Goal: Information Seeking & Learning: Learn about a topic

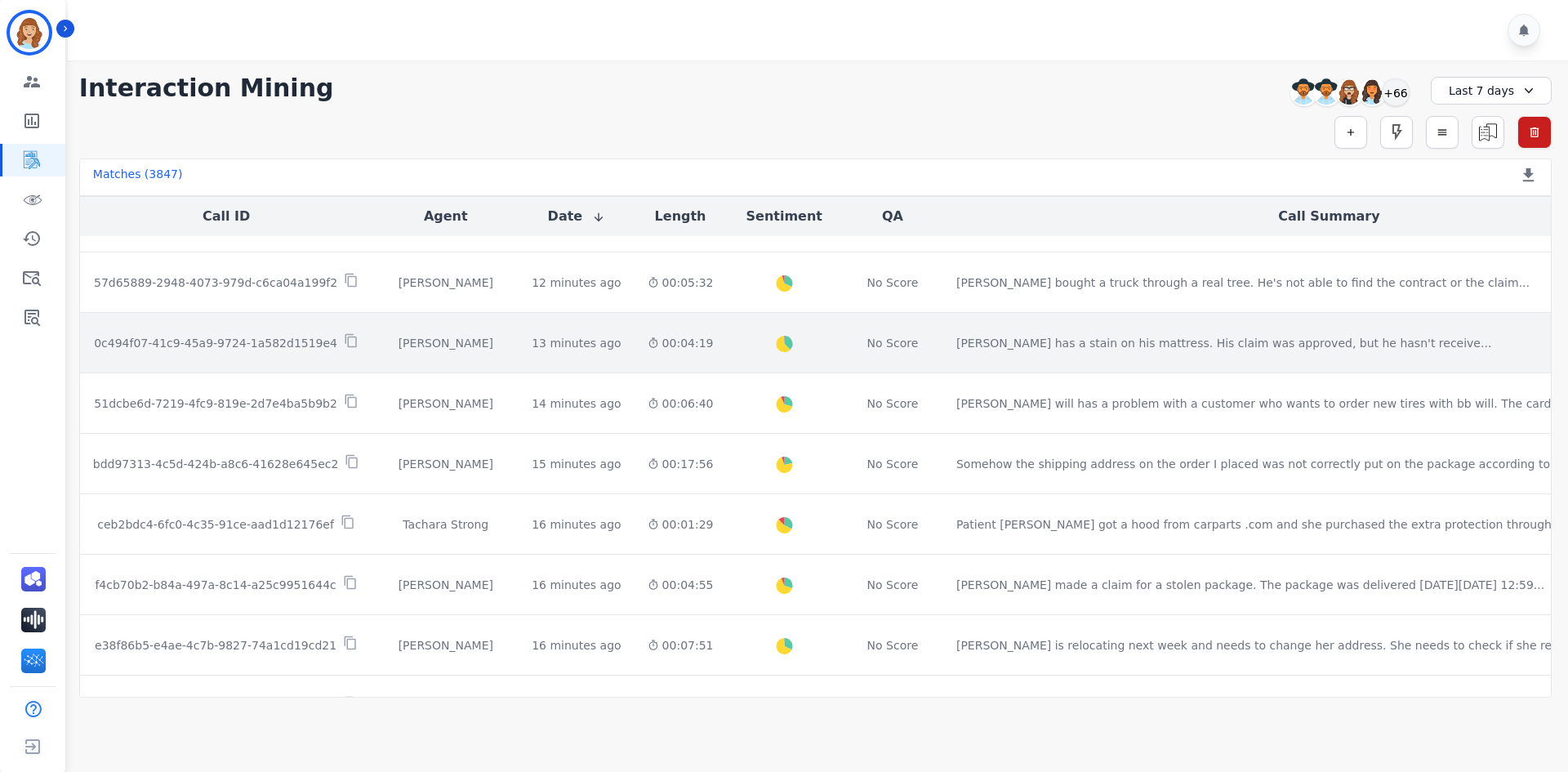
scroll to position [761, 0]
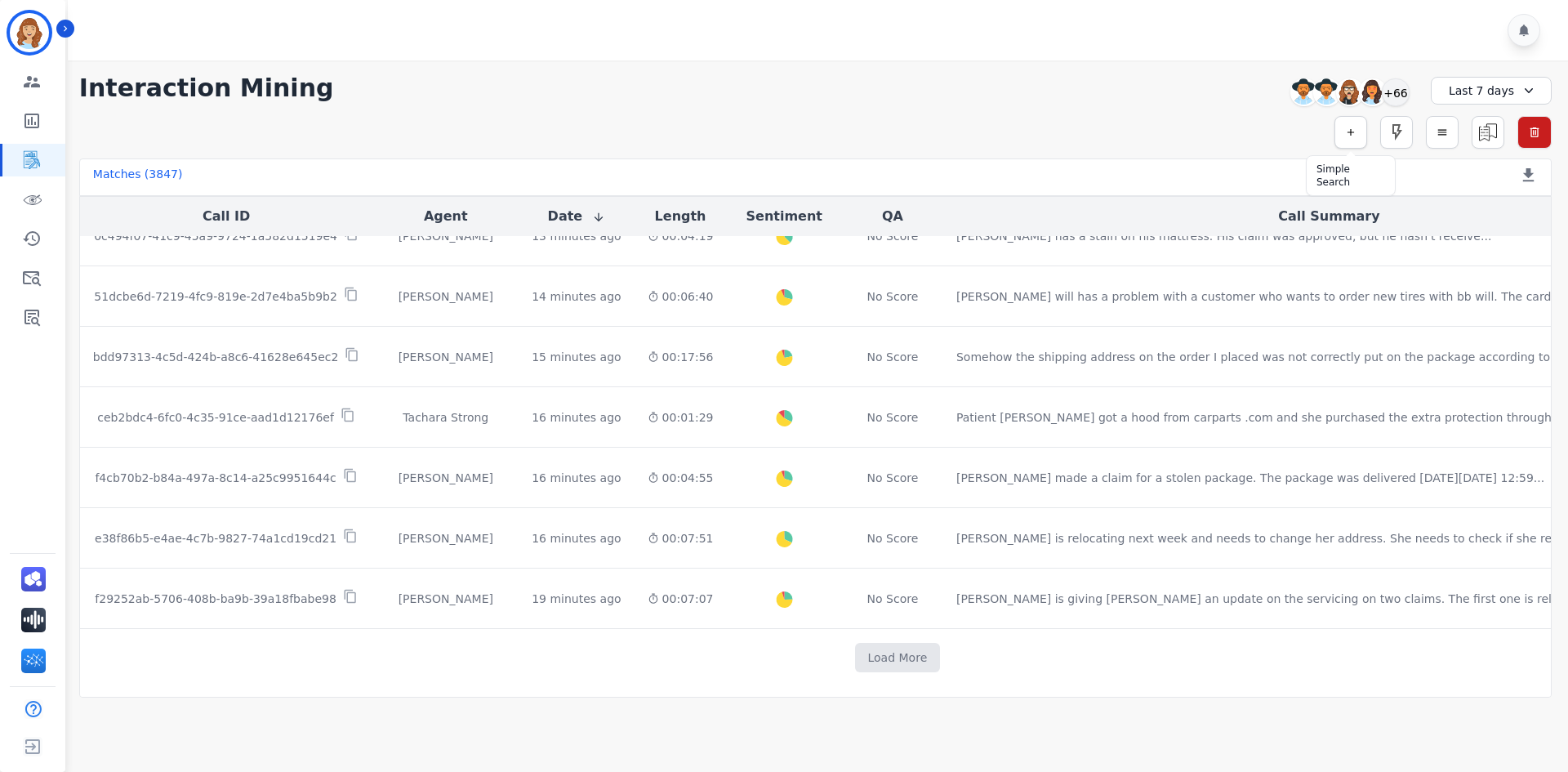
click at [1337, 123] on button "button" at bounding box center [1350, 132] width 33 height 33
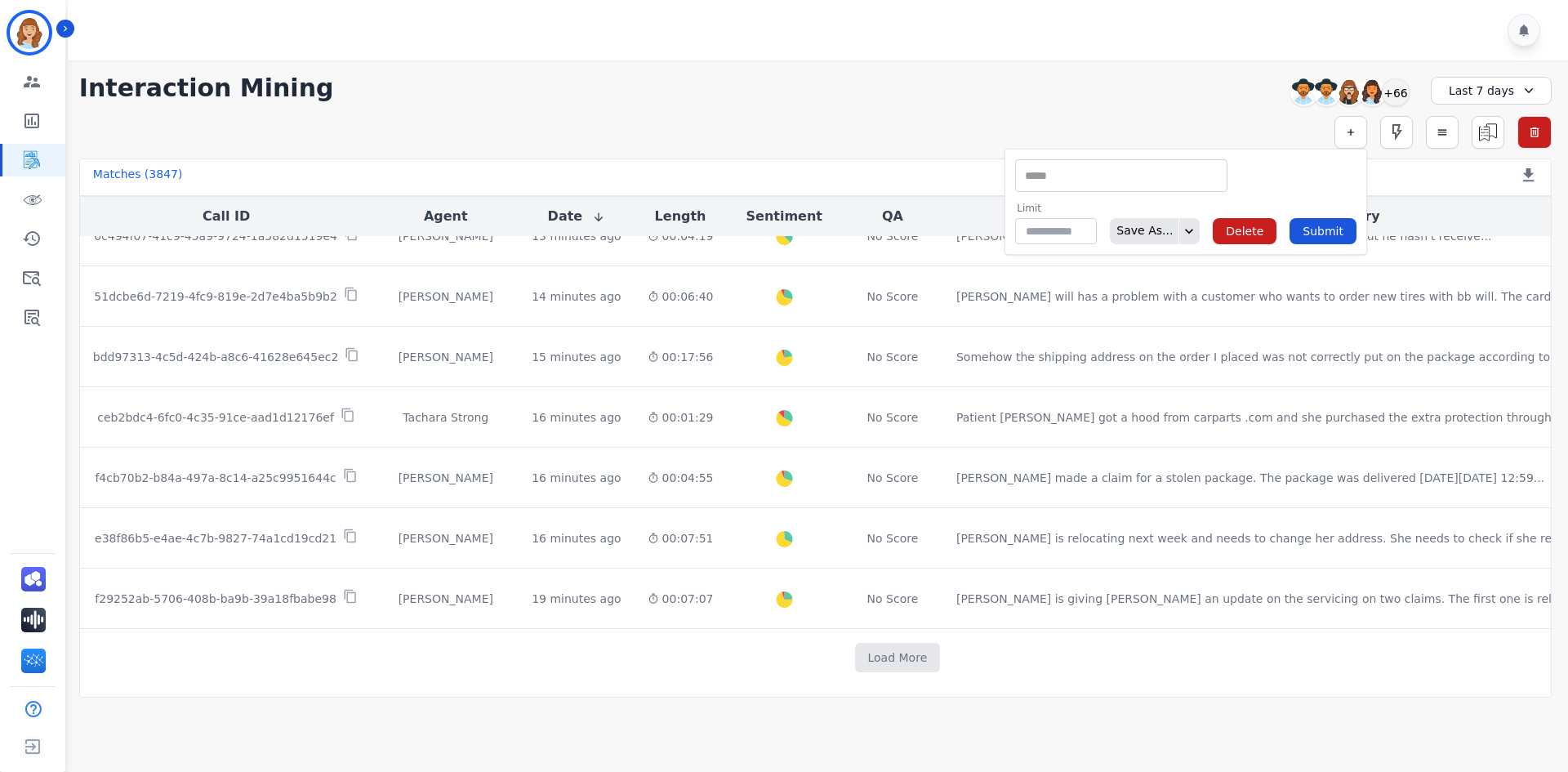
click at [1203, 182] on input "selected options" at bounding box center [1121, 176] width 204 height 17
click at [1150, 186] on div "** ** Emote: Escalated % My Evaluated Calls" at bounding box center [1120, 175] width 212 height 33
type input "*"
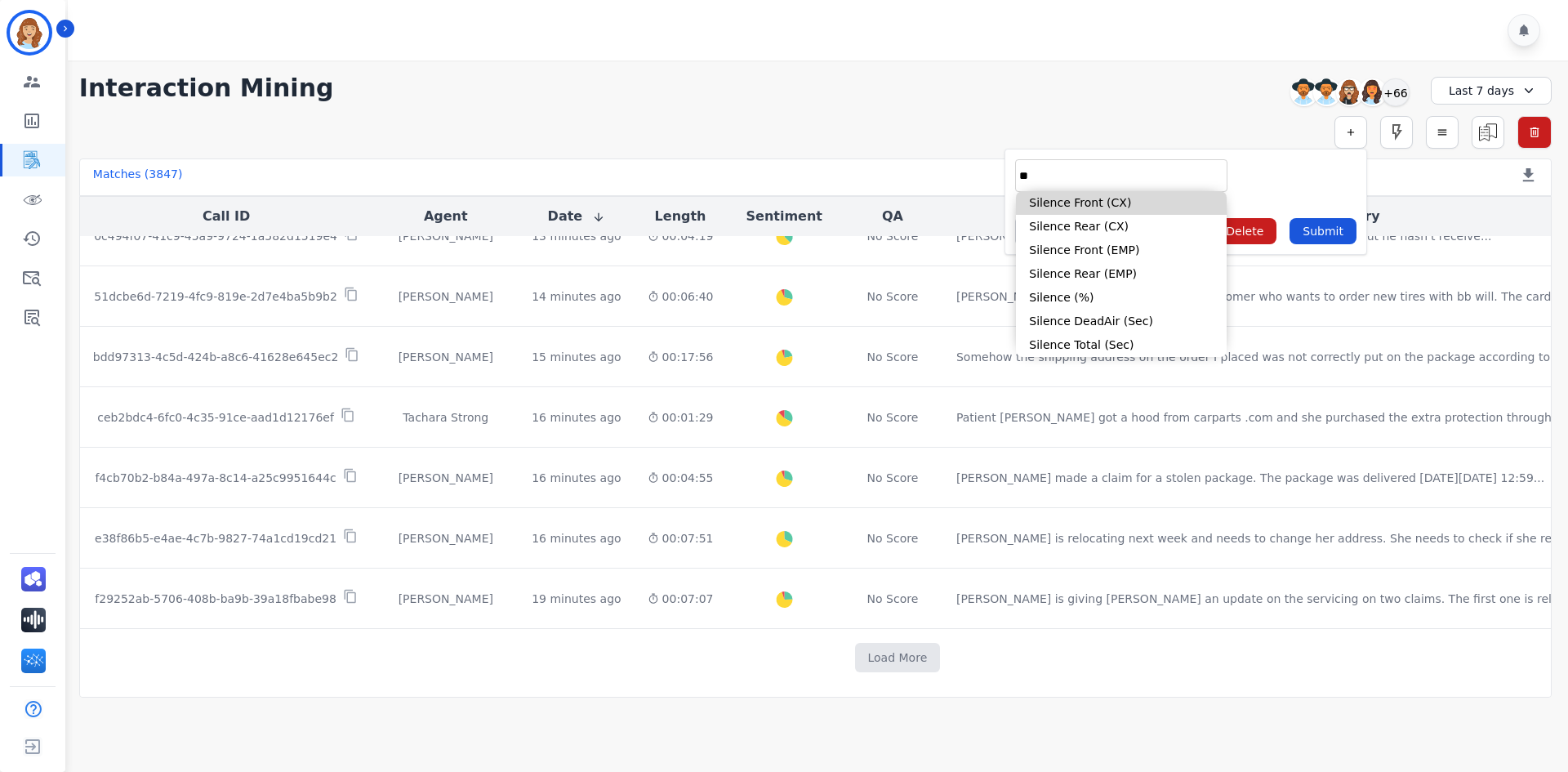
type input "*"
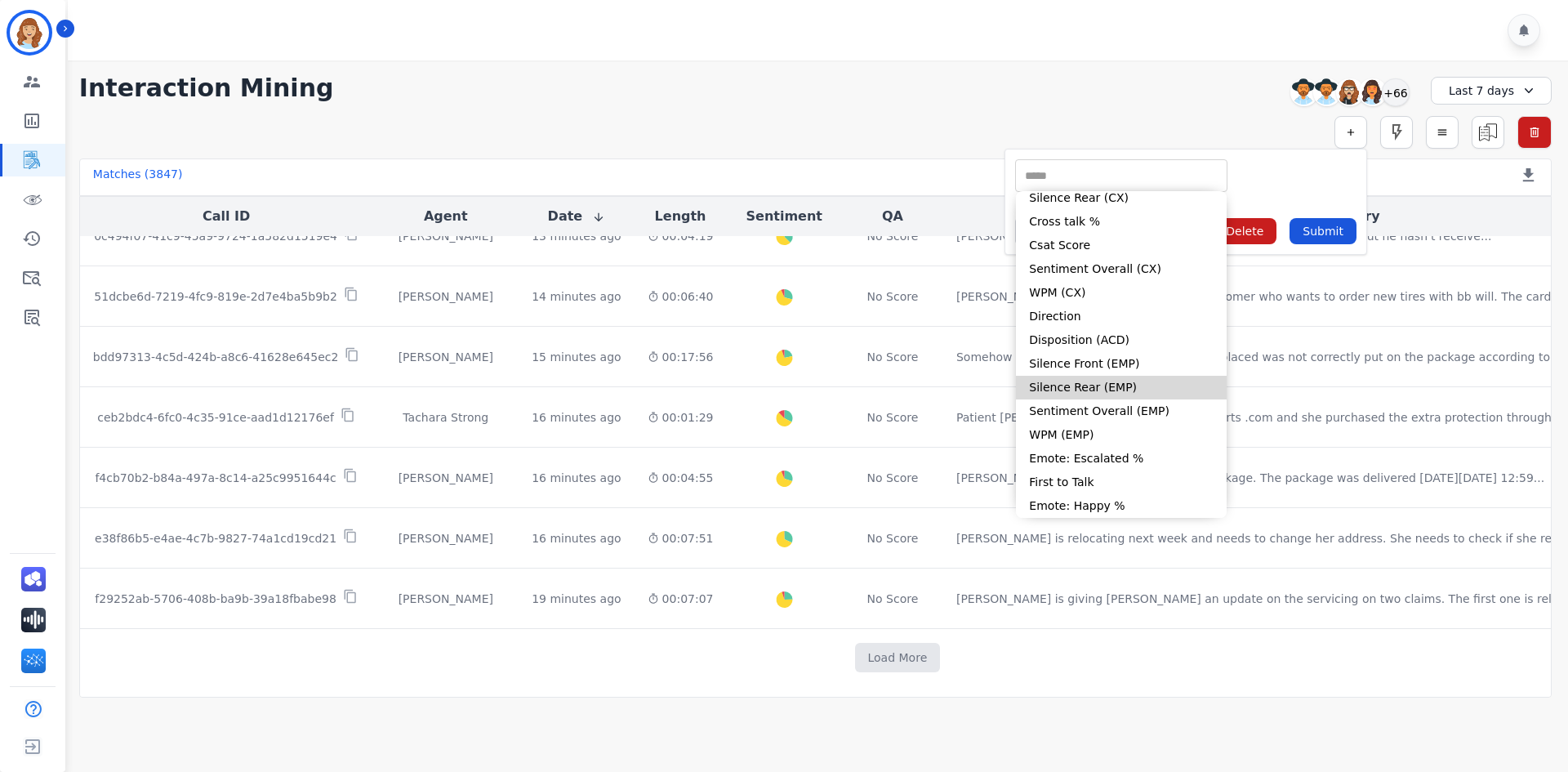
scroll to position [0, 0]
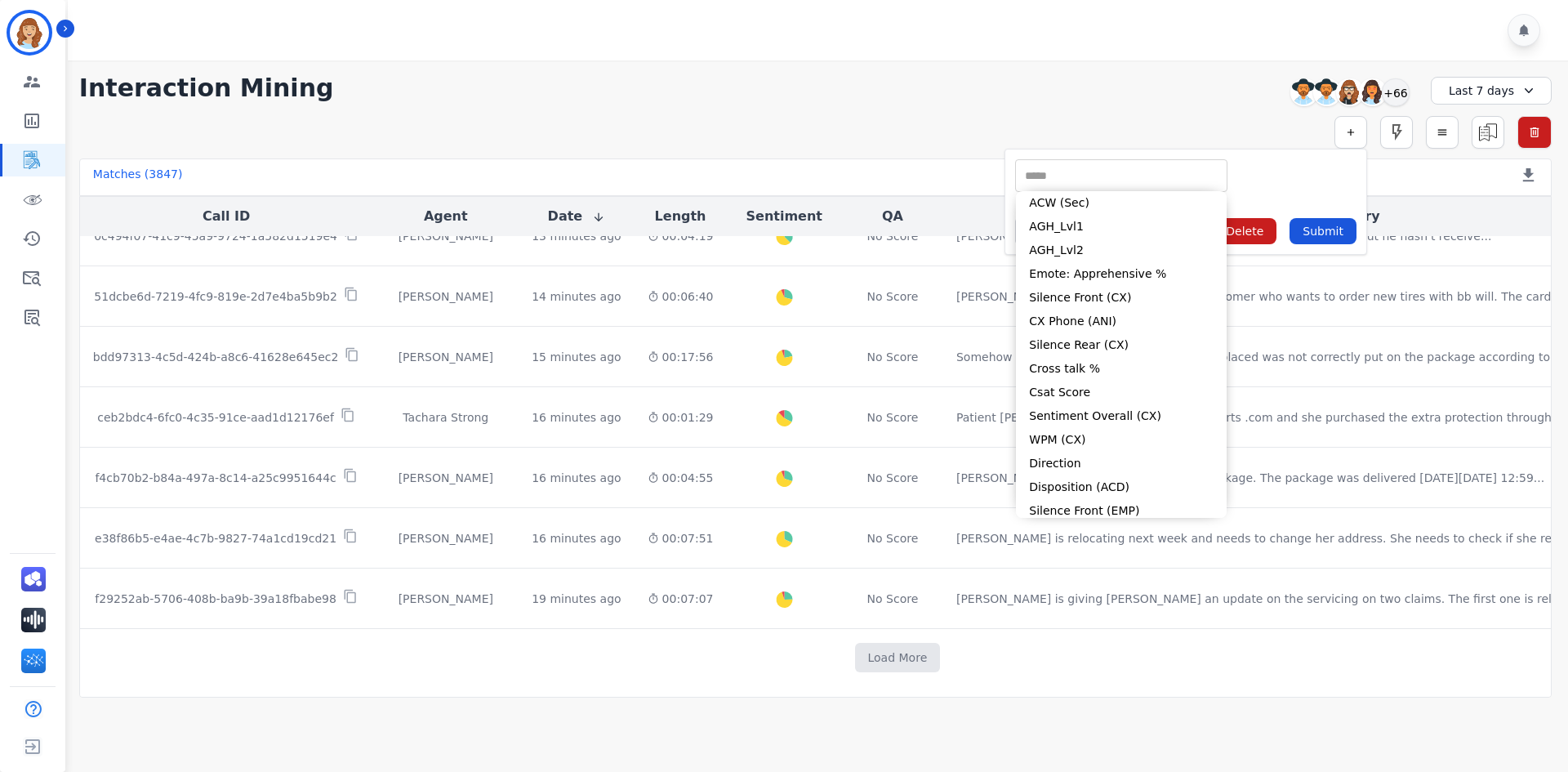
click at [1219, 84] on div "**********" at bounding box center [816, 88] width 1473 height 29
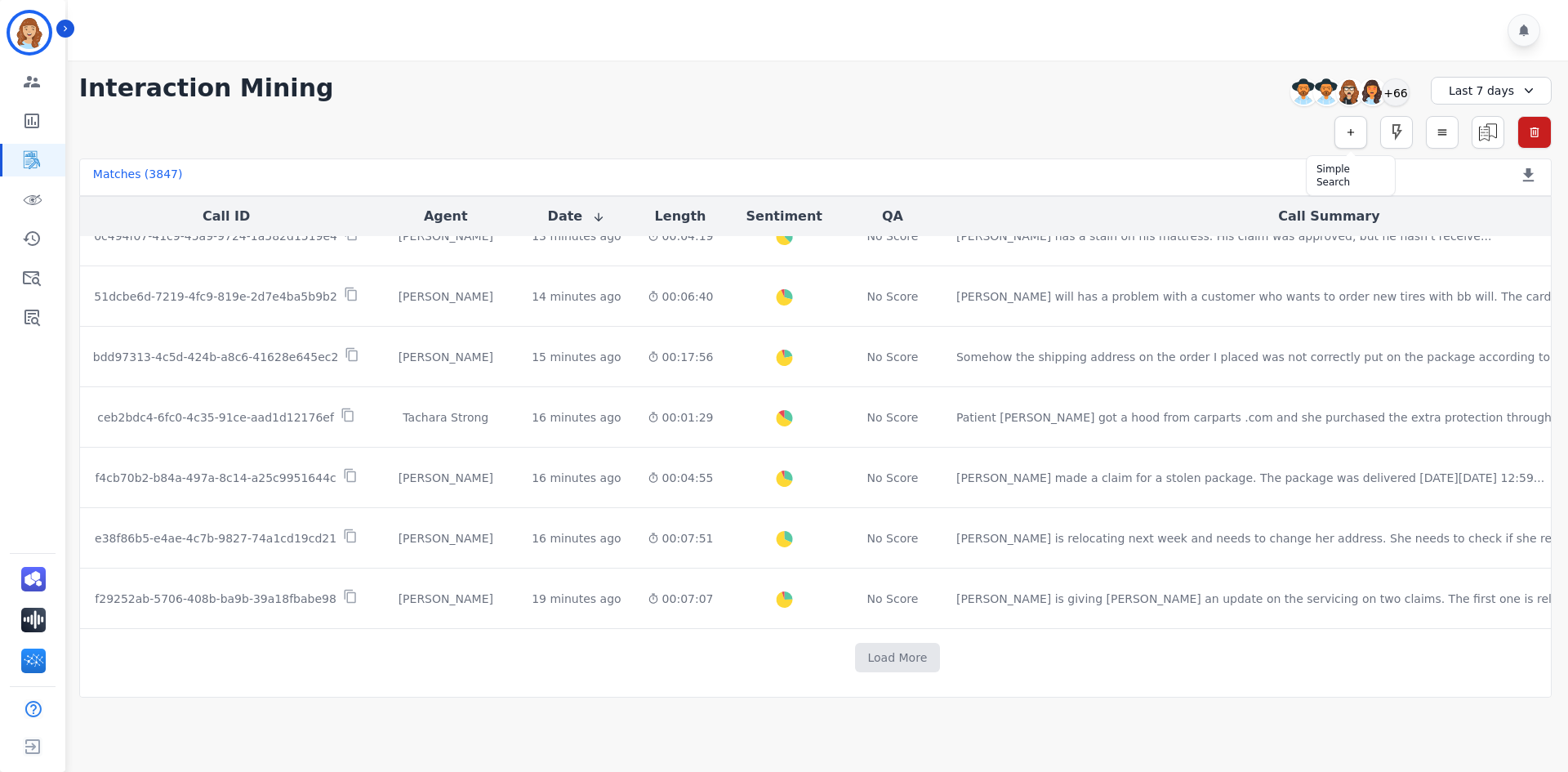
click at [1352, 135] on icon "button" at bounding box center [1350, 132] width 11 height 11
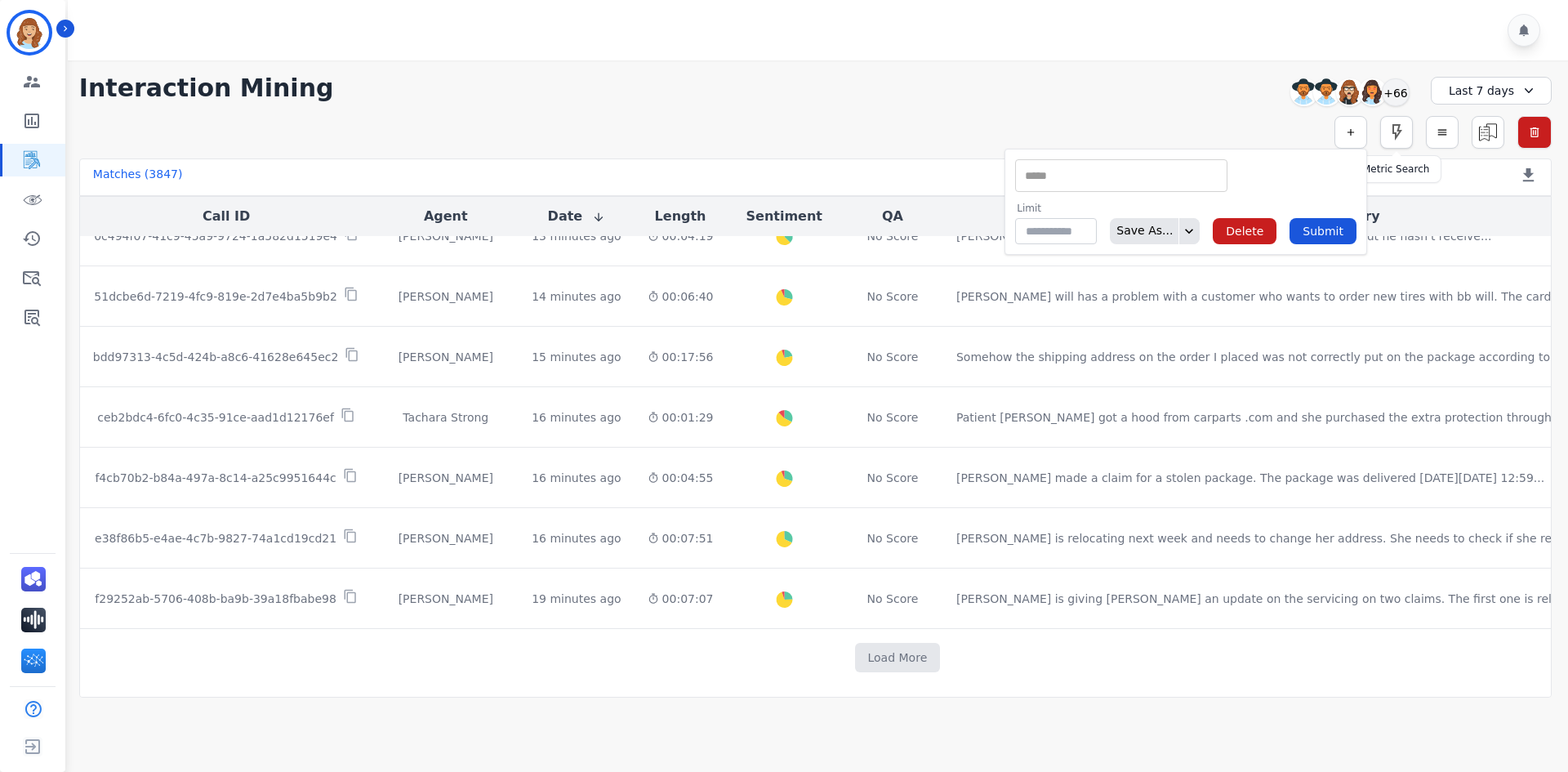
click at [1404, 133] on icon "button" at bounding box center [1396, 132] width 20 height 20
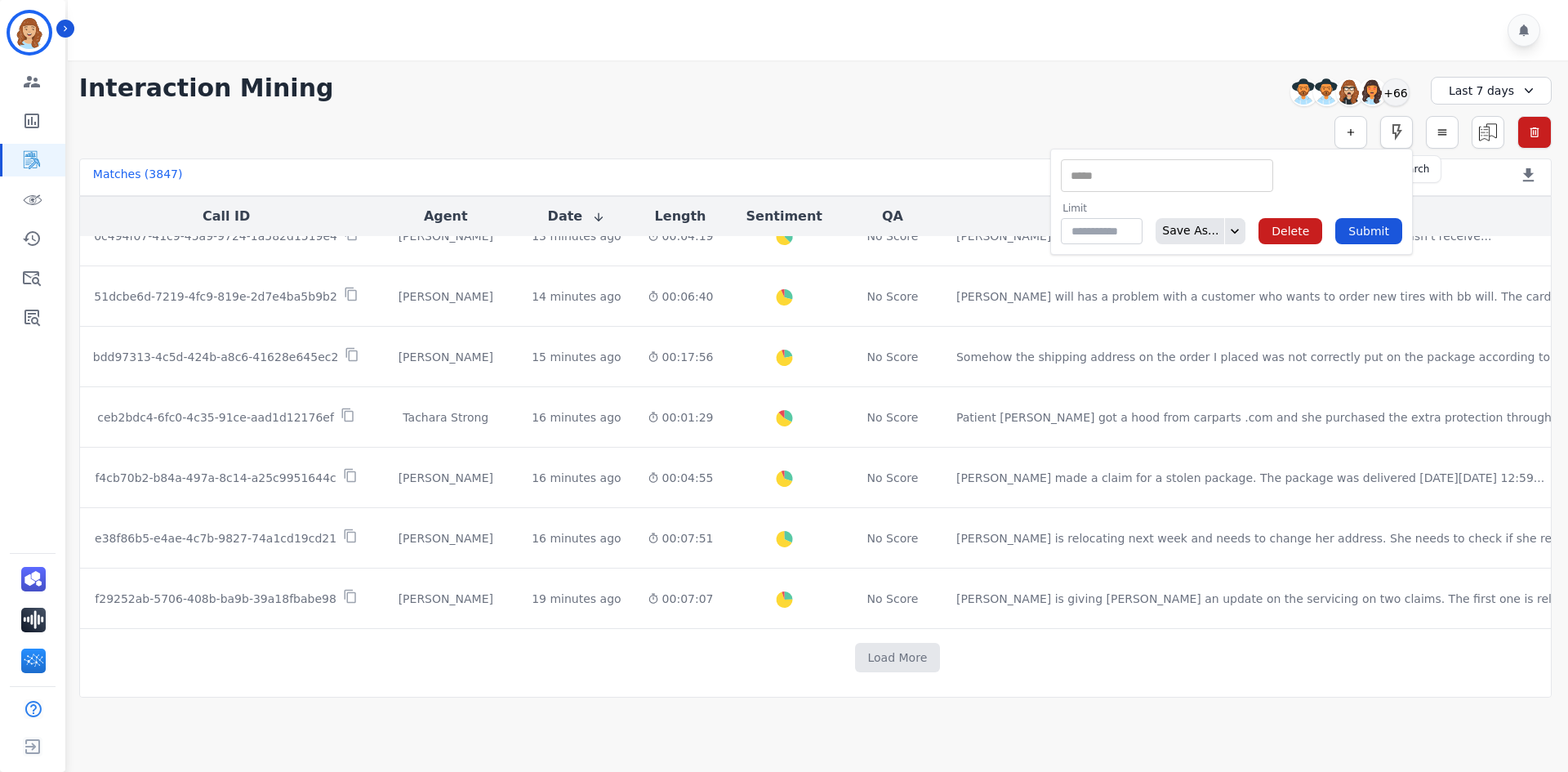
click at [1399, 135] on icon "button" at bounding box center [1396, 132] width 20 height 20
click at [1231, 119] on div "Simple Search Metric Search ** Acknowledge Objection Active Listening Agent Con…" at bounding box center [816, 132] width 1473 height 33
click at [1402, 139] on icon "button" at bounding box center [1396, 132] width 20 height 20
click at [1443, 136] on icon "button" at bounding box center [1442, 132] width 11 height 11
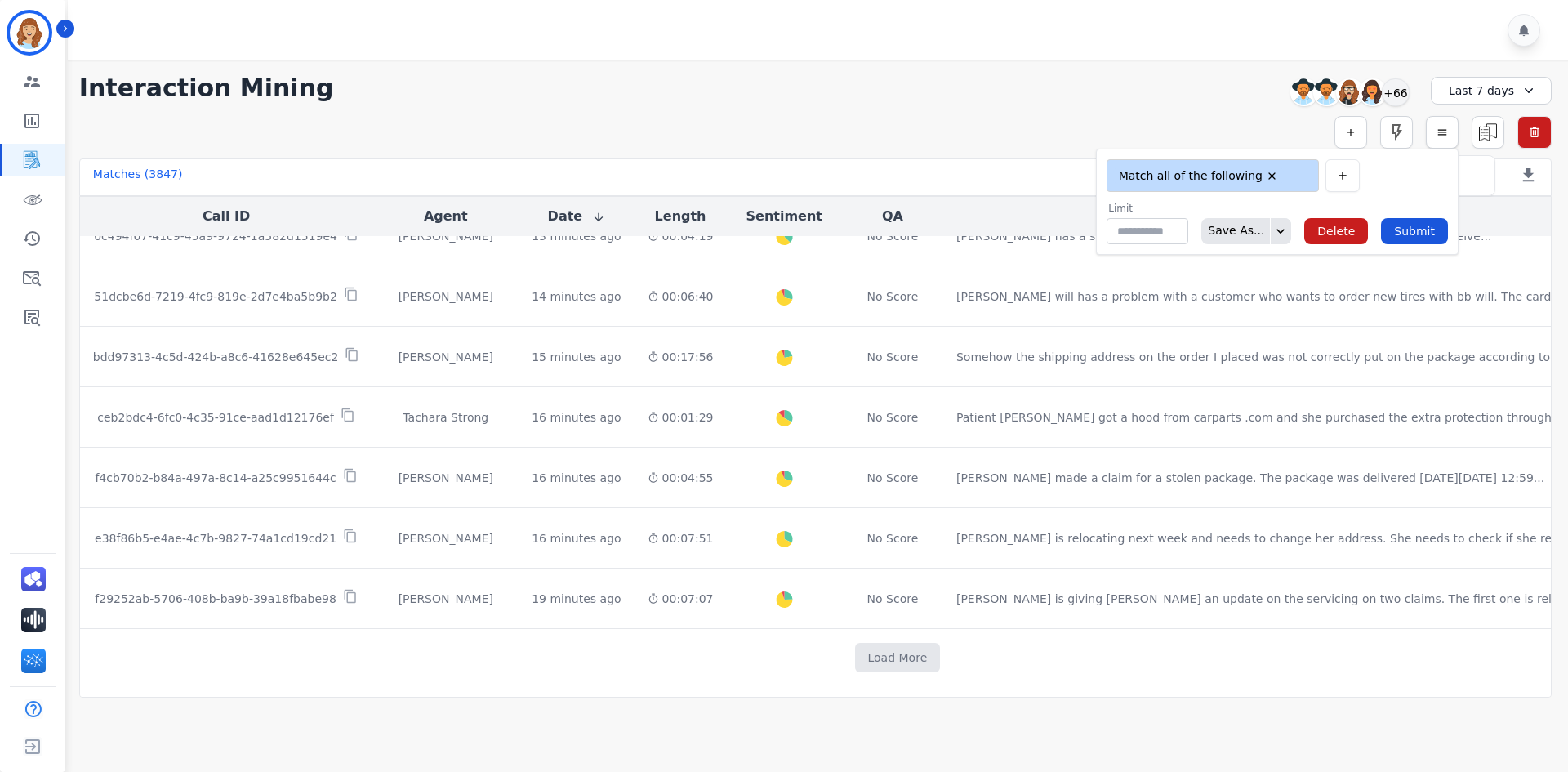
click at [1442, 136] on icon "button" at bounding box center [1442, 132] width 11 height 11
click at [1348, 179] on icon "button" at bounding box center [1343, 176] width 13 height 13
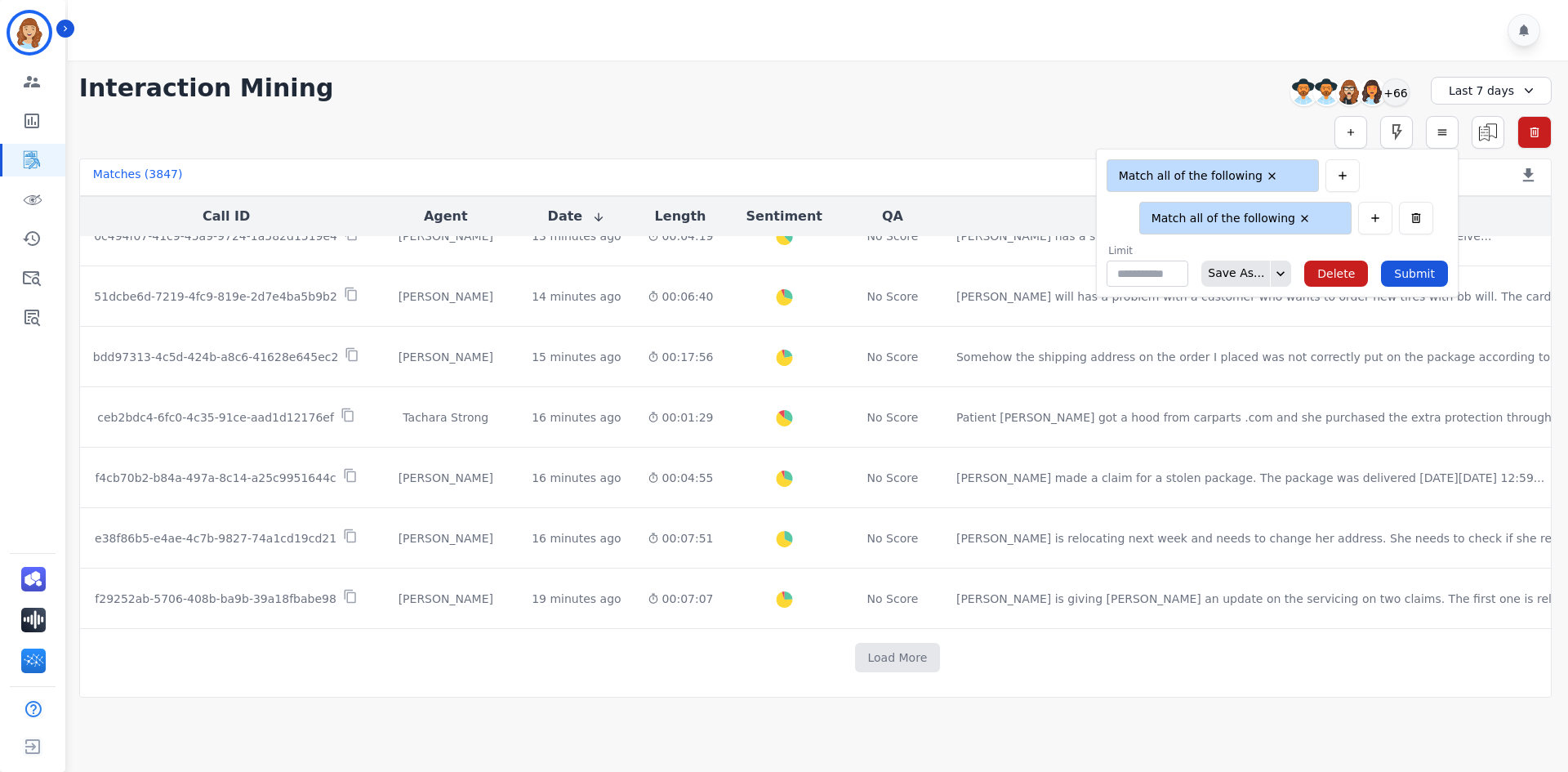
click at [1275, 222] on li "Match all of the following" at bounding box center [1231, 218] width 171 height 16
drag, startPoint x: 1274, startPoint y: 269, endPoint x: 1270, endPoint y: 188, distance: 81.1
click at [1270, 188] on div "**********" at bounding box center [1276, 196] width 341 height 75
click at [1404, 219] on div "**********" at bounding box center [1293, 218] width 308 height 33
click at [1410, 215] on button "button" at bounding box center [1416, 218] width 35 height 33
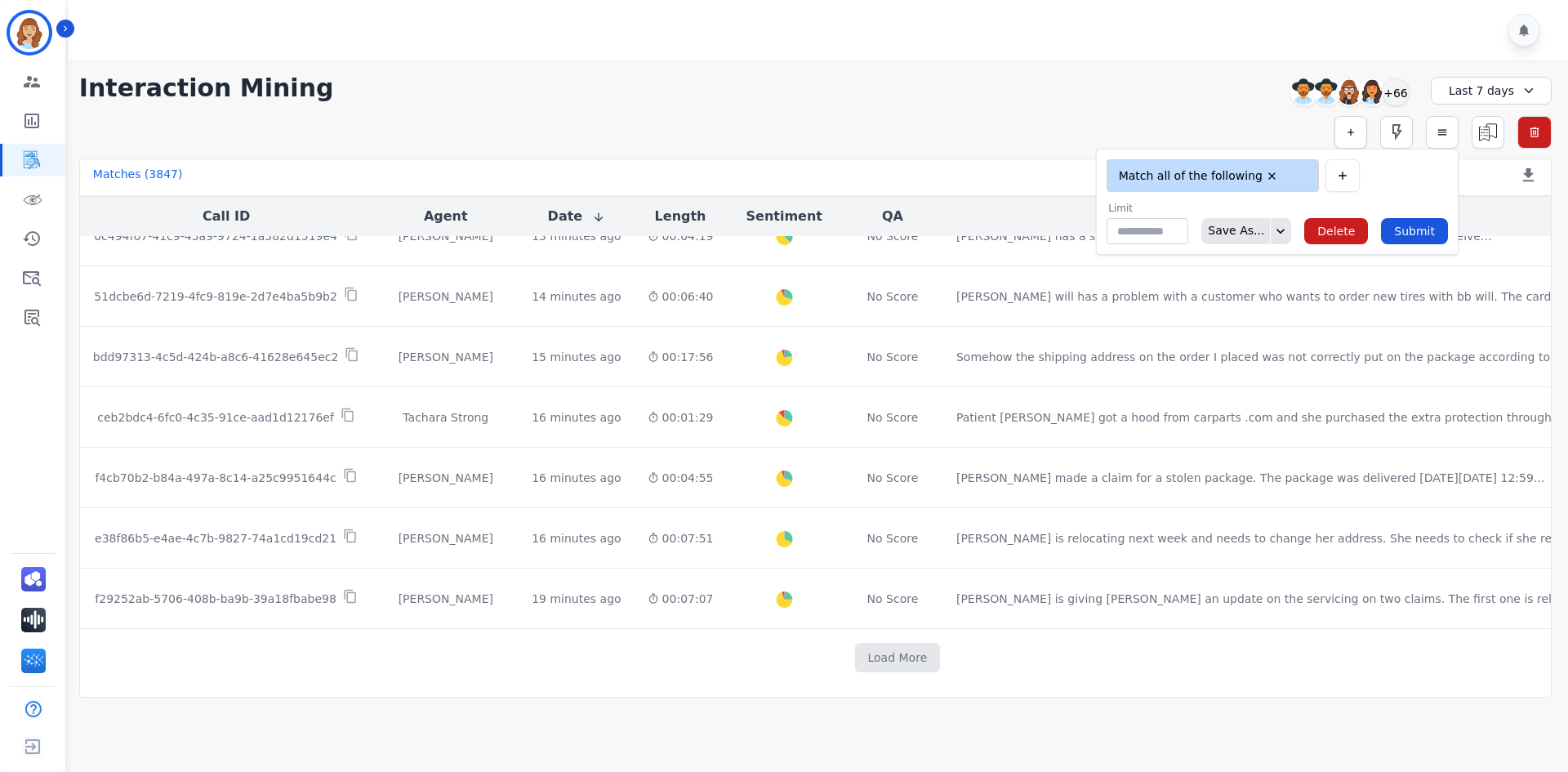
click at [1359, 139] on button "button" at bounding box center [1350, 132] width 33 height 33
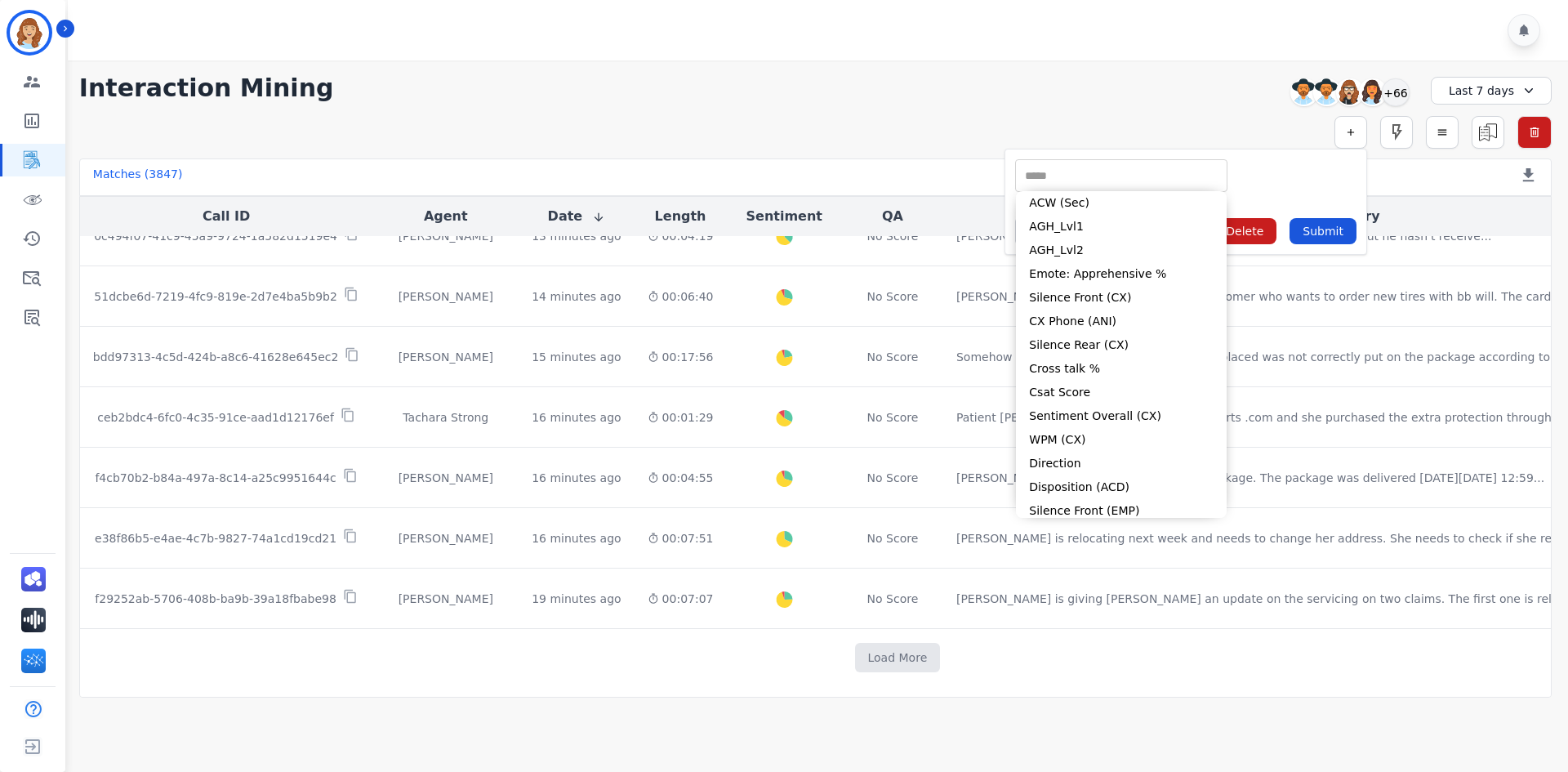
click at [1144, 179] on input "selected options" at bounding box center [1121, 176] width 204 height 17
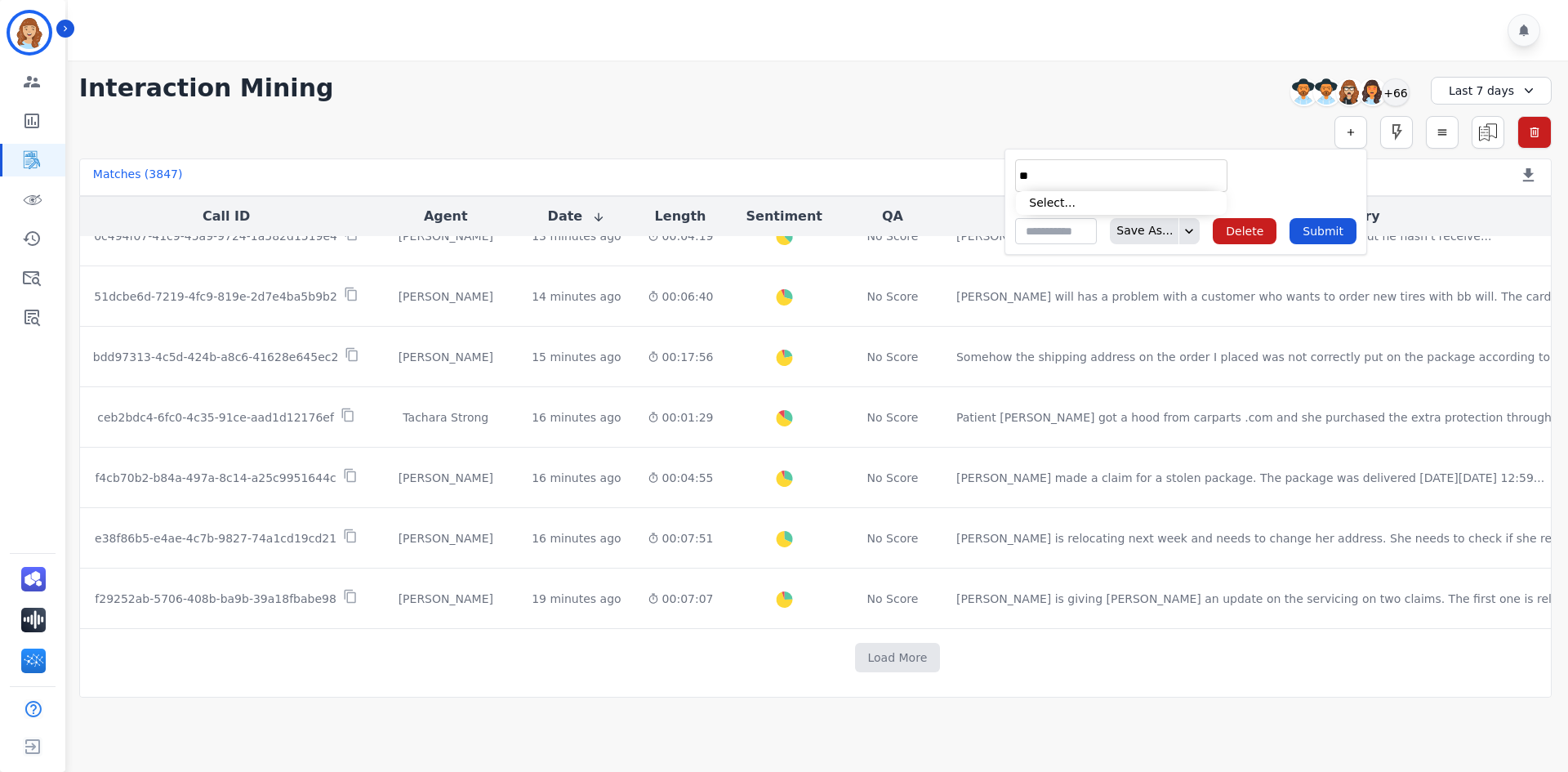
type input "*"
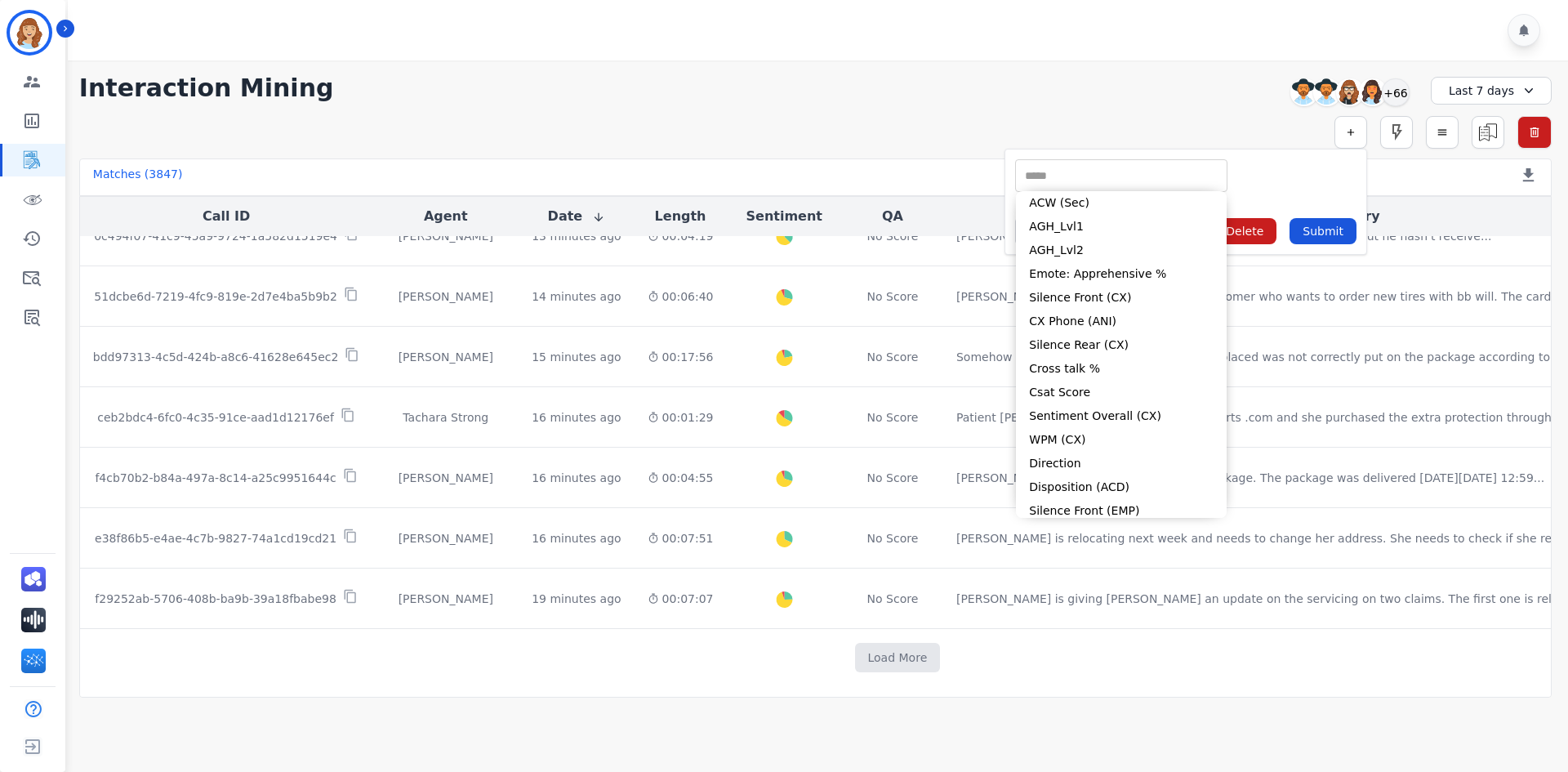
click at [922, 107] on div "**********" at bounding box center [815, 379] width 1505 height 637
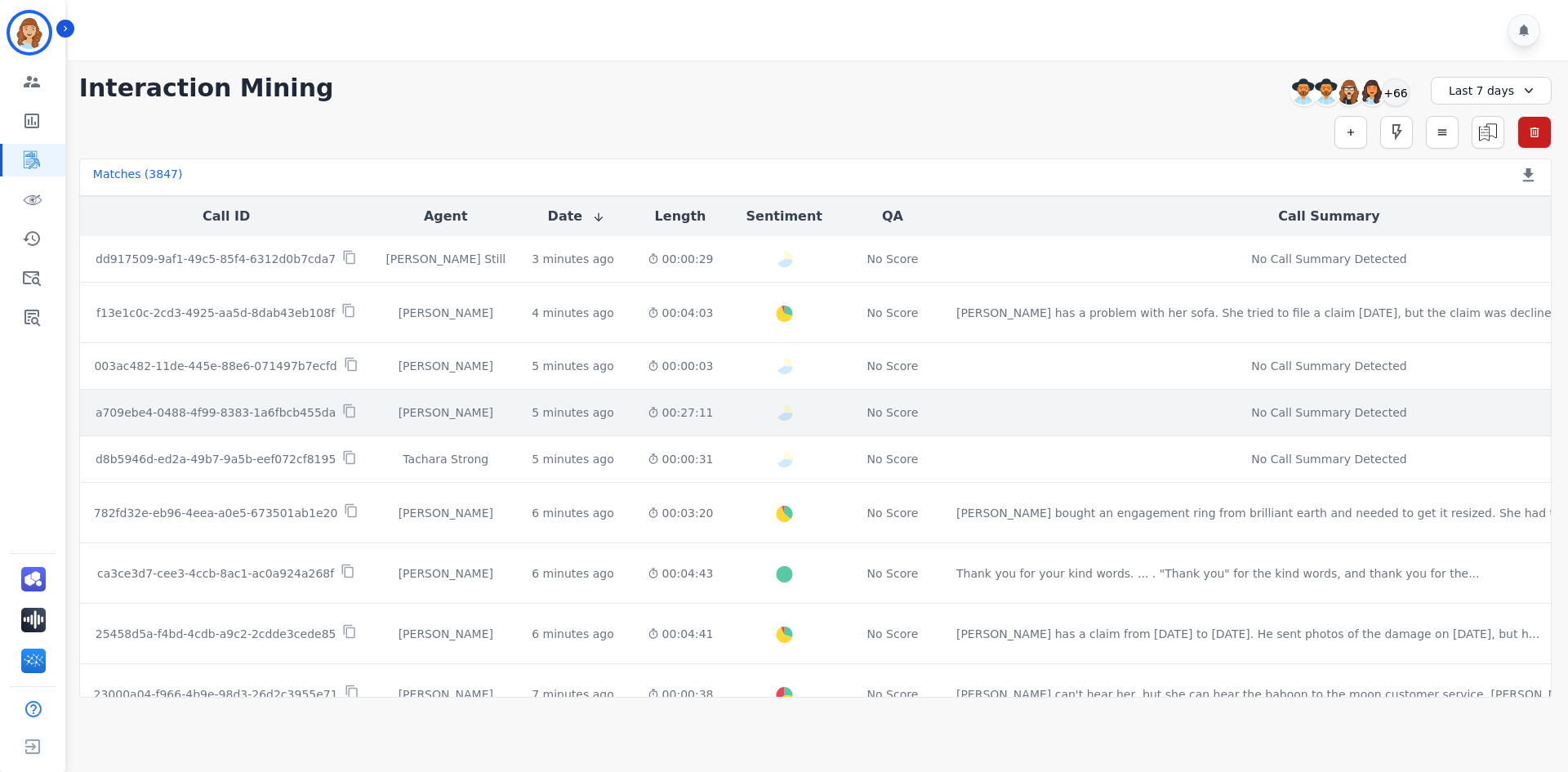
click at [670, 418] on div "00:27:11" at bounding box center [680, 412] width 66 height 16
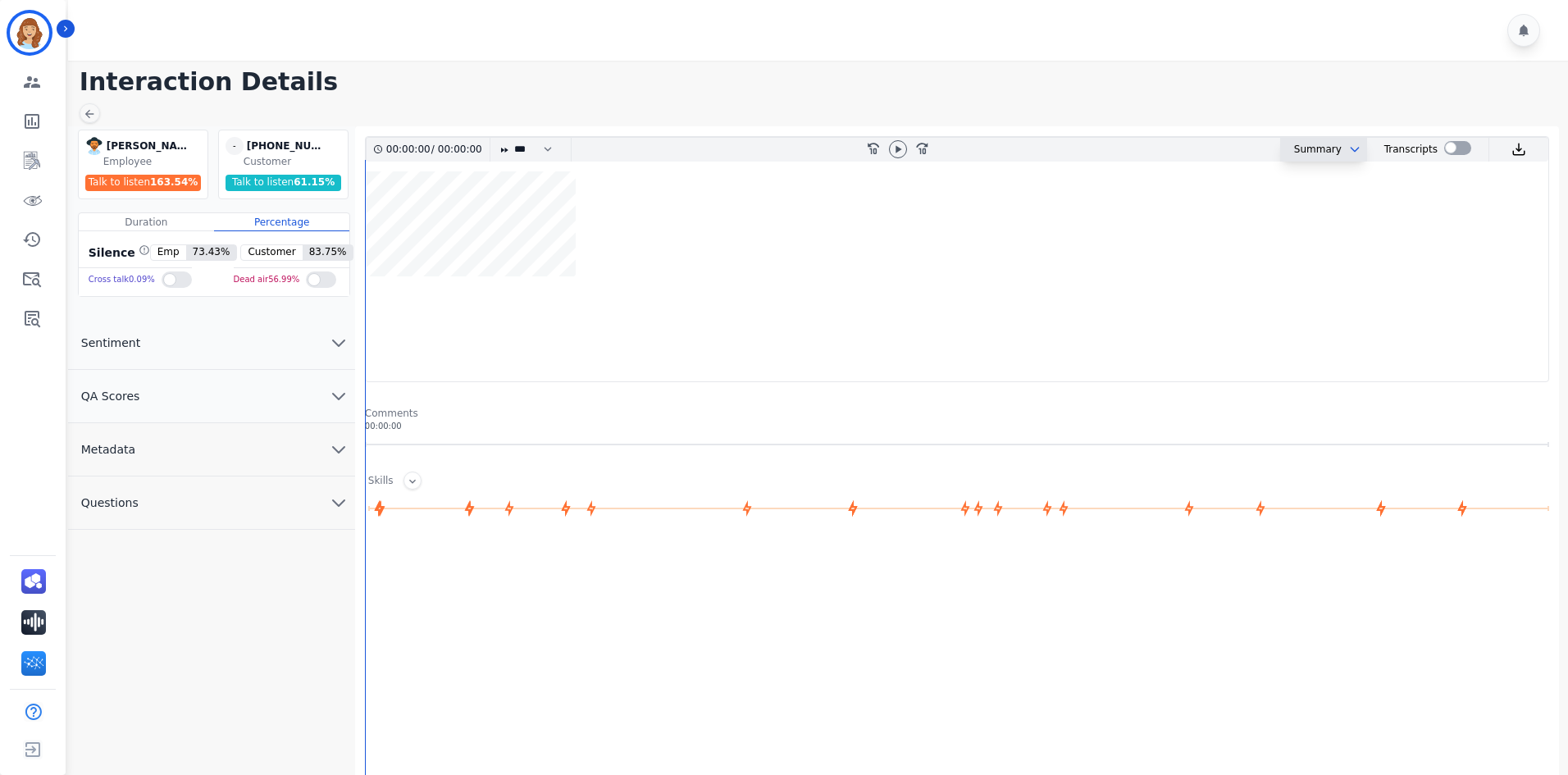
click at [1348, 148] on icon "chevron down" at bounding box center [1355, 149] width 13 height 13
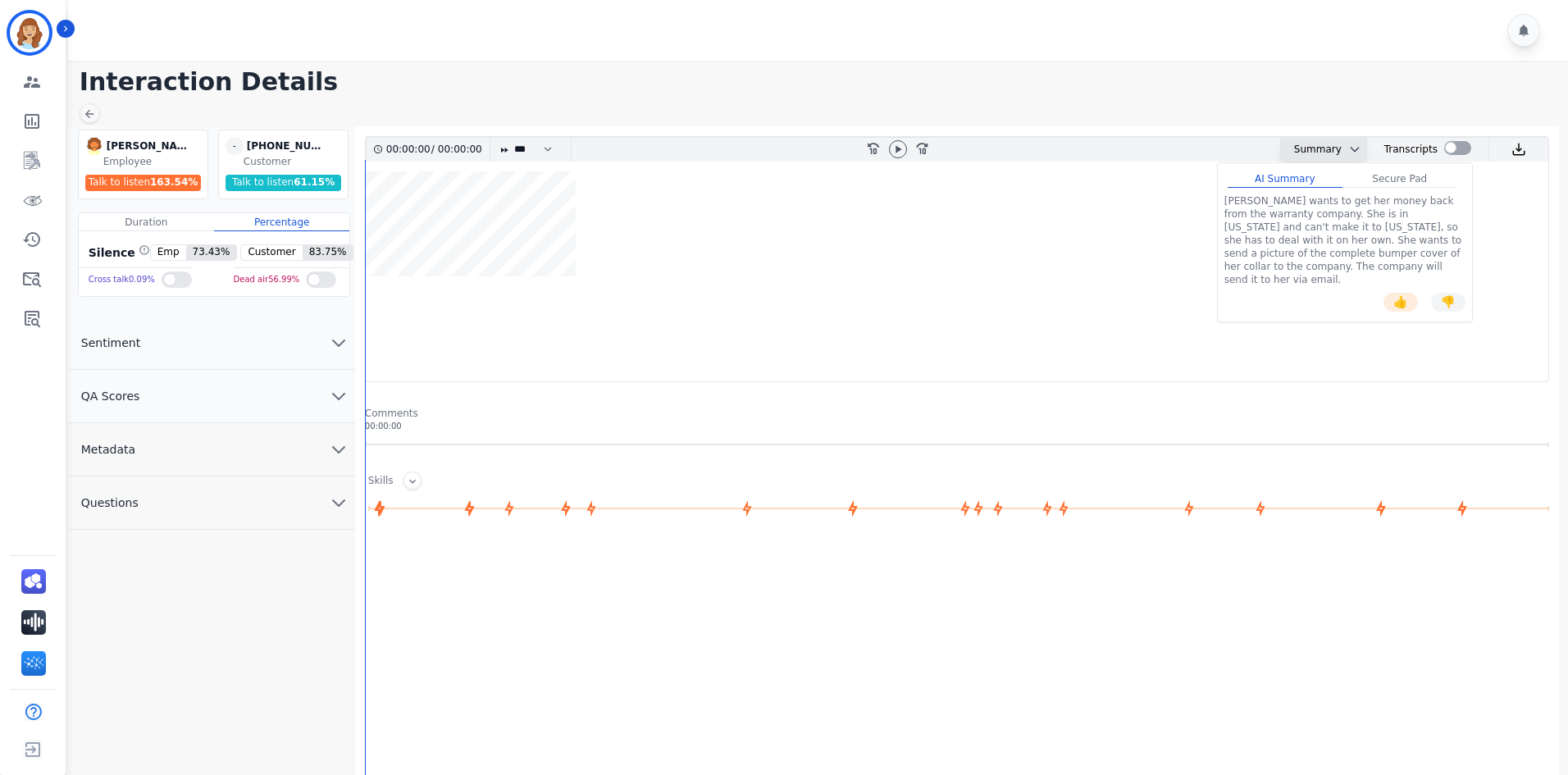
click at [1278, 208] on div "[PERSON_NAME] wants to get her money back from the warranty company. She is in …" at bounding box center [1345, 240] width 241 height 92
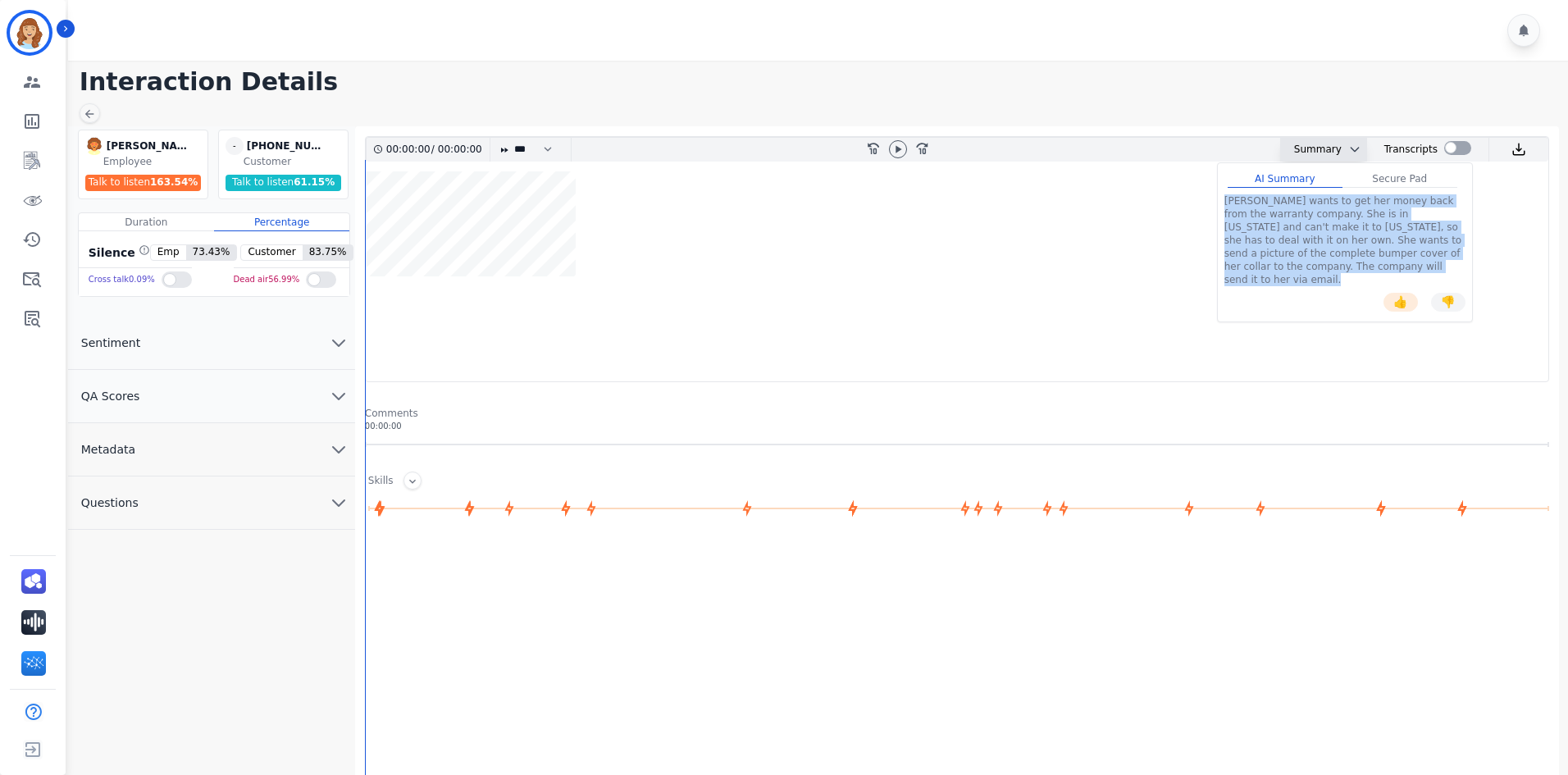
drag, startPoint x: 1278, startPoint y: 208, endPoint x: 1280, endPoint y: 245, distance: 37.1
click at [1280, 245] on div "[PERSON_NAME] wants to get her money back from the warranty company. She is in …" at bounding box center [1345, 240] width 241 height 92
click at [1280, 244] on div "[PERSON_NAME] wants to get her money back from the warranty company. She is in …" at bounding box center [1345, 240] width 241 height 92
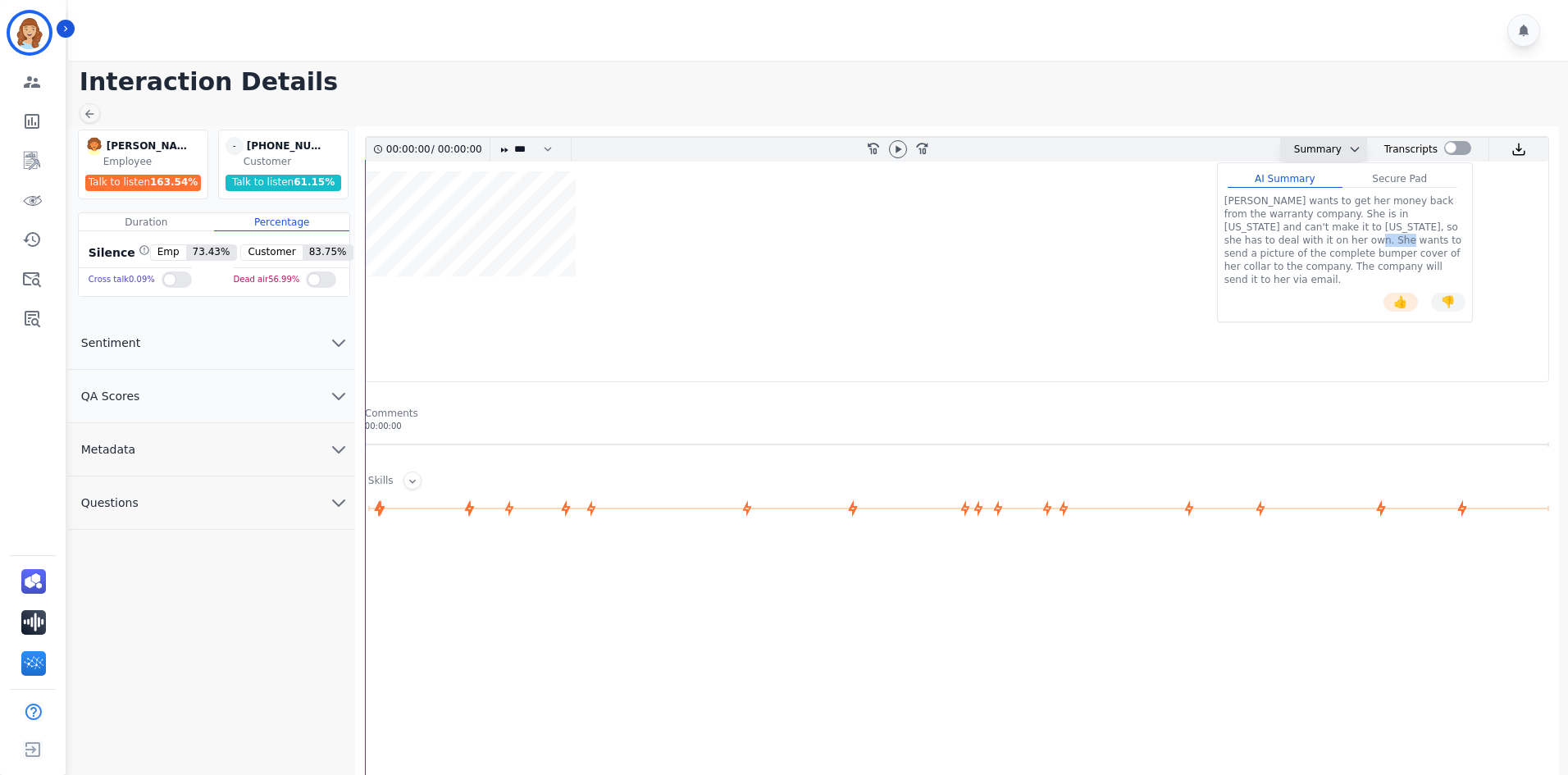
click at [1280, 244] on div "[PERSON_NAME] wants to get her money back from the warranty company. She is in …" at bounding box center [1345, 240] width 241 height 92
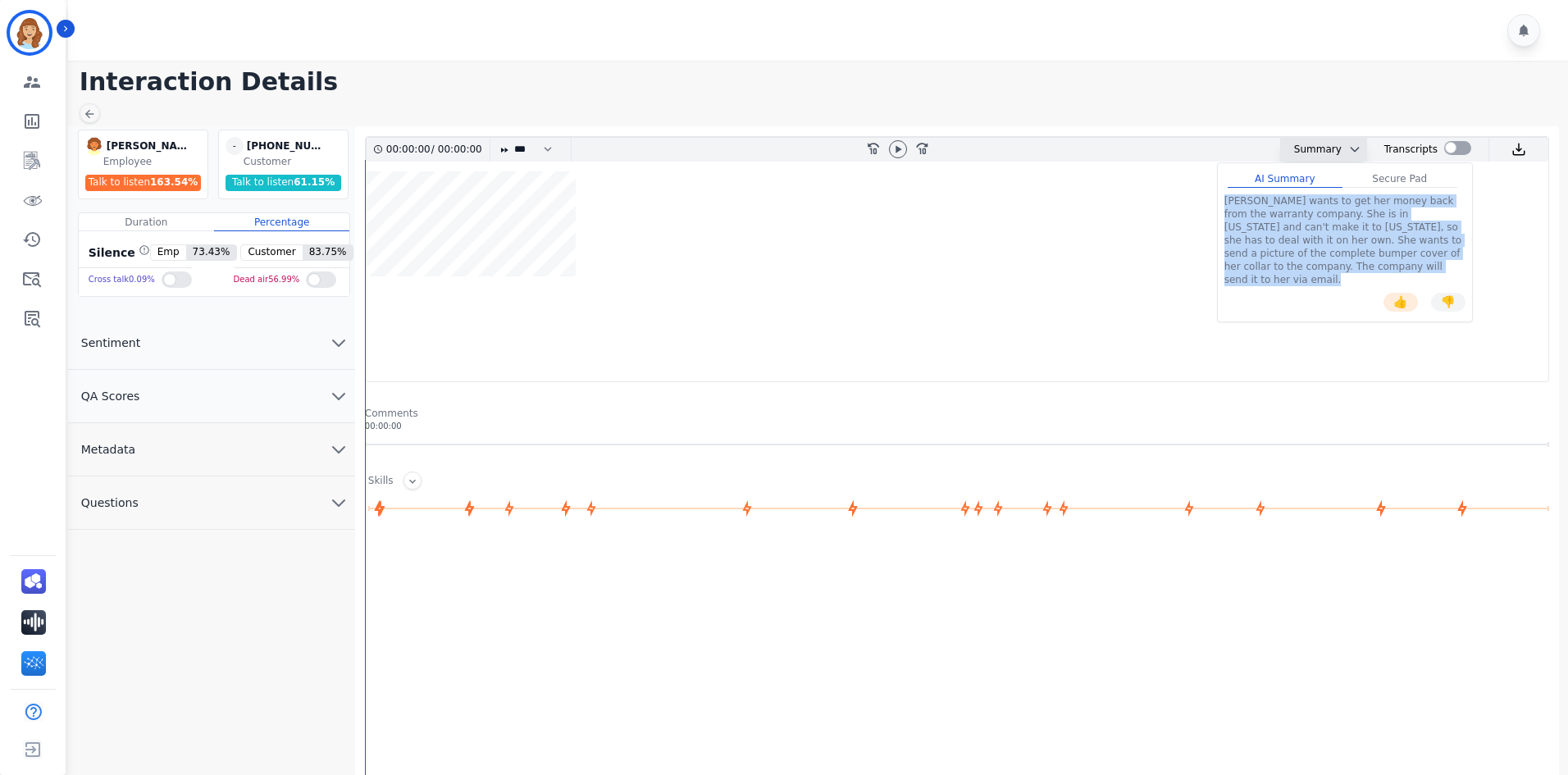
click at [1280, 244] on div "[PERSON_NAME] wants to get her money back from the warranty company. She is in …" at bounding box center [1345, 240] width 241 height 92
click at [238, 473] on button "Metadata" at bounding box center [212, 449] width 287 height 53
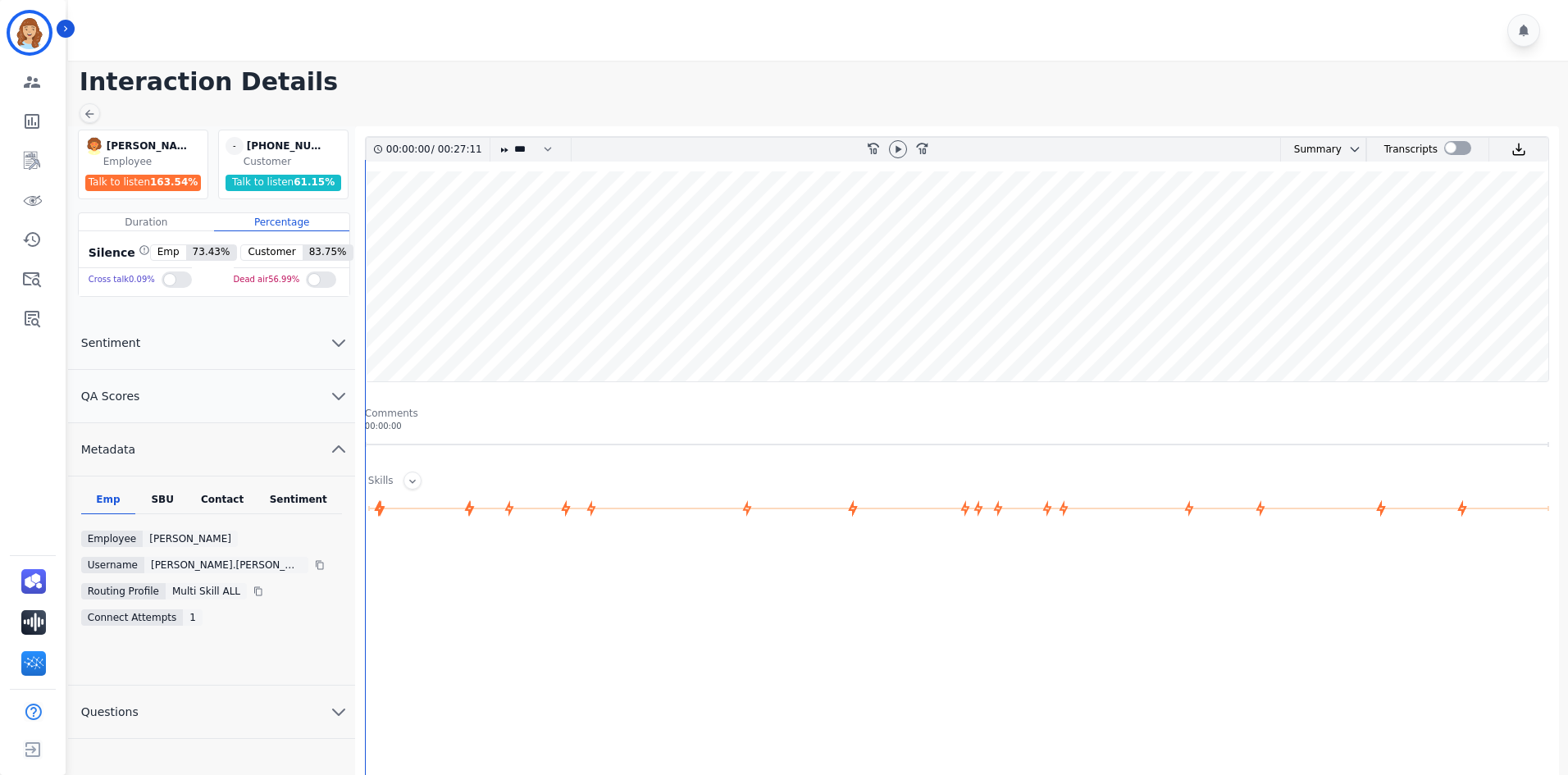
click at [249, 491] on div "Emp SBU Contact Sentiment Employee [PERSON_NAME] Username [PERSON_NAME].[PERSON…" at bounding box center [212, 581] width 287 height 209
click at [246, 498] on div "Contact" at bounding box center [222, 503] width 66 height 22
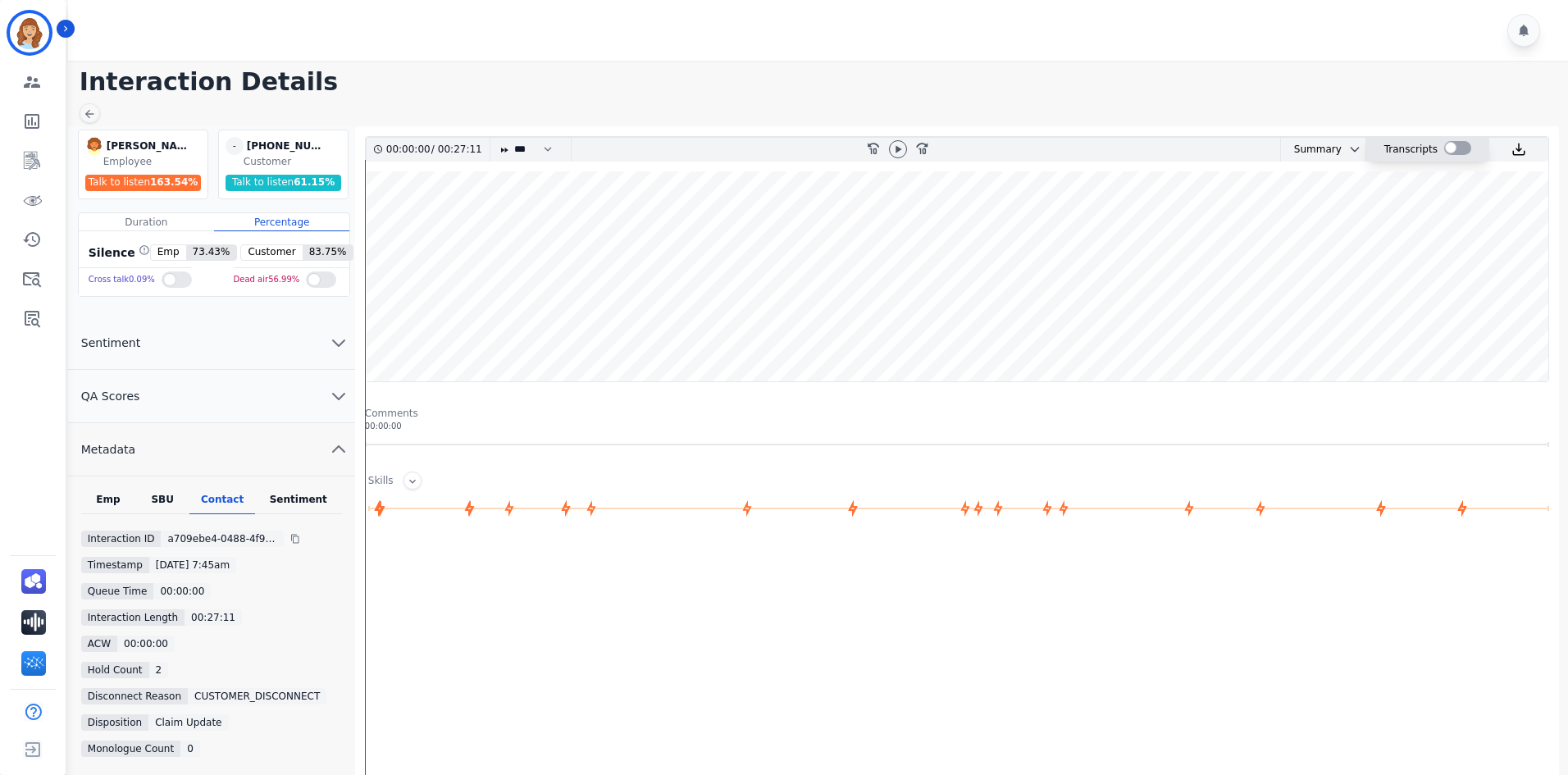
click at [1400, 144] on div "Transcripts" at bounding box center [1410, 149] width 53 height 23
click at [1342, 148] on button at bounding box center [1351, 149] width 20 height 13
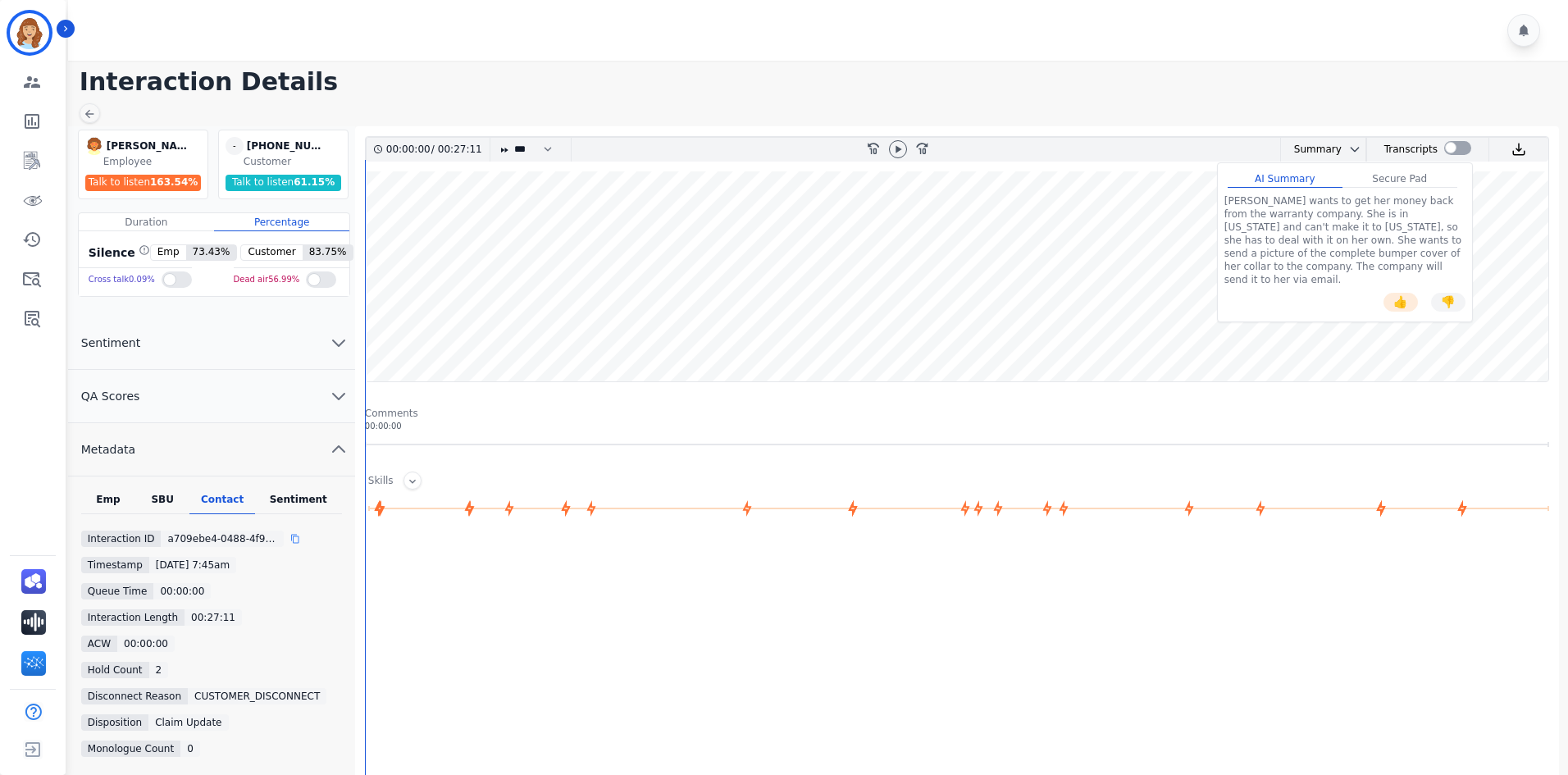
click at [290, 538] on icon at bounding box center [295, 539] width 9 height 9
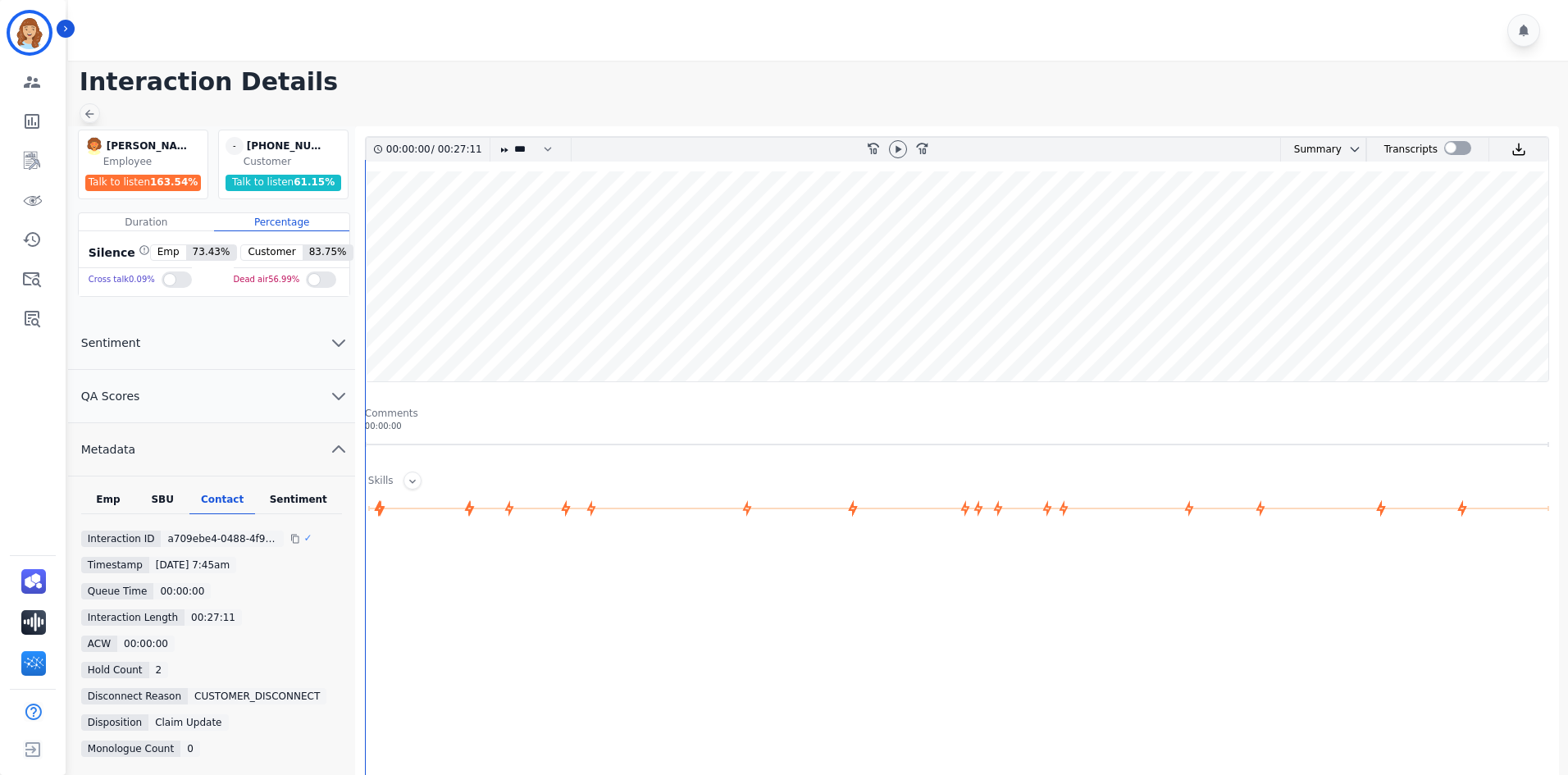
click at [83, 116] on icon at bounding box center [89, 114] width 13 height 13
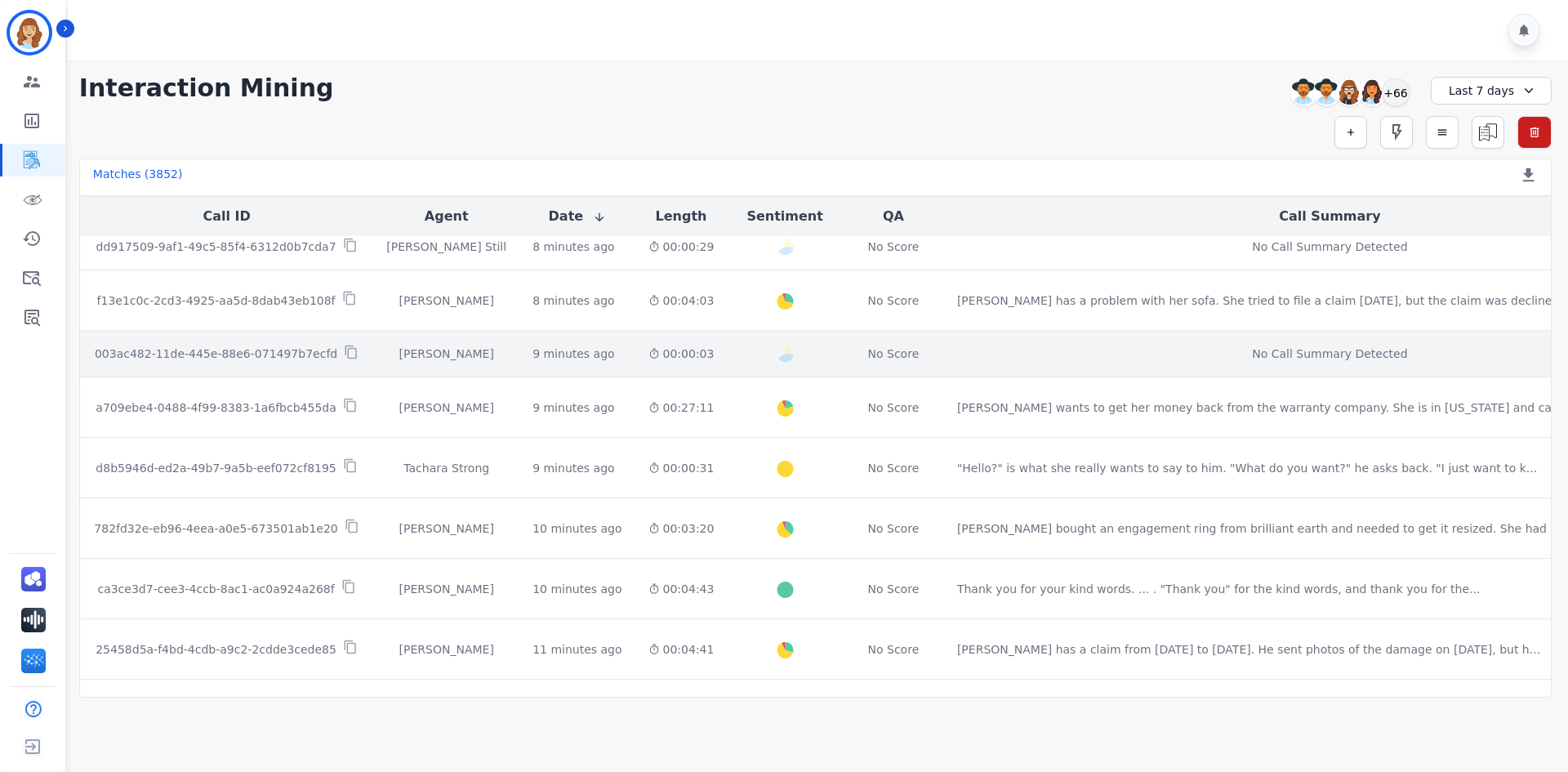
scroll to position [164, 0]
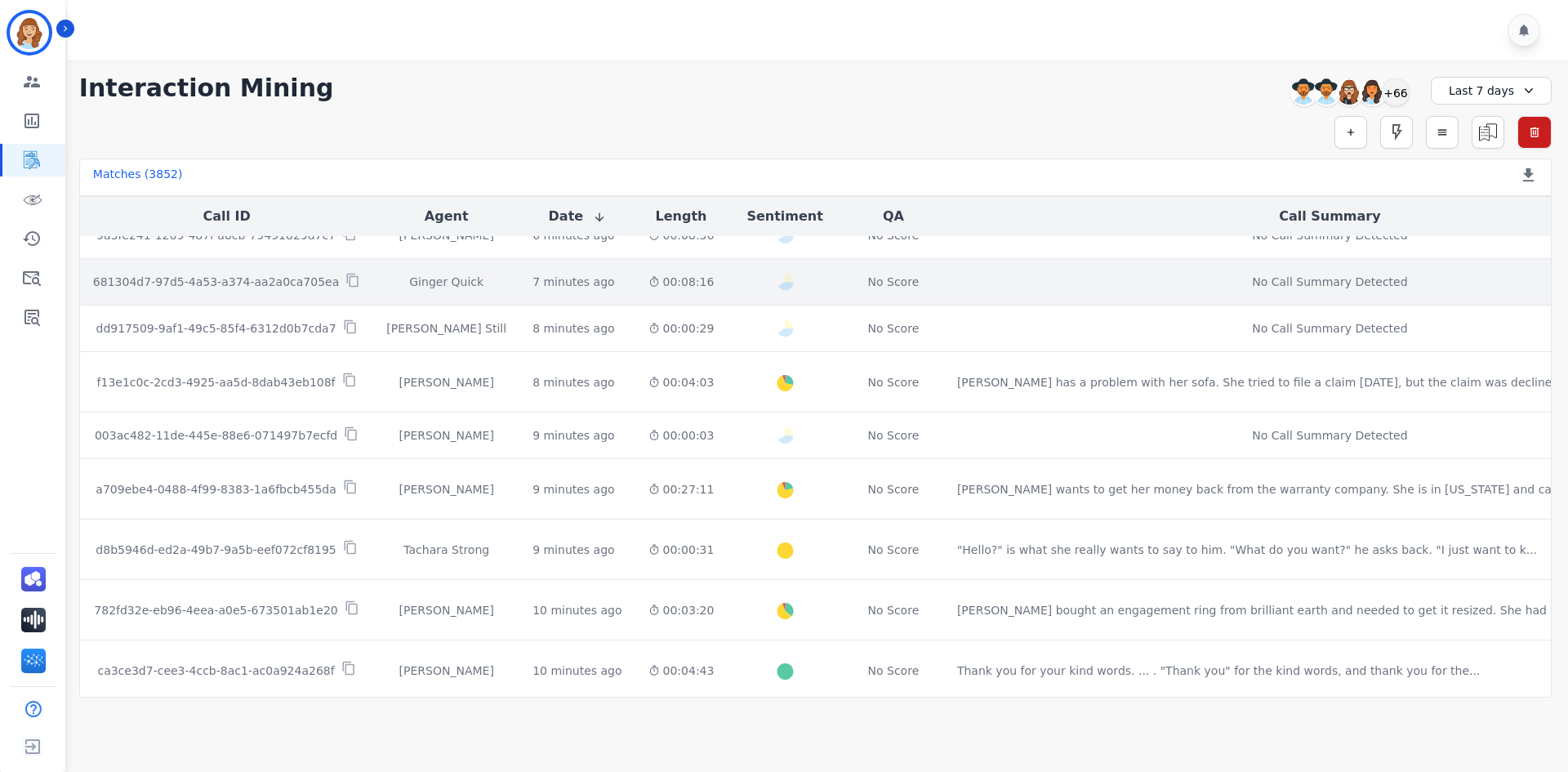
click at [542, 294] on td "7 minutes ago Start at: [DATE] 8:07am" at bounding box center [577, 282] width 115 height 47
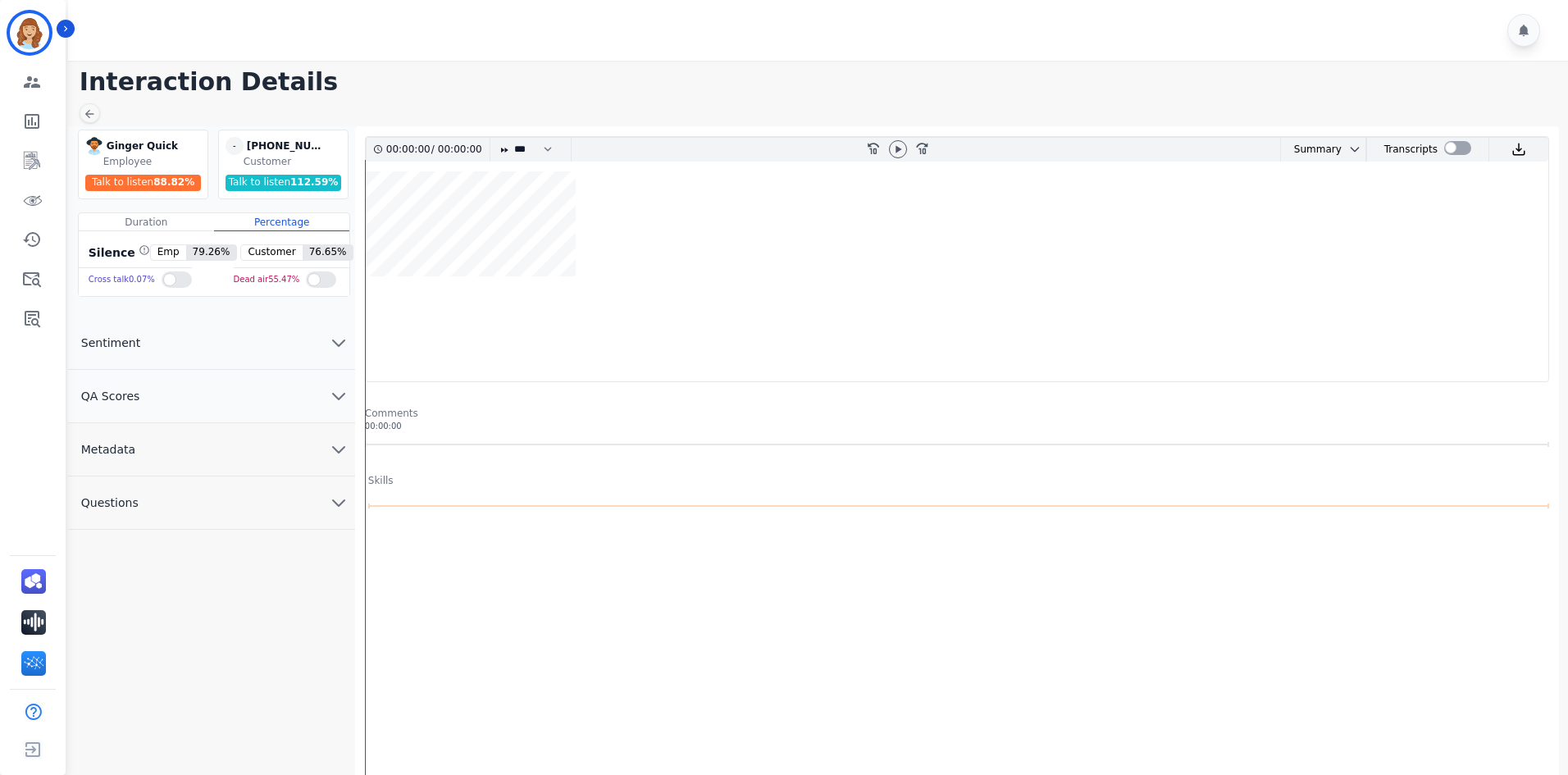
click at [253, 445] on button "Metadata" at bounding box center [212, 449] width 287 height 53
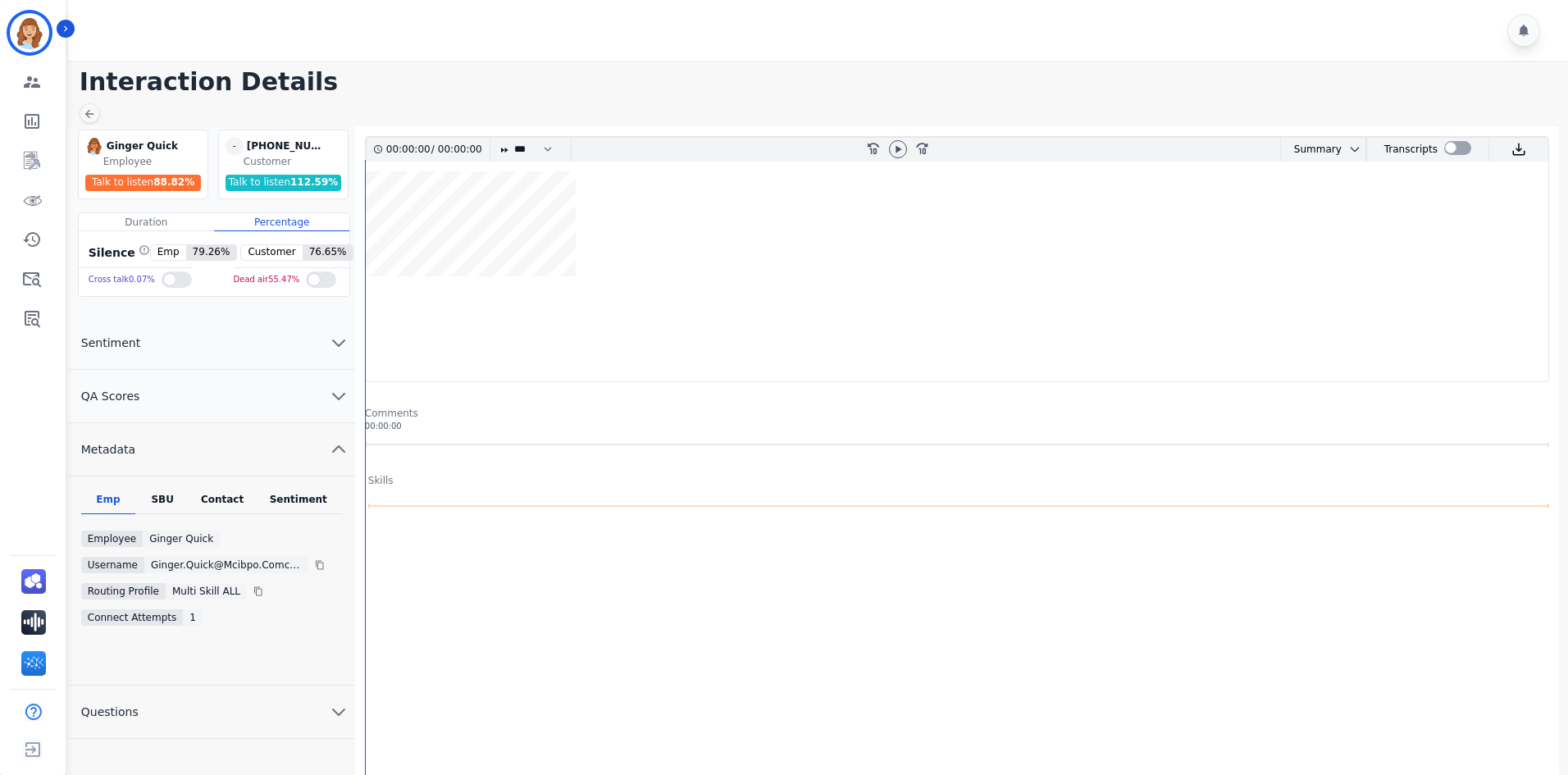
click at [236, 492] on div "Emp SBU Contact Sentiment Employee Ginger Quick Username ginger.quick@mcibpo.co…" at bounding box center [212, 581] width 287 height 209
click at [223, 500] on div "Contact" at bounding box center [222, 503] width 66 height 22
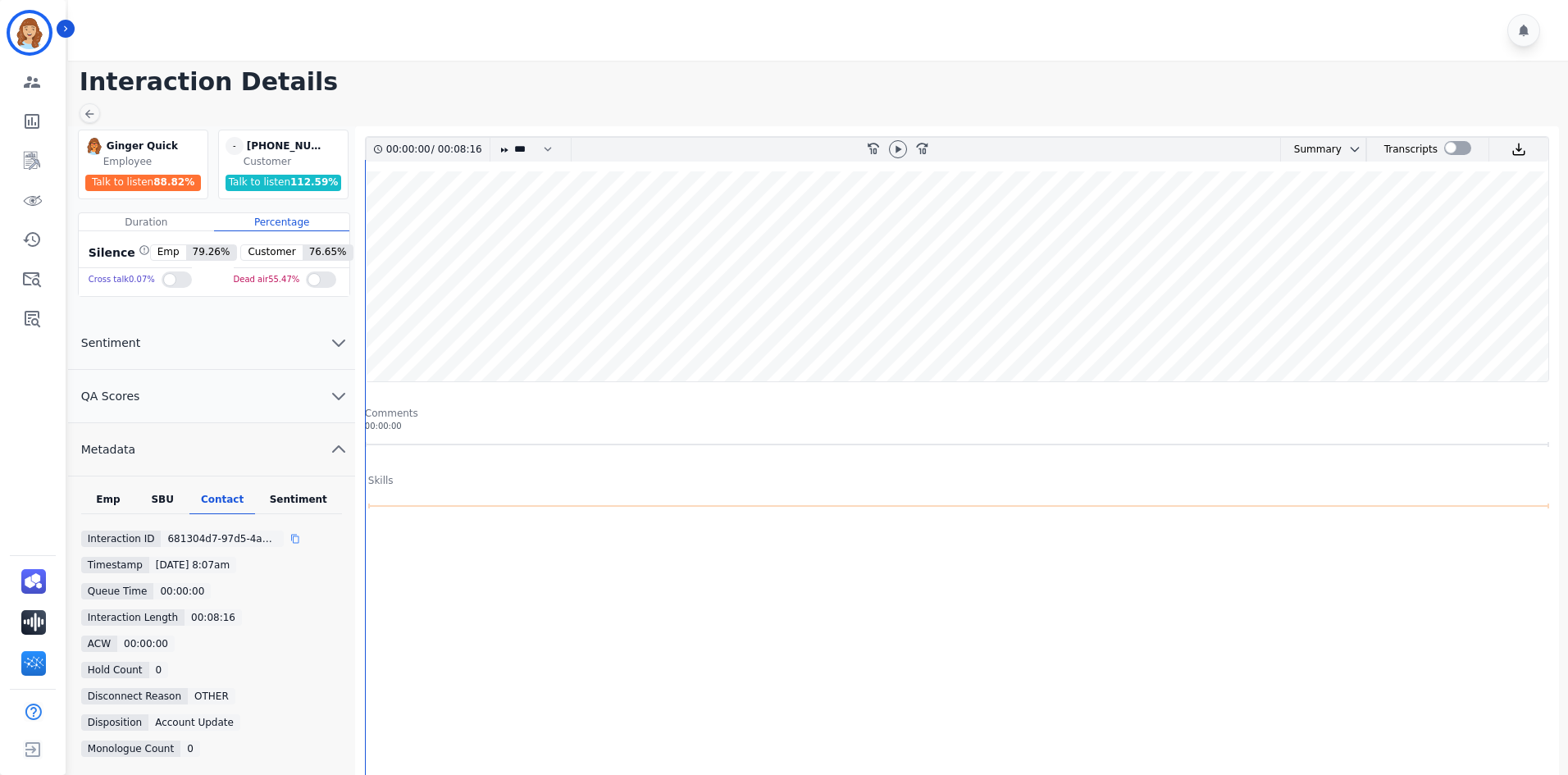
click at [290, 542] on icon at bounding box center [295, 539] width 9 height 9
click at [1326, 155] on div "Summary" at bounding box center [1311, 149] width 61 height 23
click at [1352, 151] on icon "chevron down" at bounding box center [1355, 149] width 13 height 13
click at [1326, 244] on div "AI Summary Secure Pad No data" at bounding box center [1345, 223] width 254 height 107
click at [71, 113] on main "Interaction Details Ginger Quick Ginger Quick Employee Talk to listen 88.82 % -…" at bounding box center [815, 501] width 1505 height 880
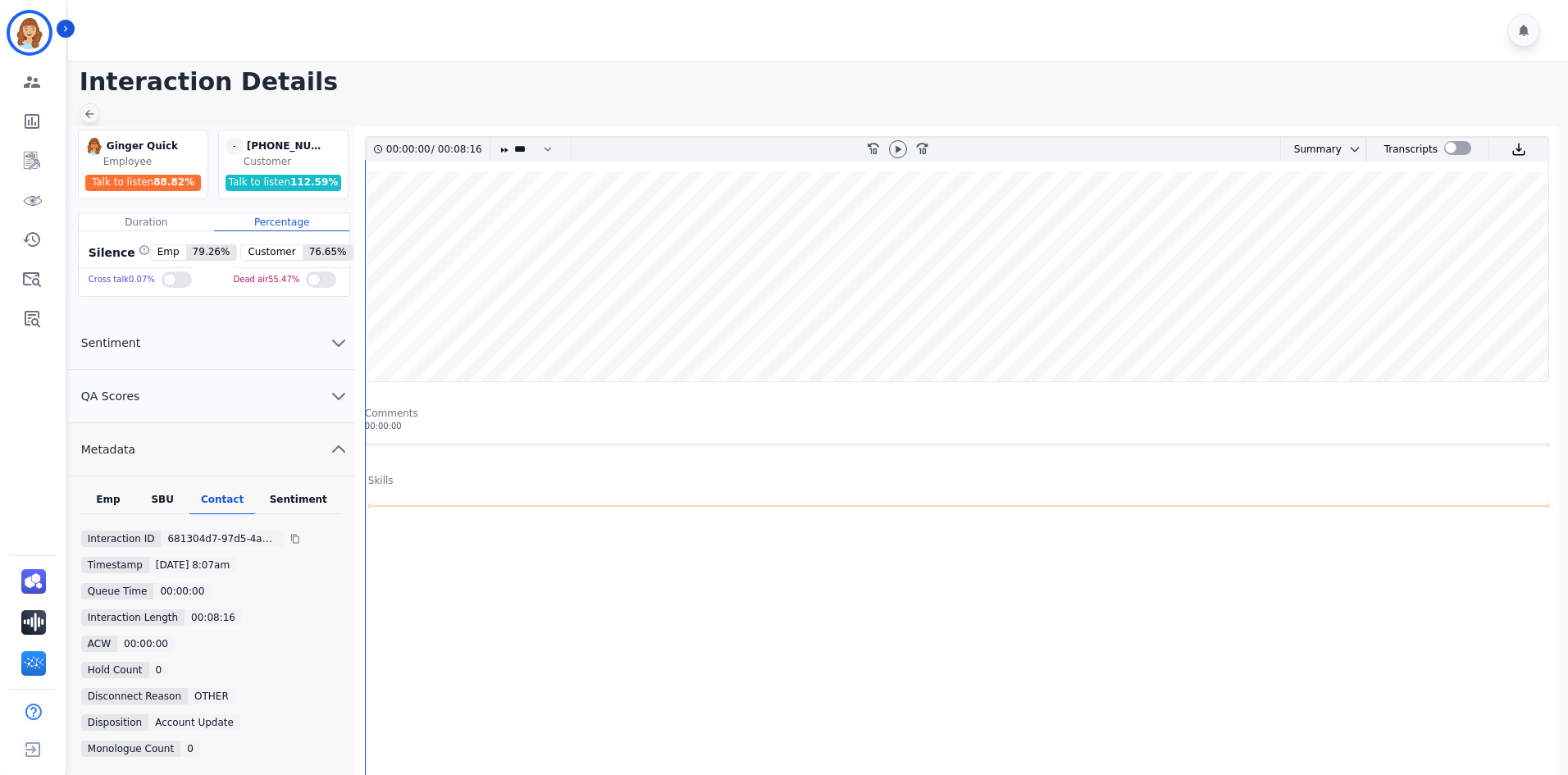
click at [88, 114] on icon at bounding box center [89, 114] width 13 height 13
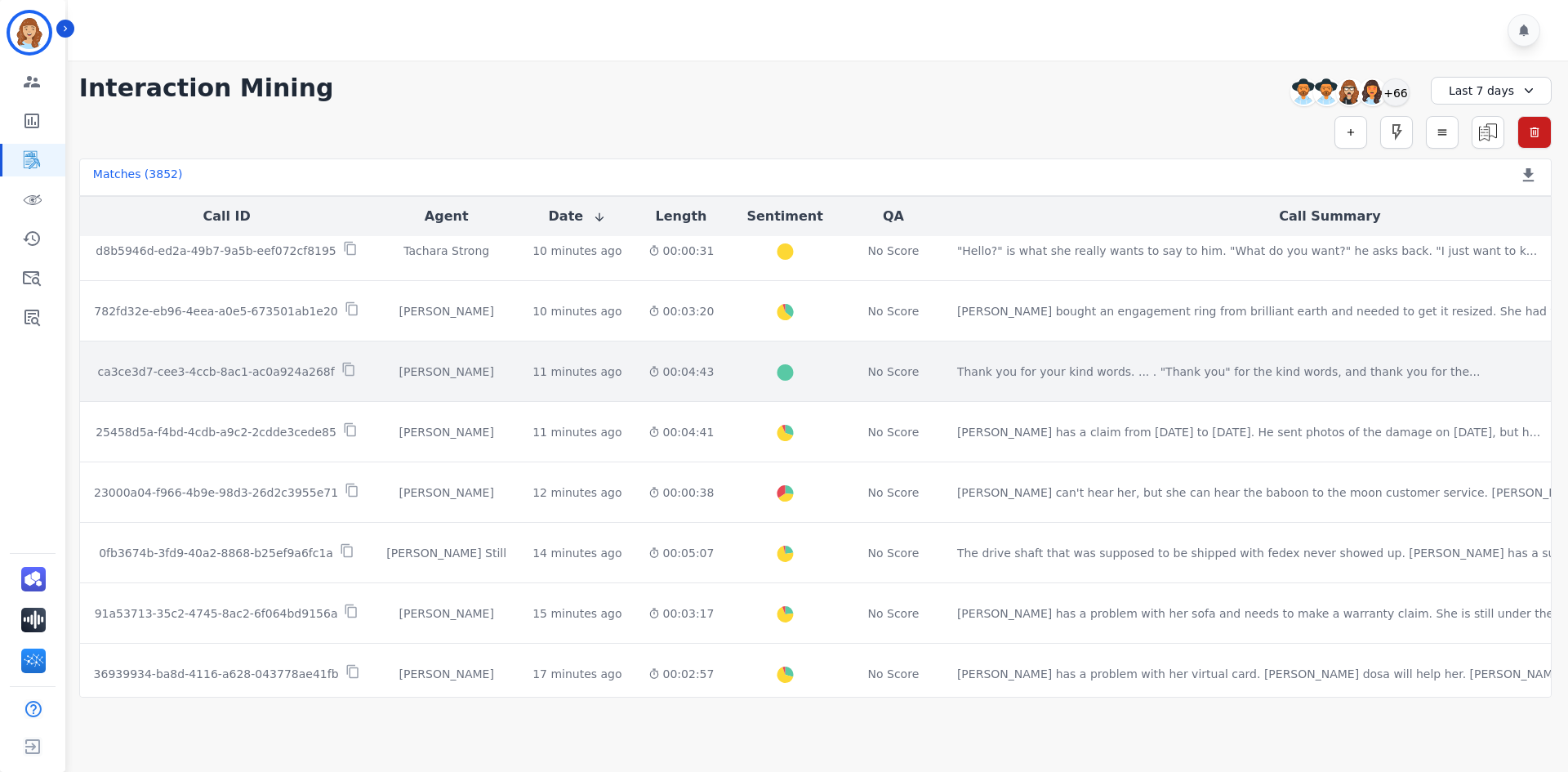
scroll to position [747, 0]
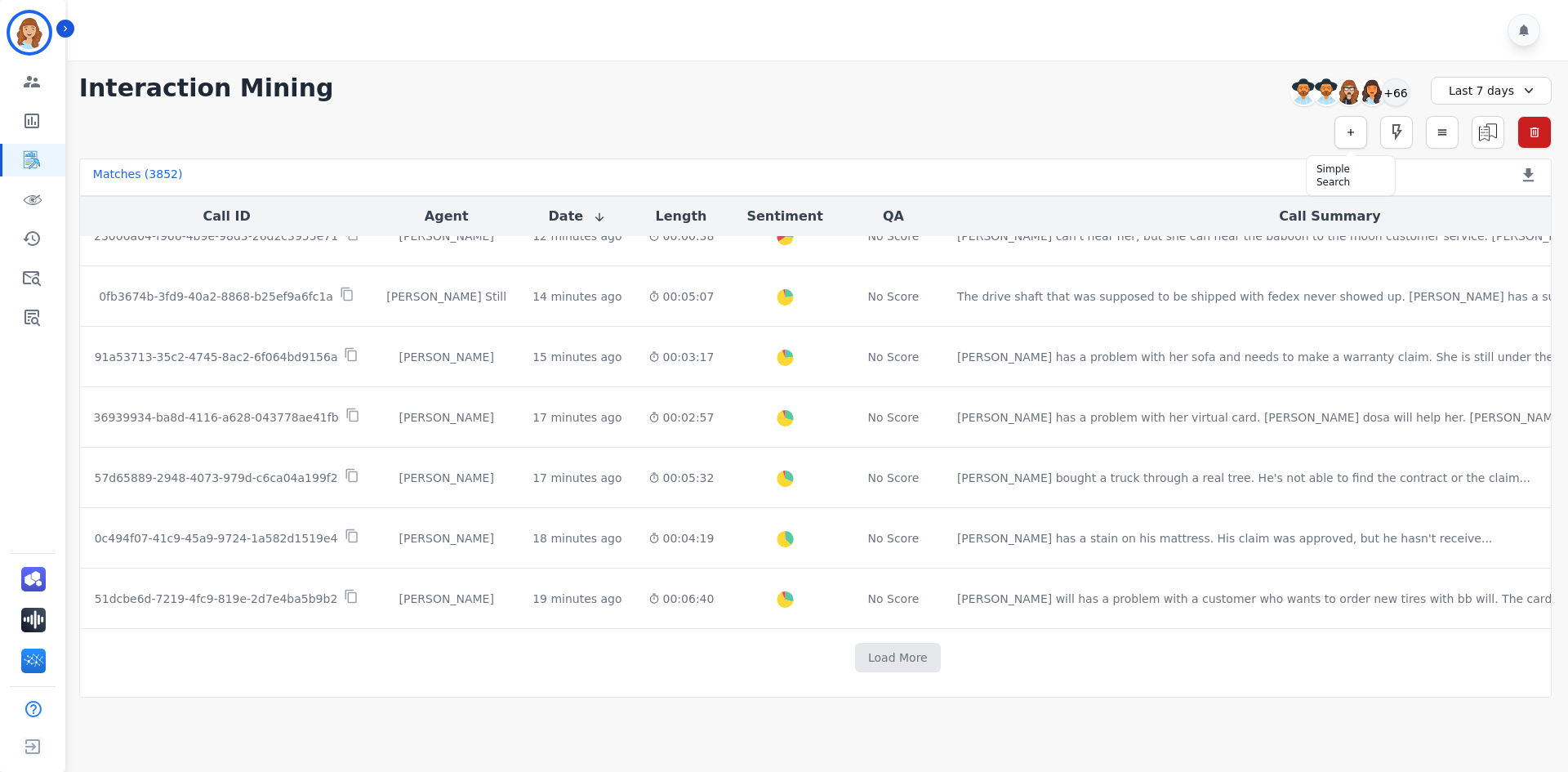
click at [1347, 138] on button "button" at bounding box center [1350, 132] width 33 height 33
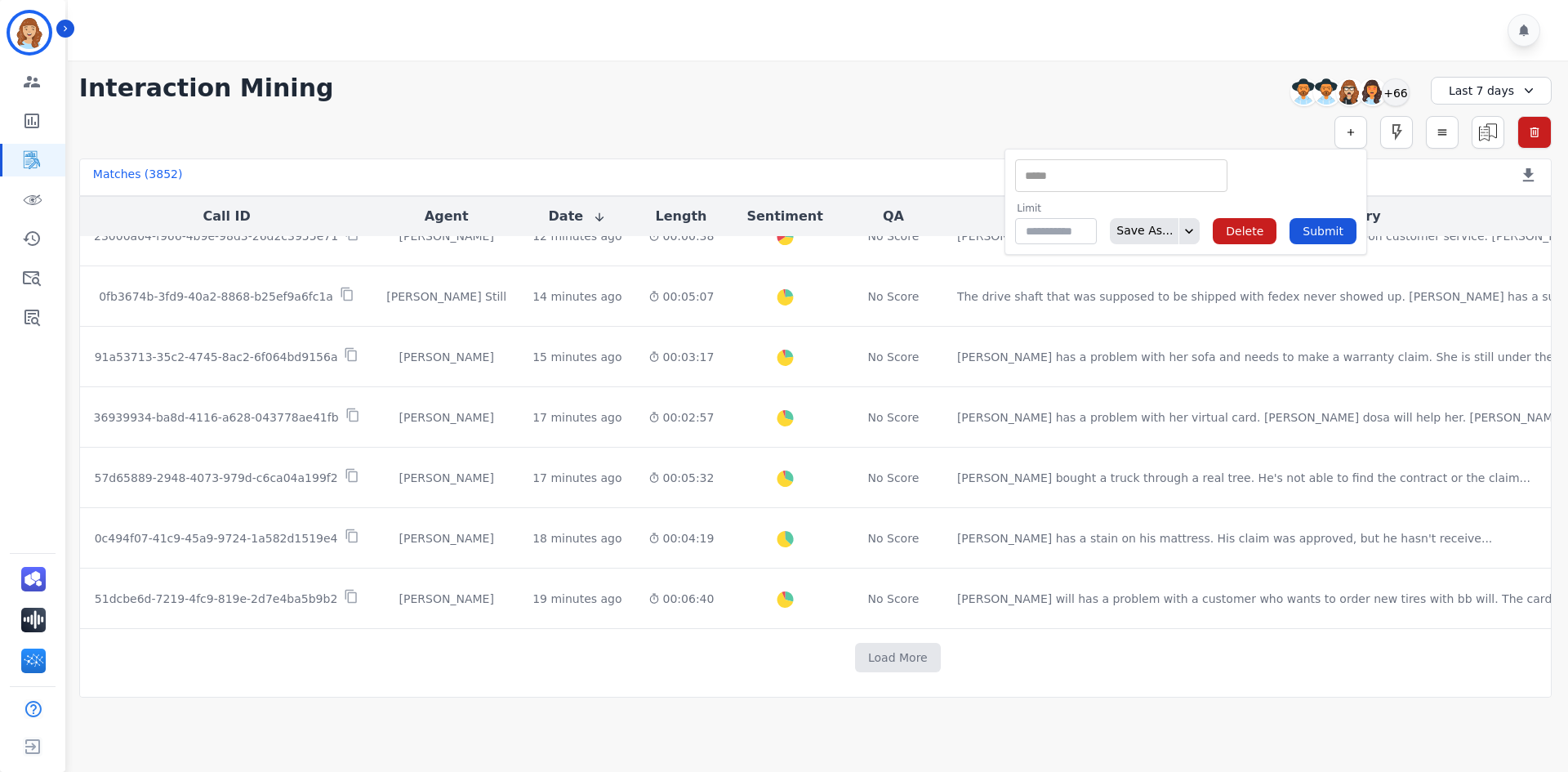
click at [1170, 185] on div "** ACW (Sec) AGH_Lvl1 AGH_Lvl2 Emote: Apprehensive % Silence Front (CX) CX Phon…" at bounding box center [1120, 175] width 212 height 33
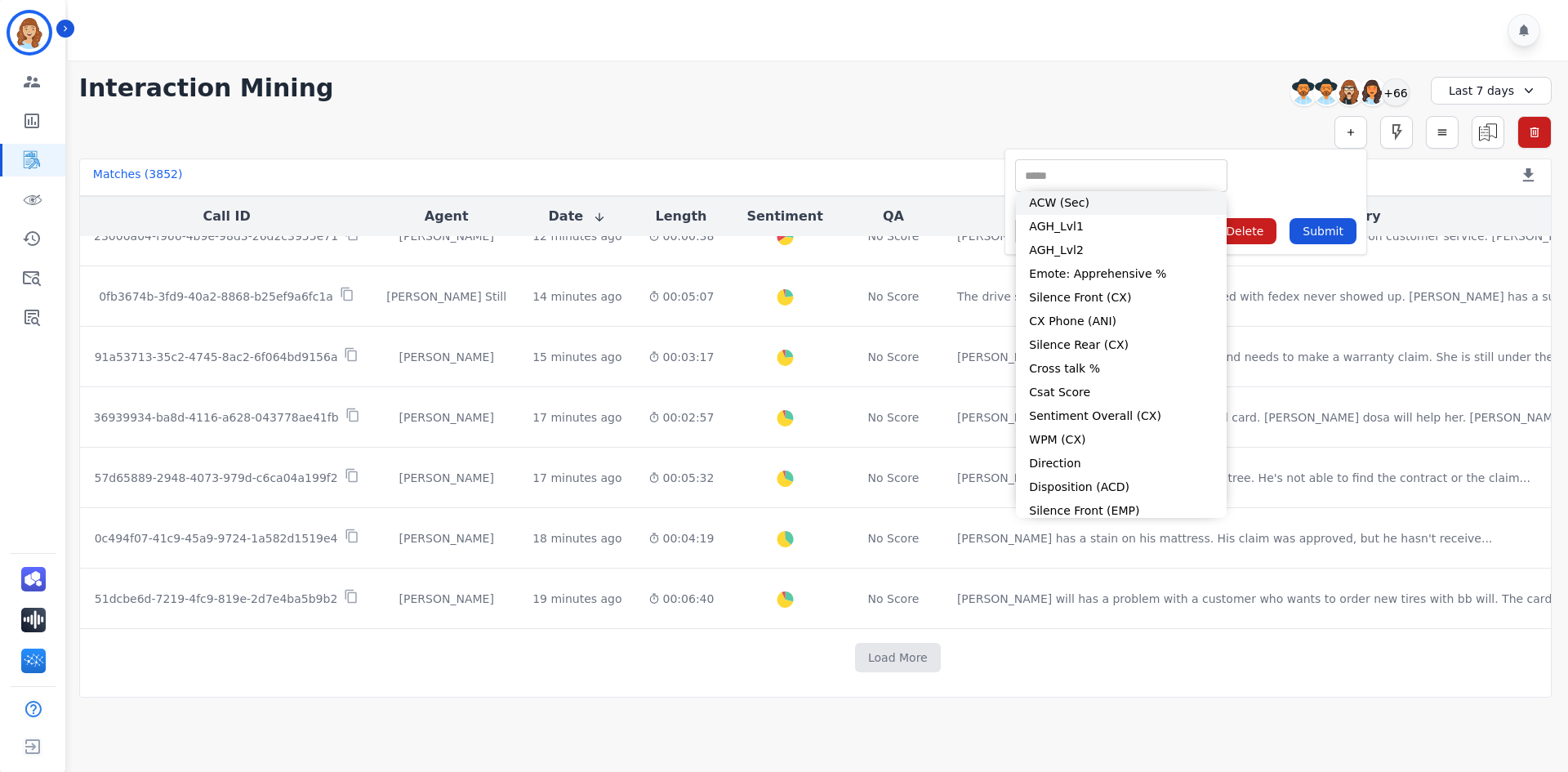
click at [1162, 208] on li "ACW (Sec)" at bounding box center [1120, 203] width 210 height 23
type input "**********"
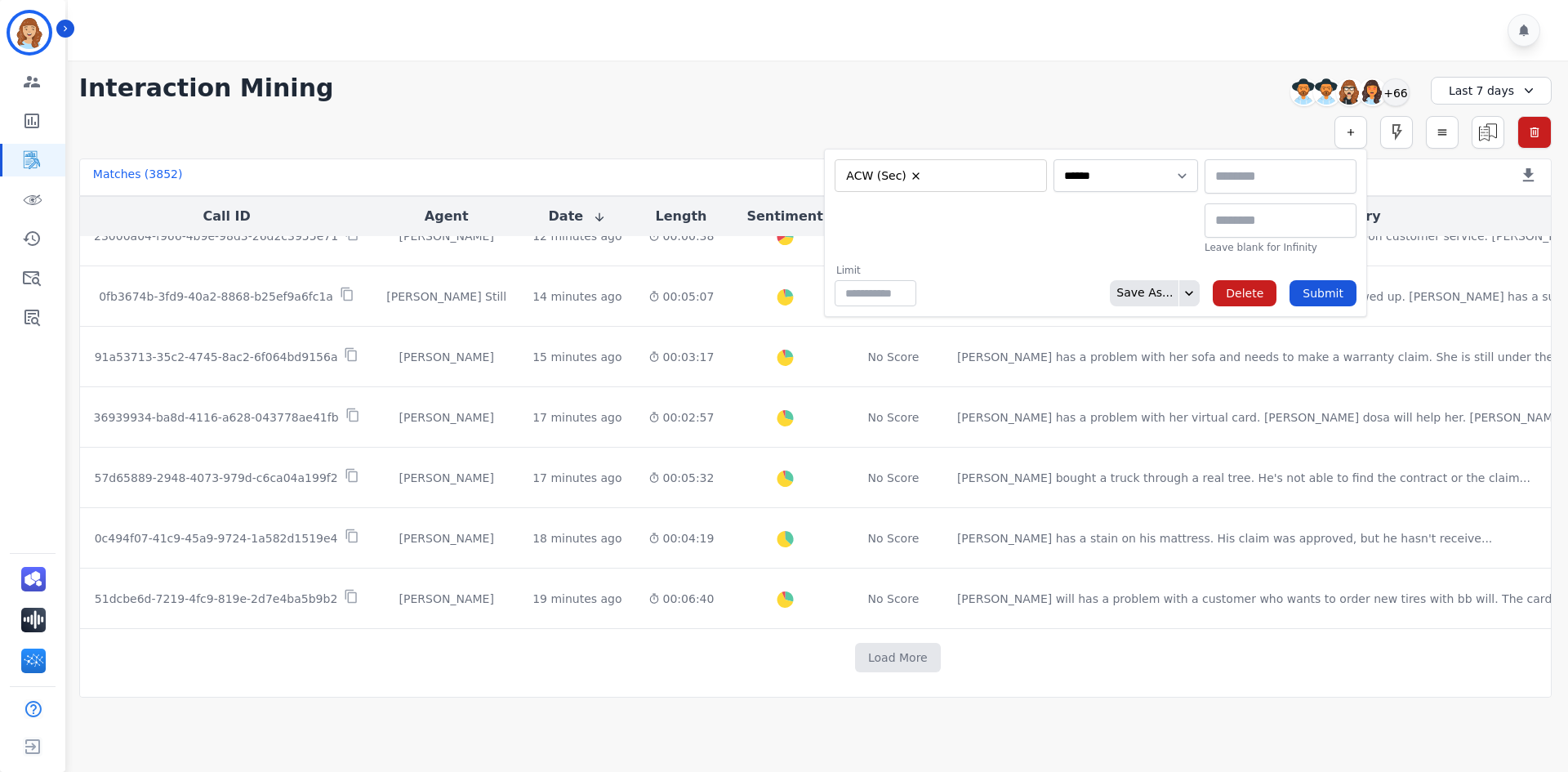
click at [975, 164] on div "**********" at bounding box center [940, 175] width 212 height 33
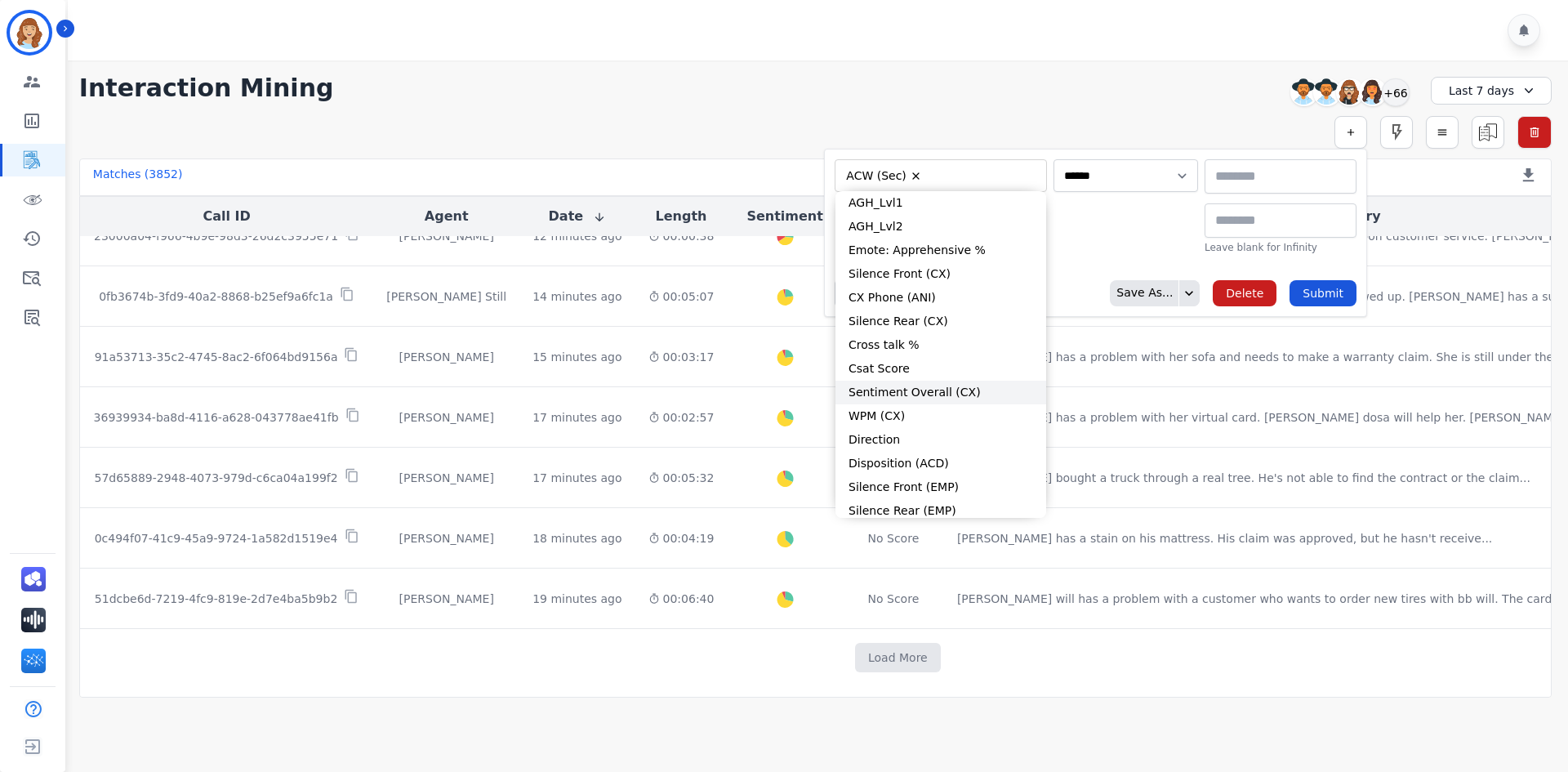
scroll to position [123, 0]
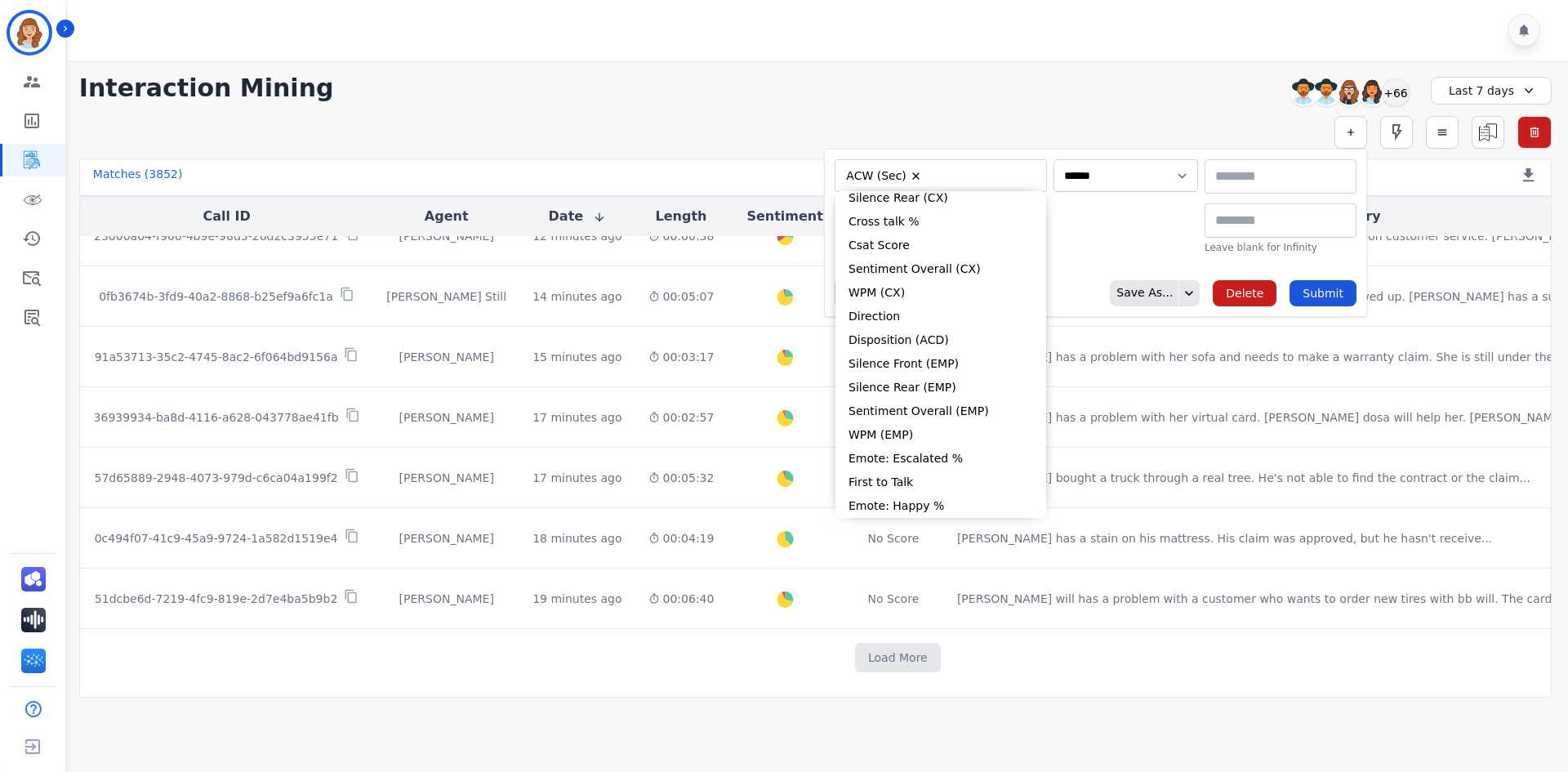
click at [640, 159] on div "Matches ( 3852 ) Export Call List" at bounding box center [816, 178] width 1473 height 37
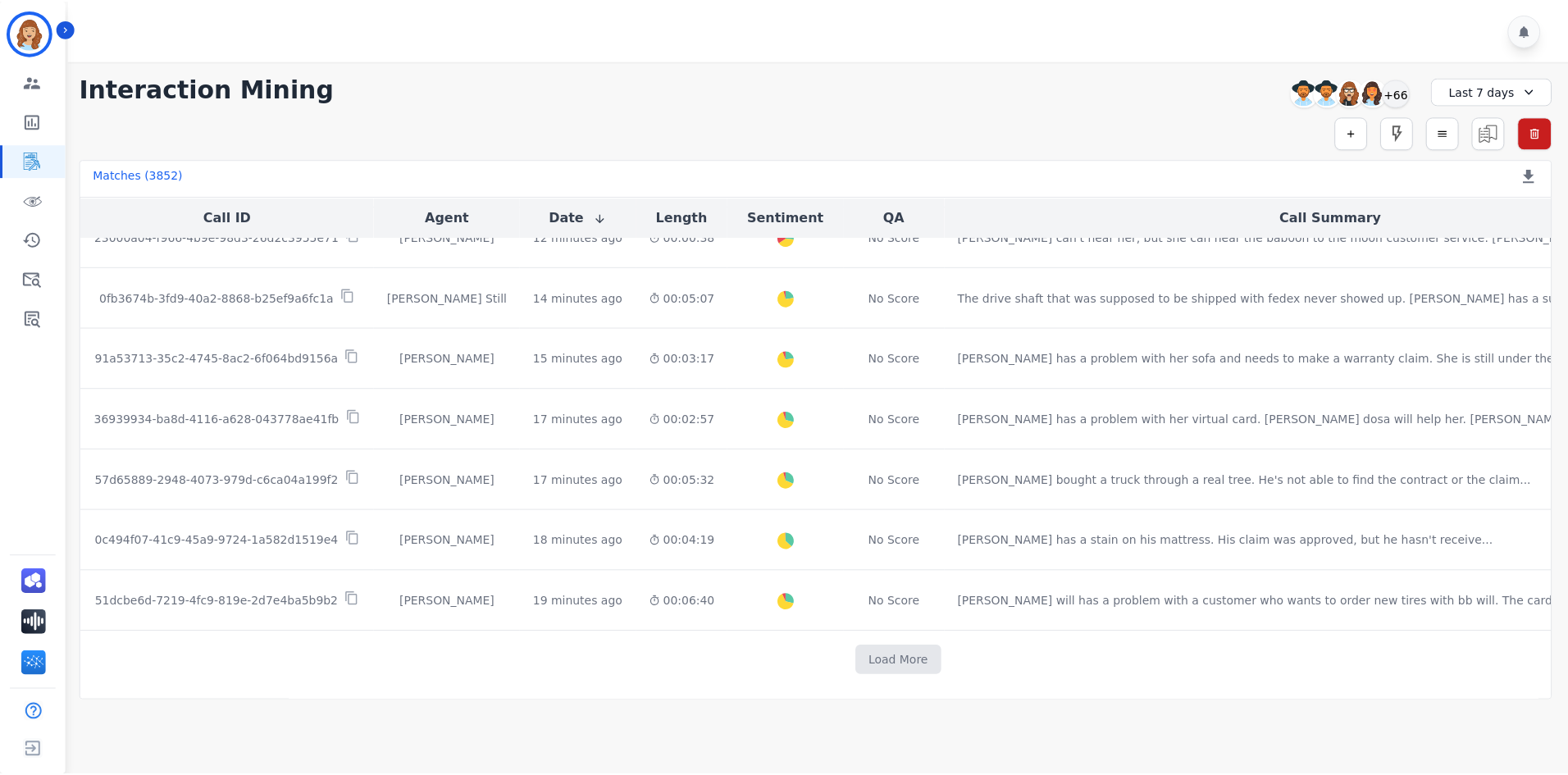
scroll to position [421, 0]
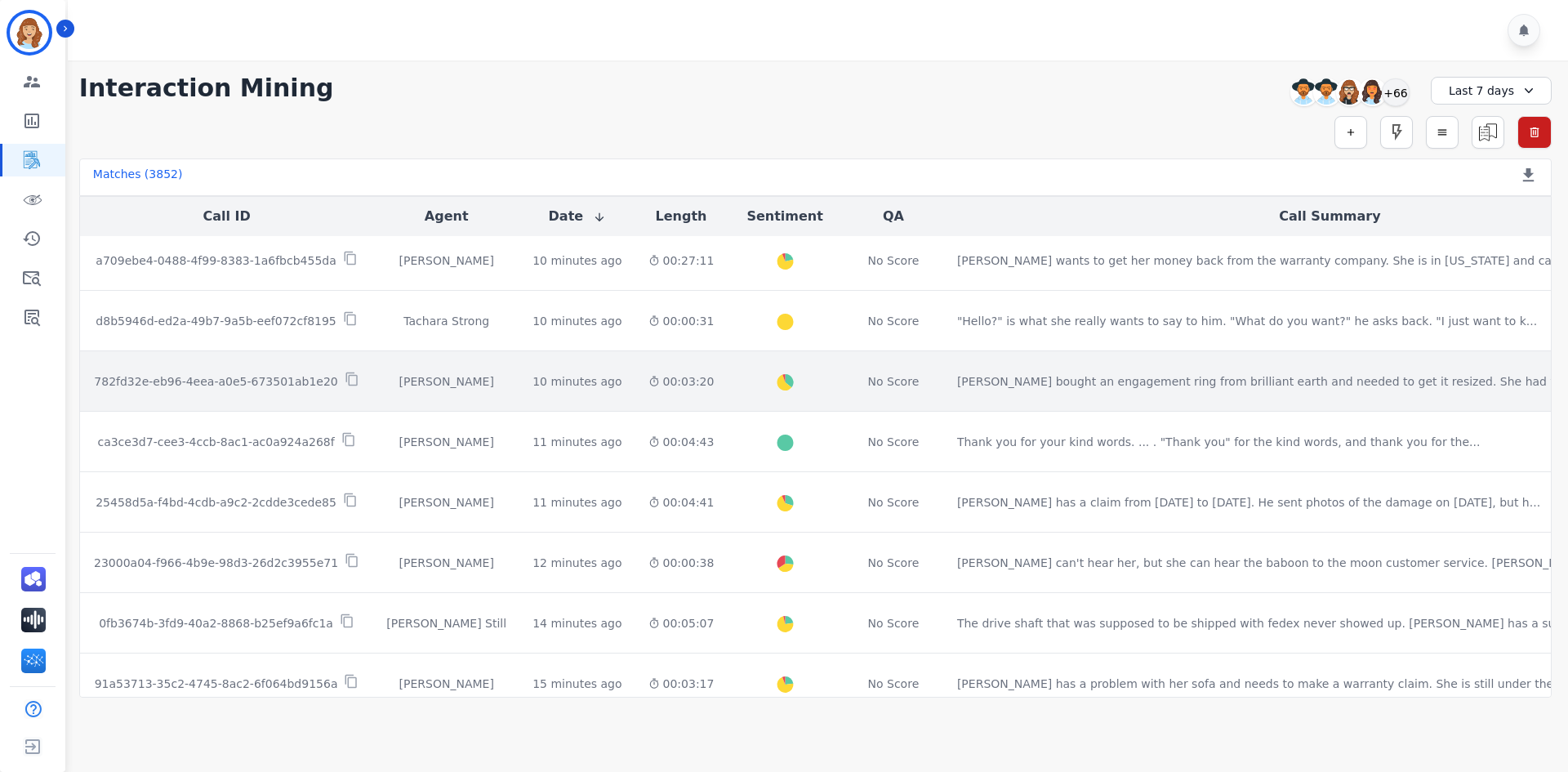
click at [254, 353] on td "782fd32e-eb96-4eea-a0e5-673501ab1e20" at bounding box center [227, 381] width 294 height 61
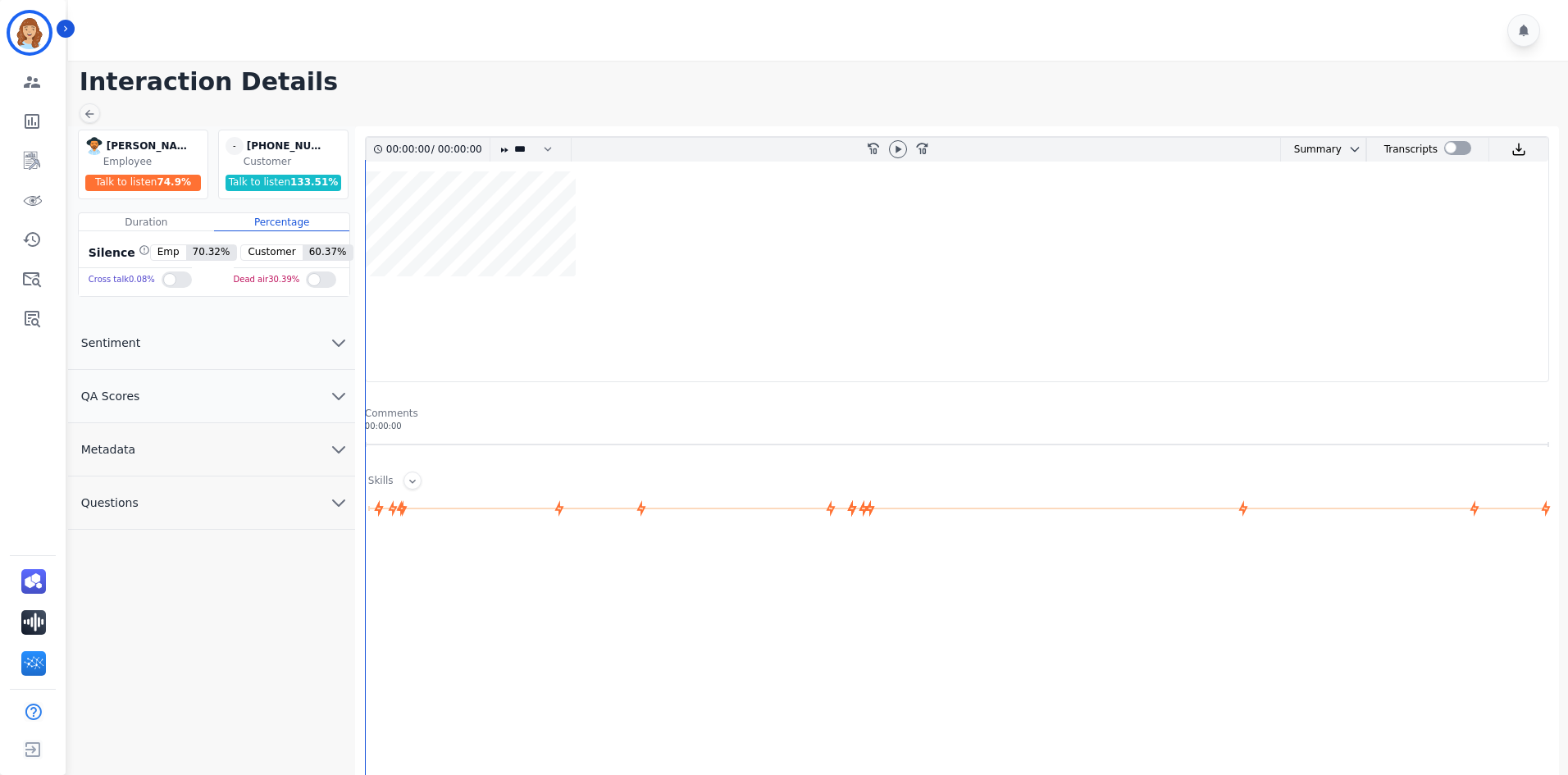
click at [192, 427] on button "Metadata" at bounding box center [212, 449] width 287 height 53
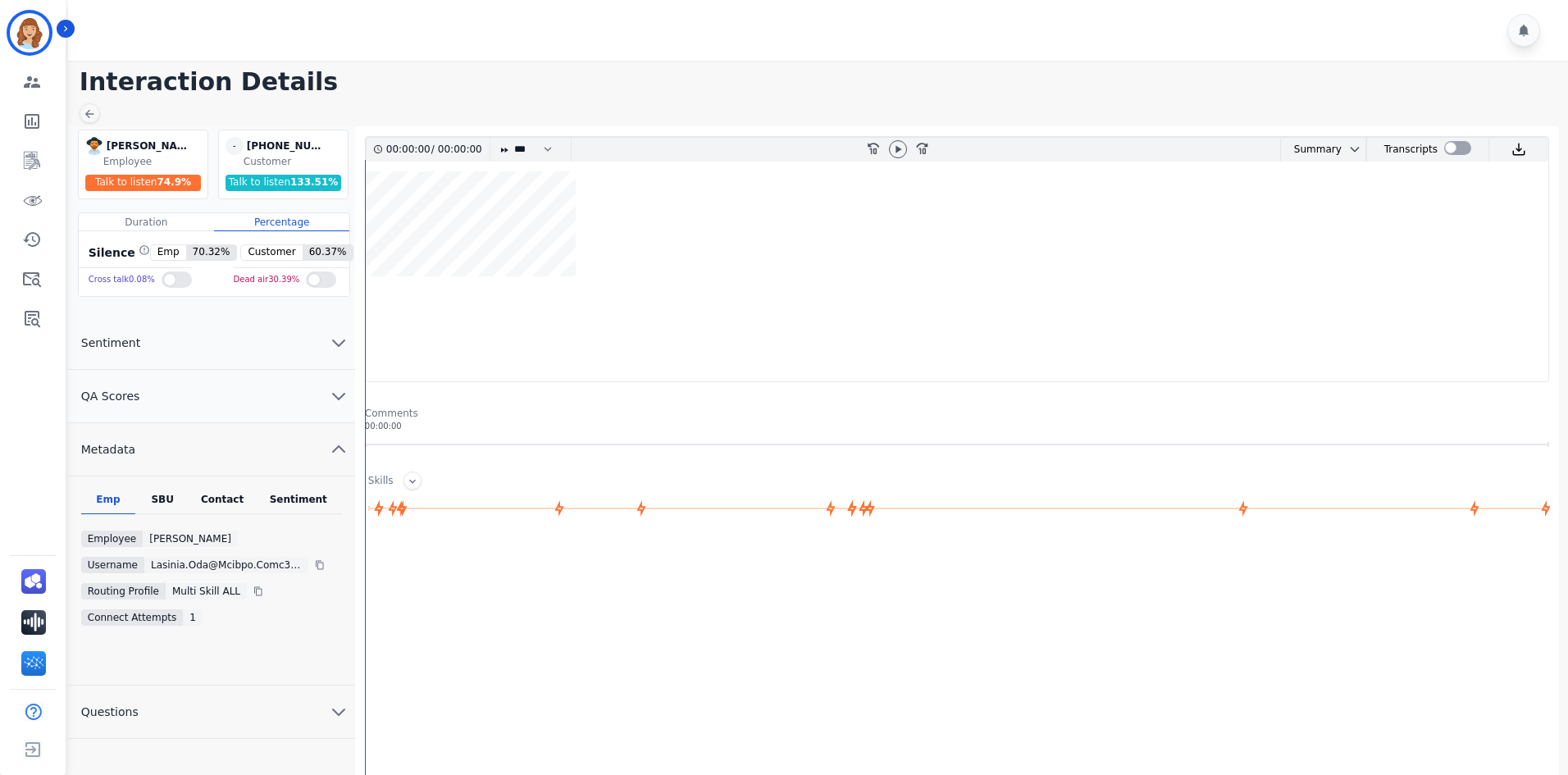
click at [216, 409] on button "QA Scores" at bounding box center [212, 396] width 287 height 53
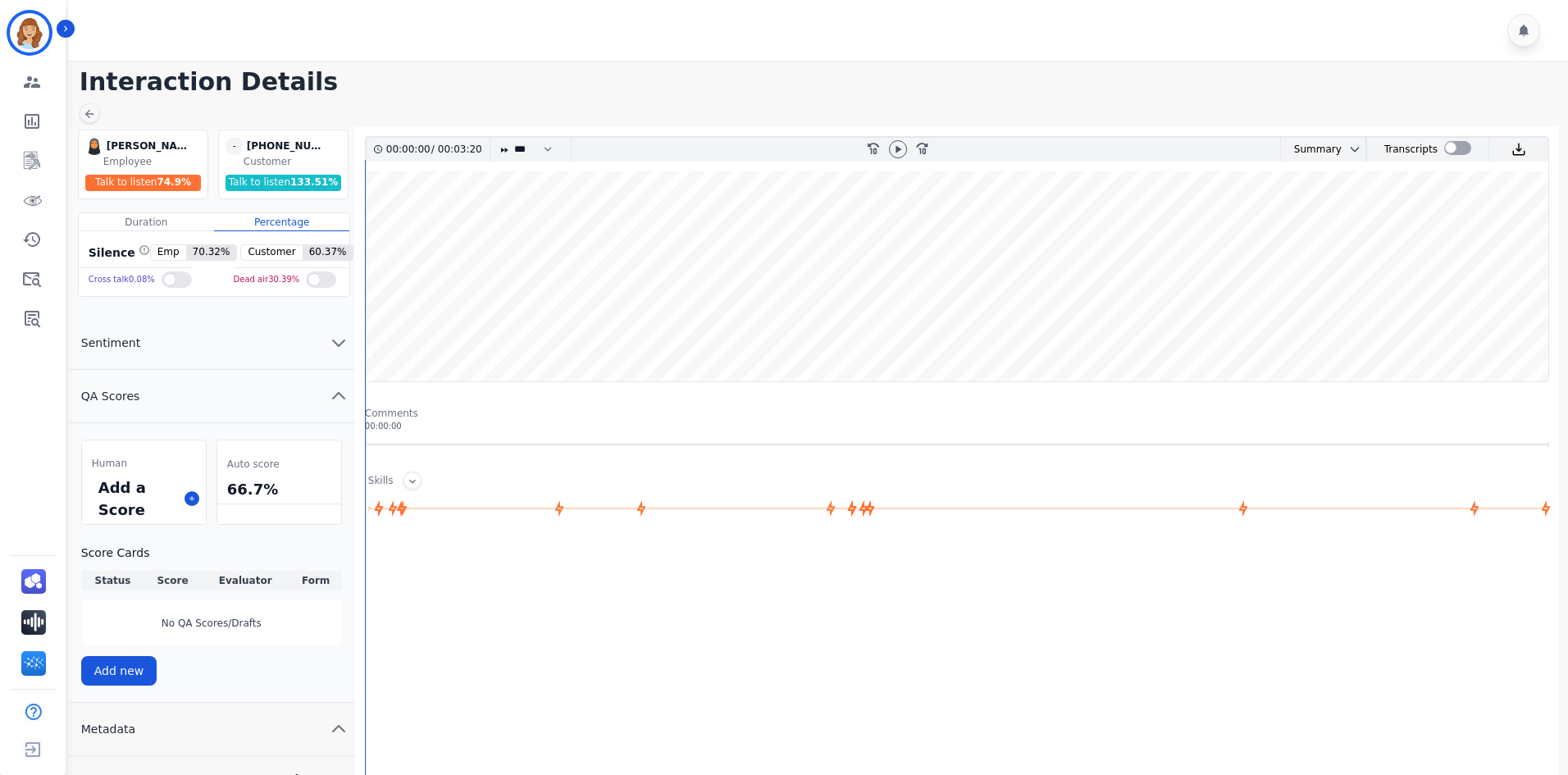
click at [216, 411] on button "QA Scores" at bounding box center [212, 396] width 287 height 53
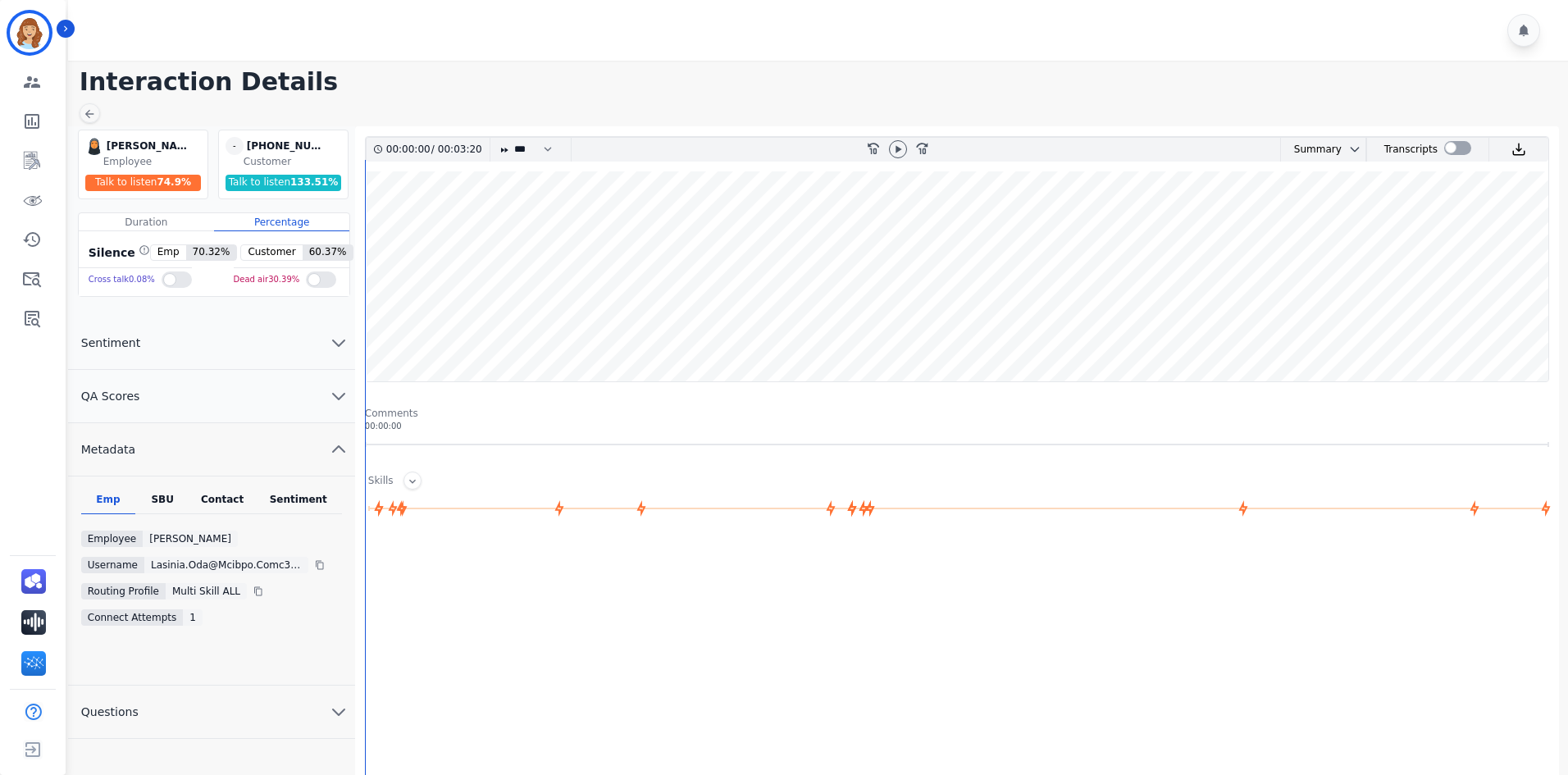
click at [211, 500] on div "Contact" at bounding box center [222, 503] width 66 height 22
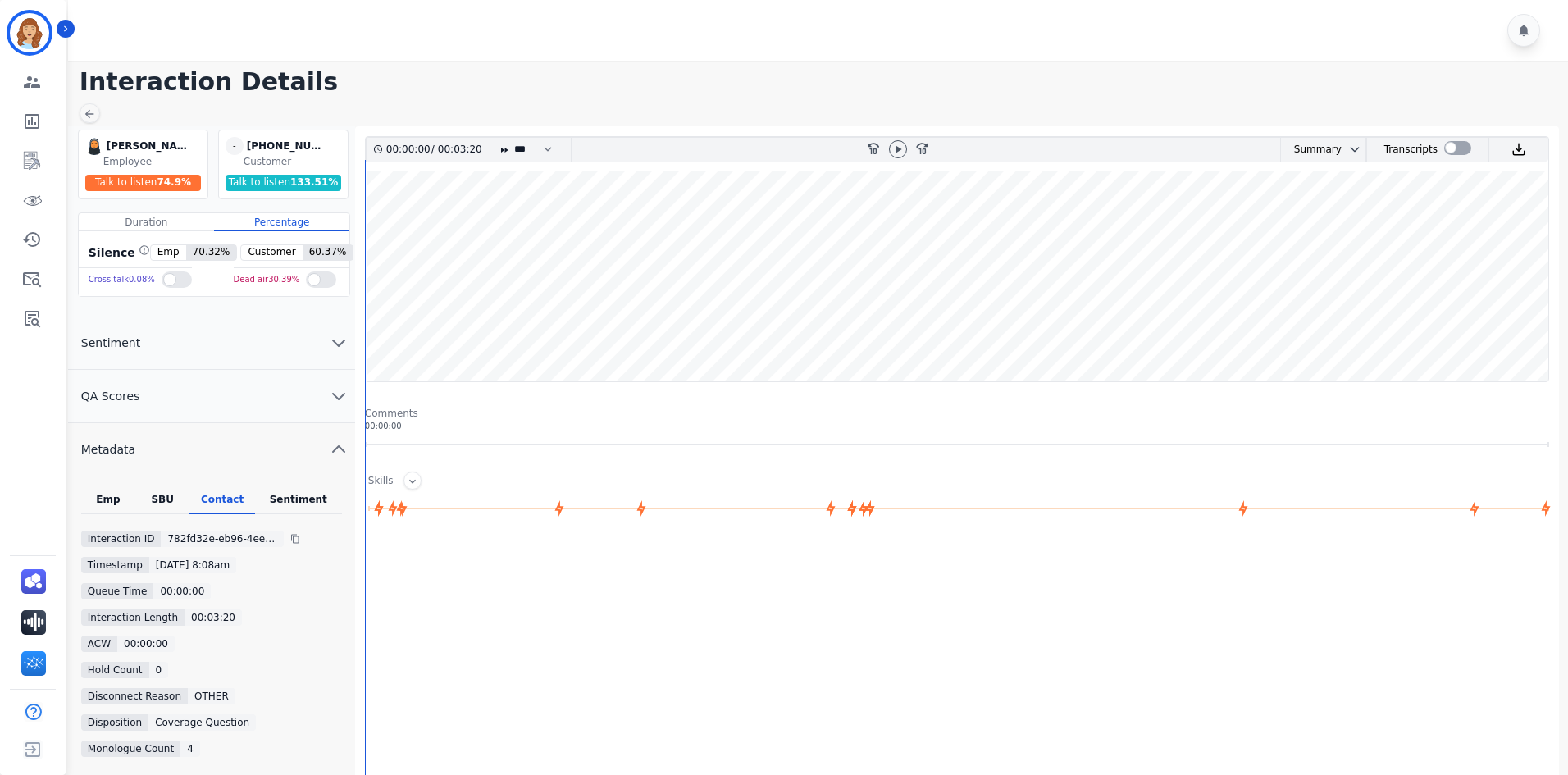
click at [319, 502] on div "Sentiment" at bounding box center [298, 503] width 87 height 22
click at [221, 494] on div "Contact" at bounding box center [224, 503] width 67 height 22
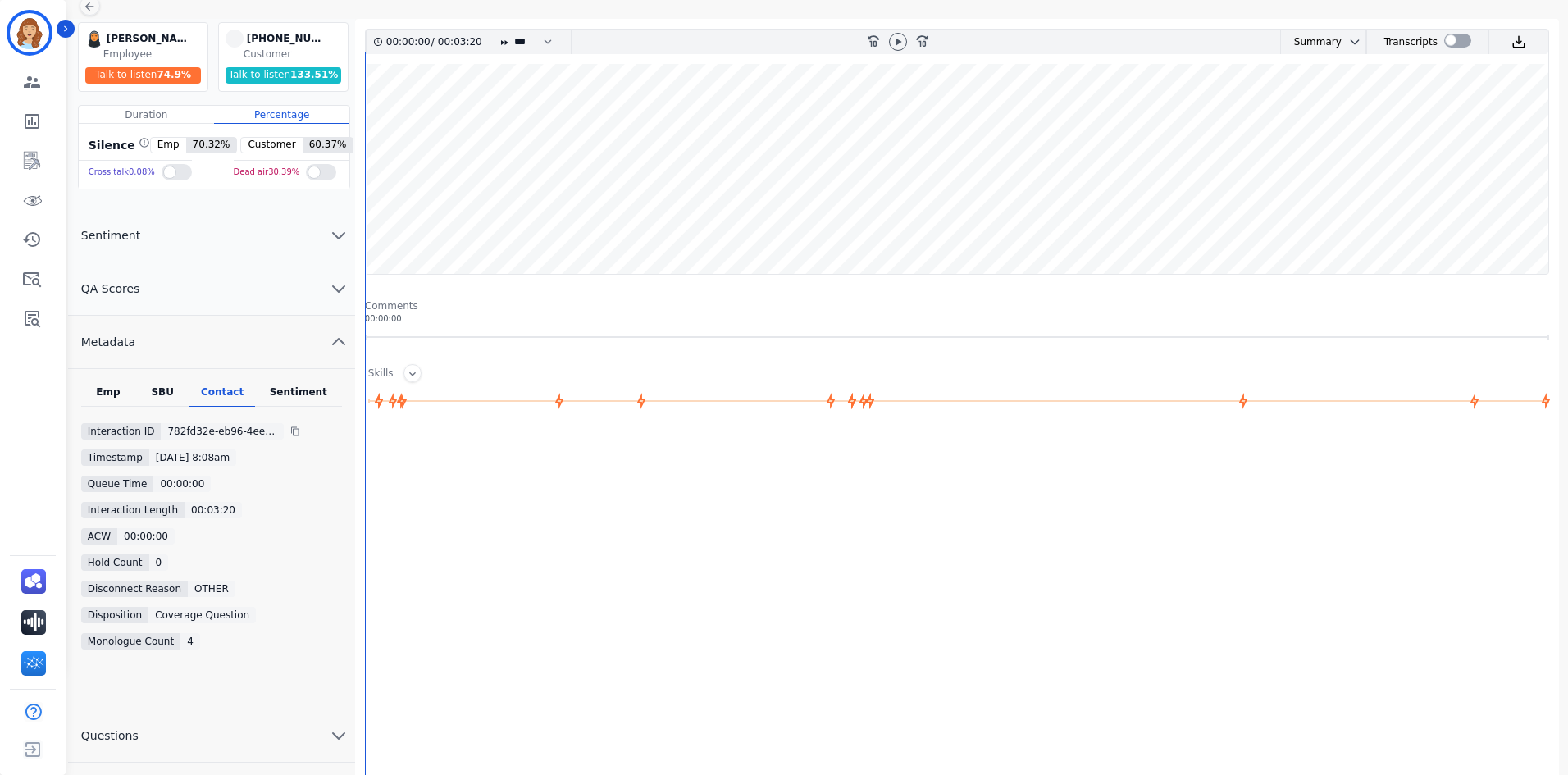
click at [138, 512] on div "Interaction Length" at bounding box center [133, 509] width 103 height 16
click at [139, 510] on div "Interaction Length" at bounding box center [133, 509] width 103 height 16
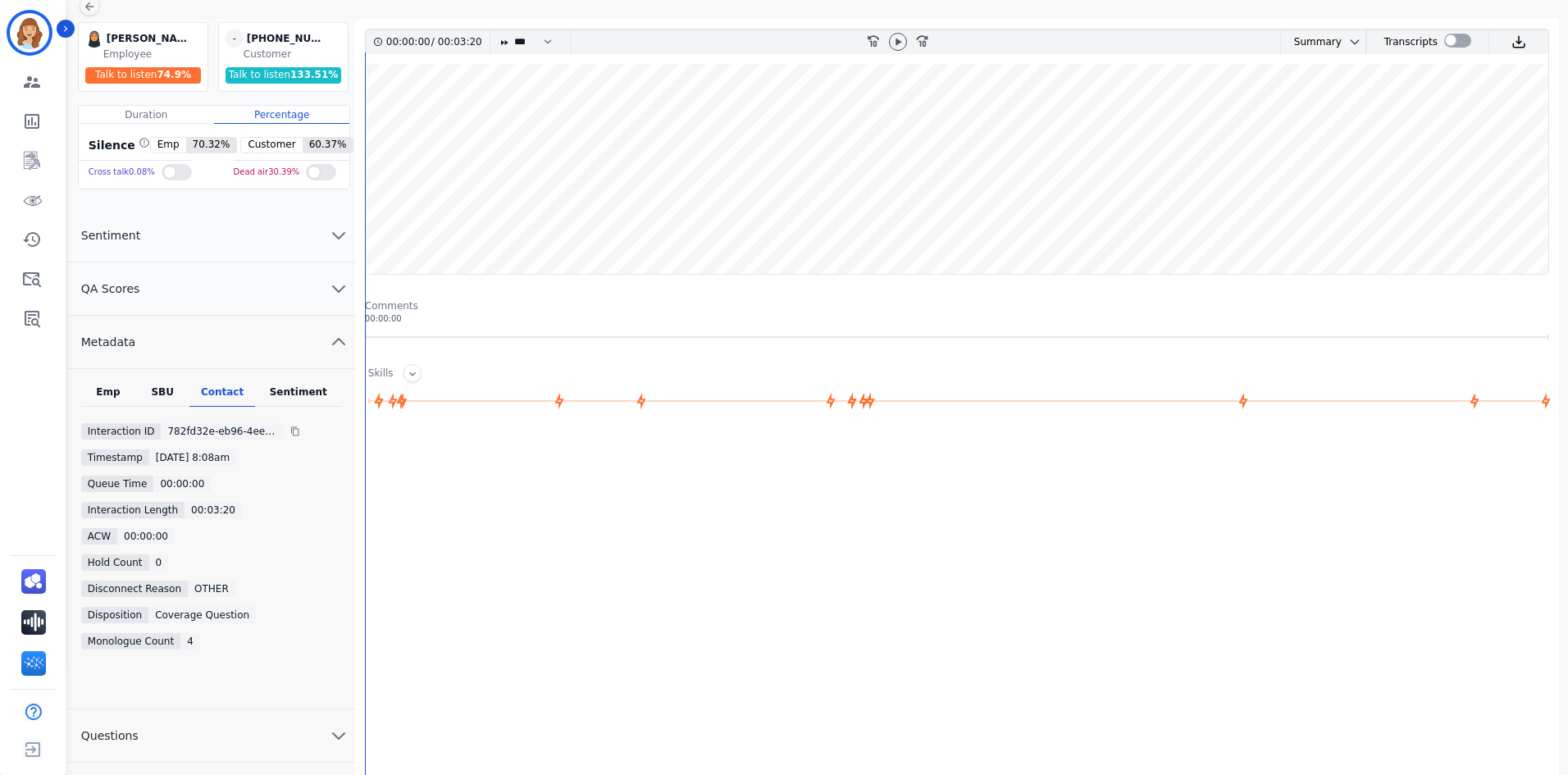
click at [293, 397] on div "Sentiment" at bounding box center [298, 396] width 87 height 22
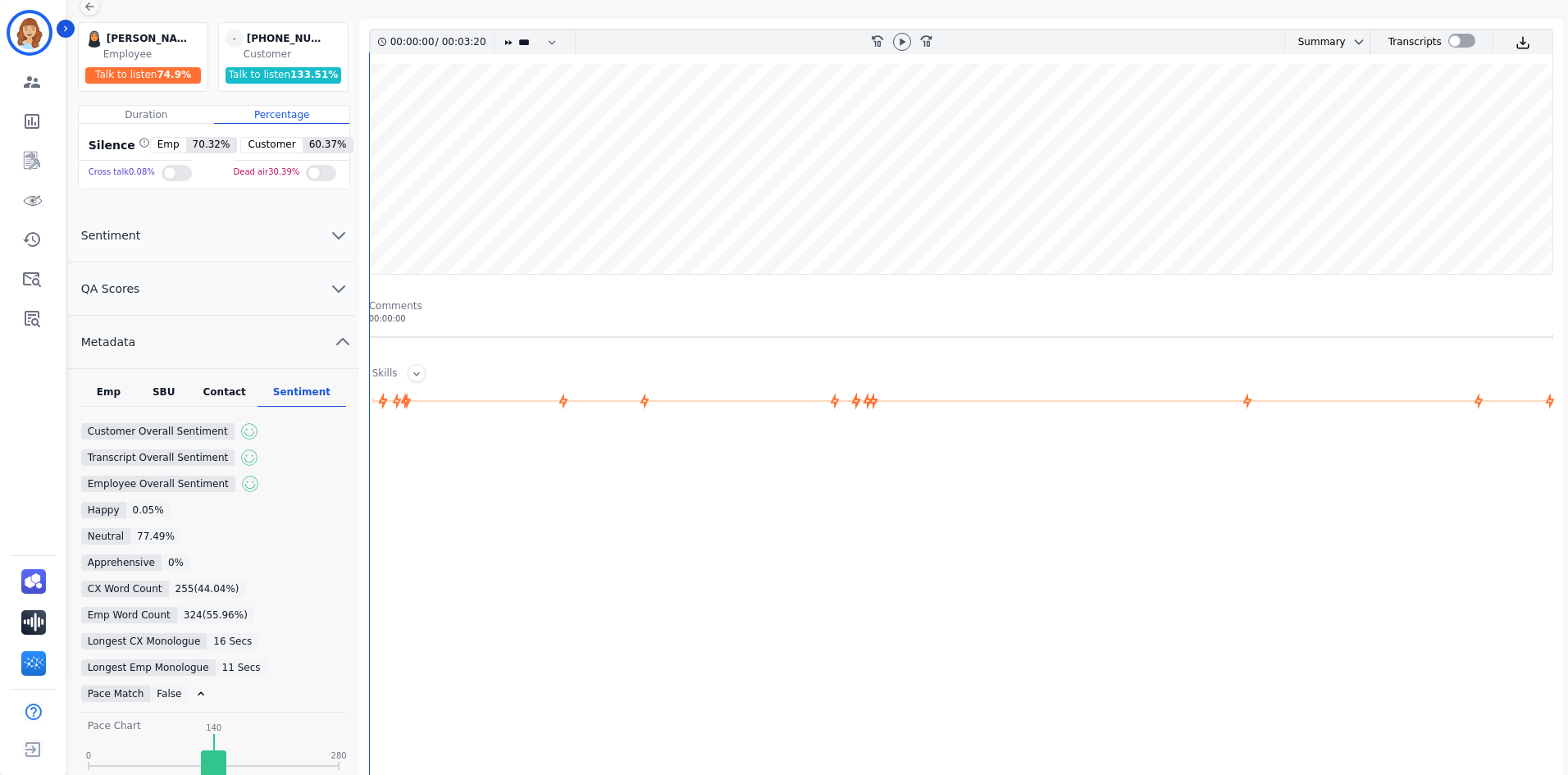
click at [134, 385] on div "Emp SBU Contact Sentiment Customer Overall Sentiment positive positive Transcri…" at bounding box center [214, 775] width 291 height 813
click at [117, 388] on div "Emp" at bounding box center [109, 396] width 55 height 22
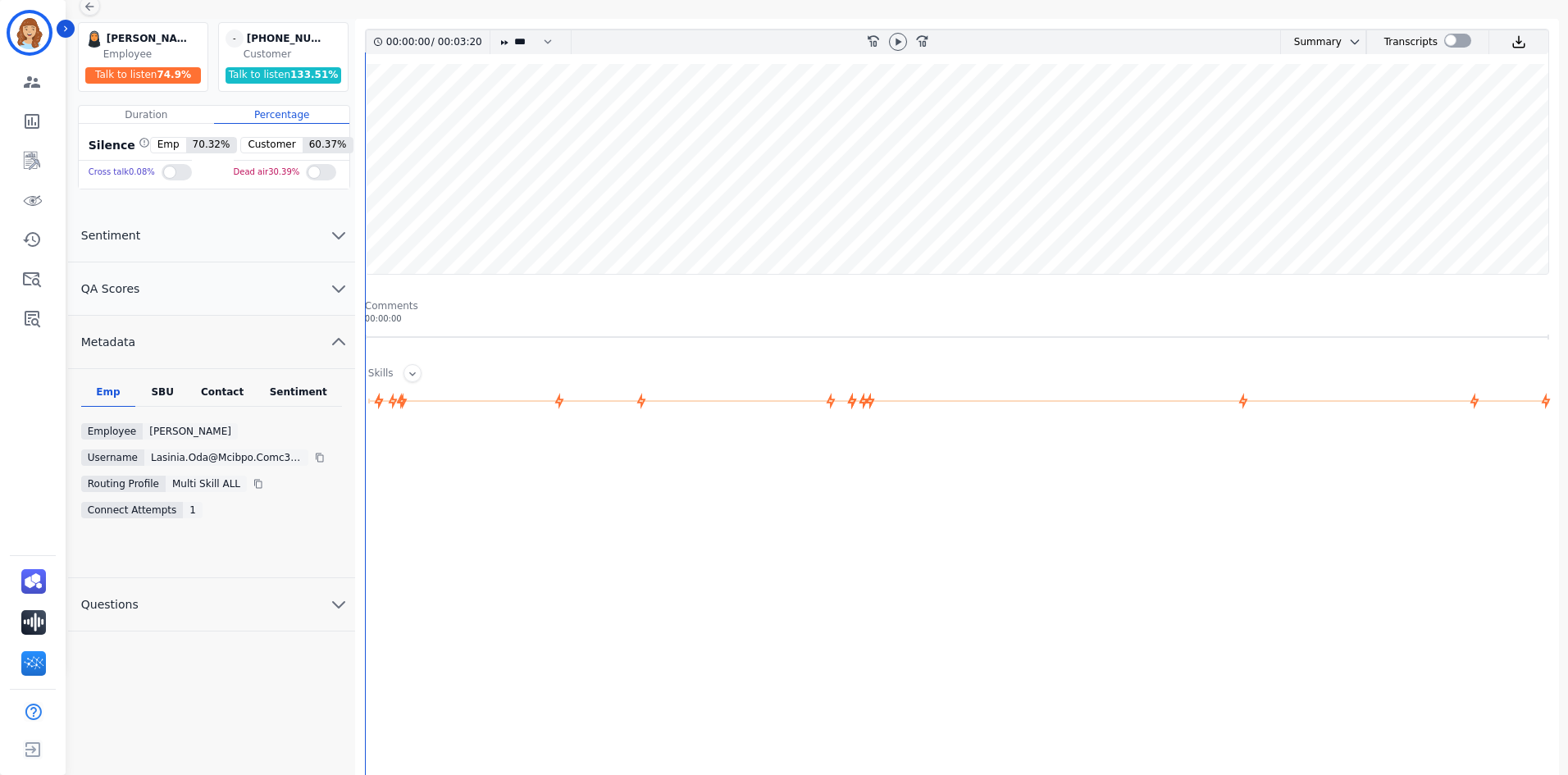
click at [153, 403] on div "SBU" at bounding box center [162, 396] width 54 height 22
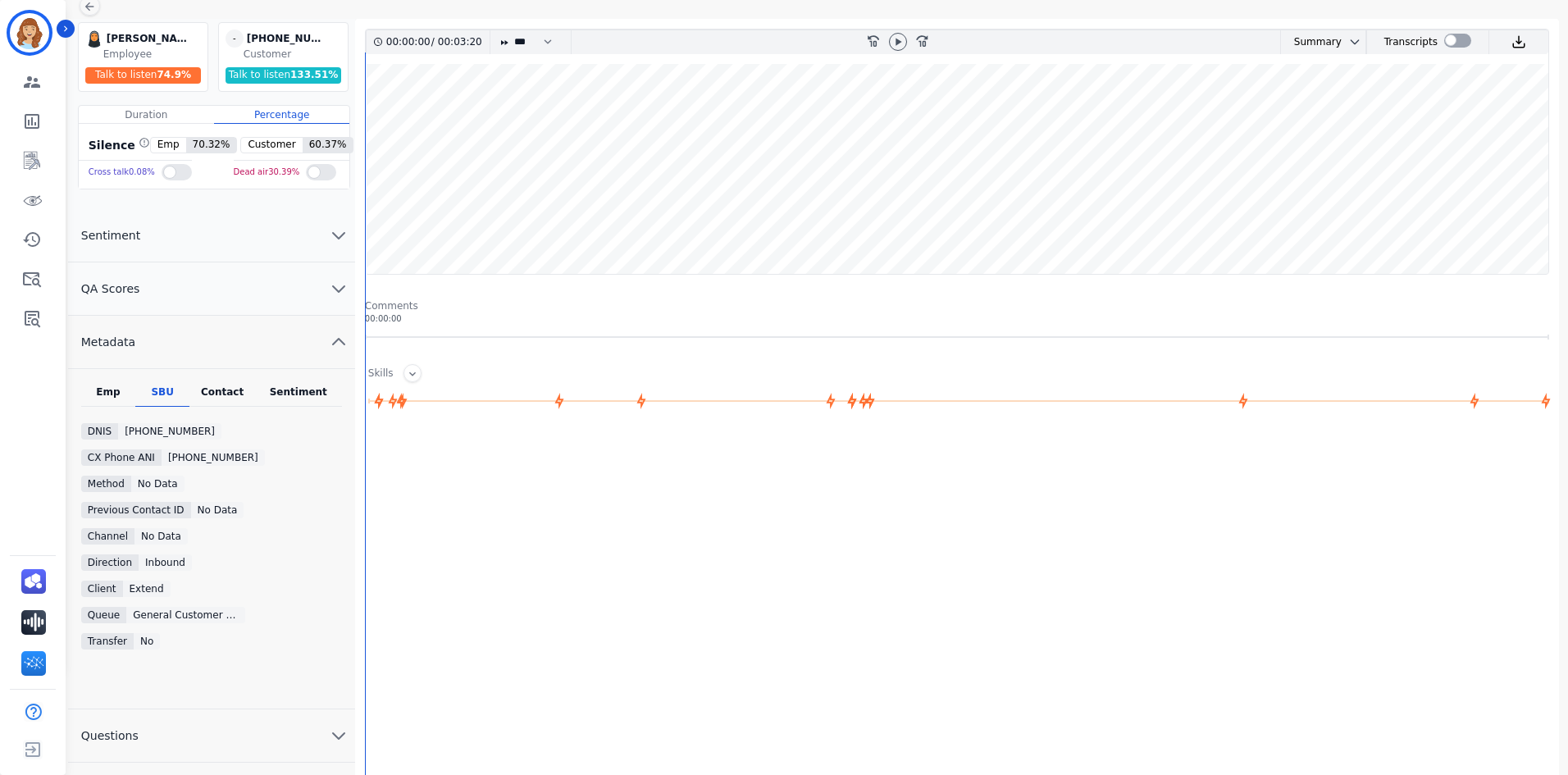
click at [219, 403] on div "Contact" at bounding box center [222, 396] width 66 height 22
click at [112, 513] on div "Interaction Length" at bounding box center [133, 509] width 103 height 16
click at [107, 511] on div "Interaction Length" at bounding box center [133, 509] width 103 height 16
copy div "Interaction"
click at [92, 9] on icon at bounding box center [89, 7] width 13 height 13
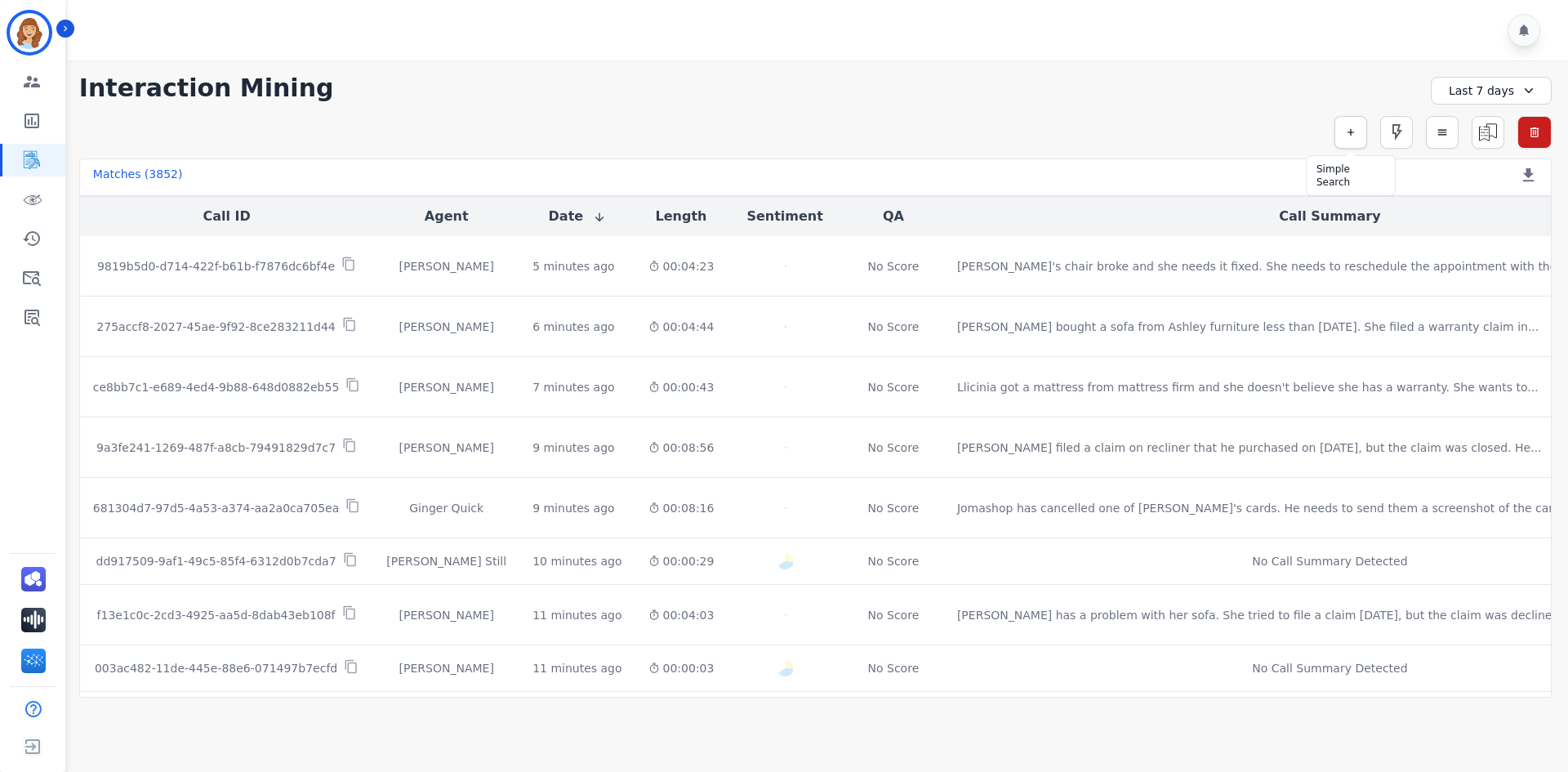
click at [1351, 137] on icon "button" at bounding box center [1350, 132] width 11 height 11
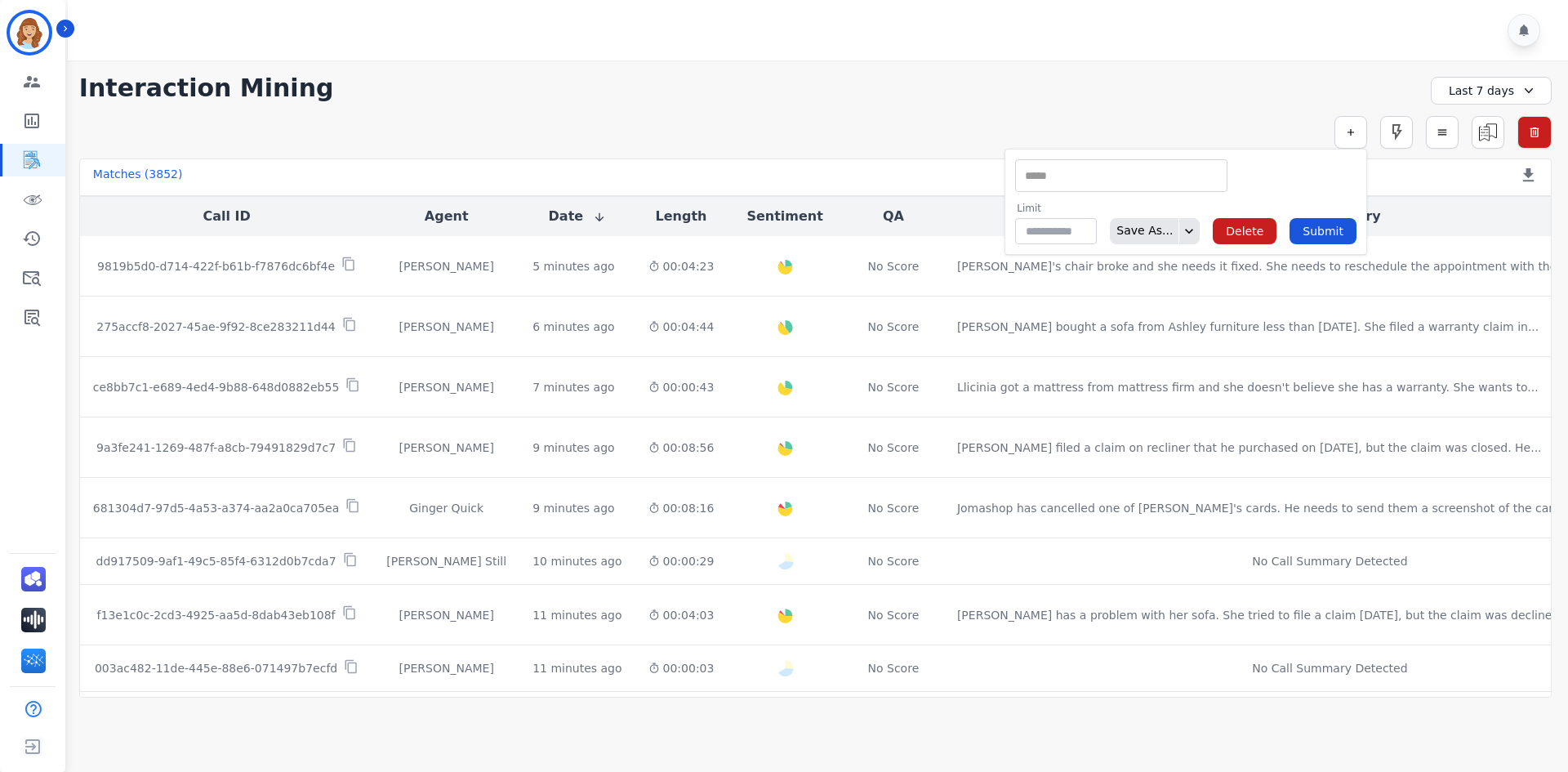
click at [1190, 181] on input "selected options" at bounding box center [1121, 176] width 204 height 17
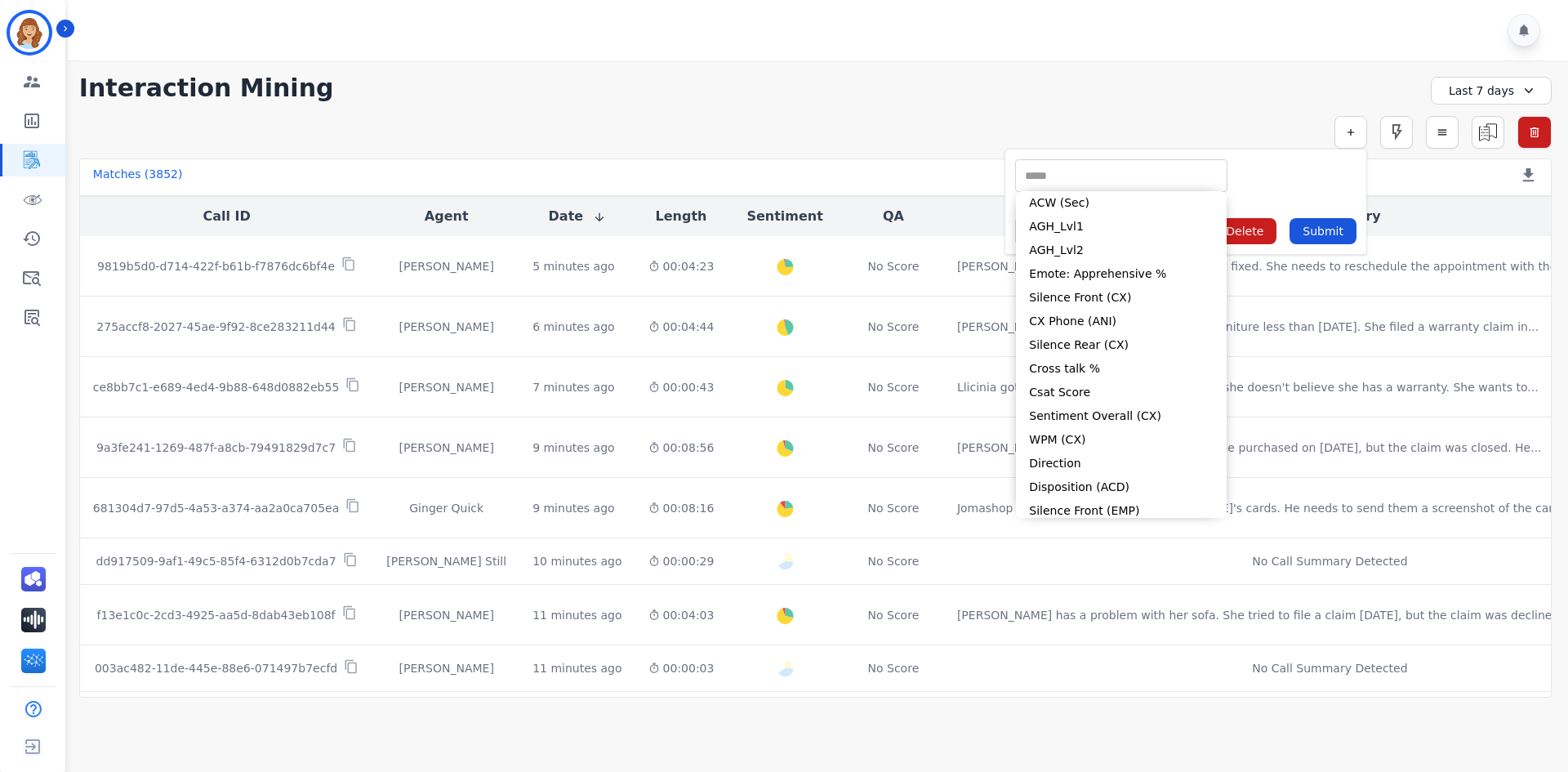
paste input "**********"
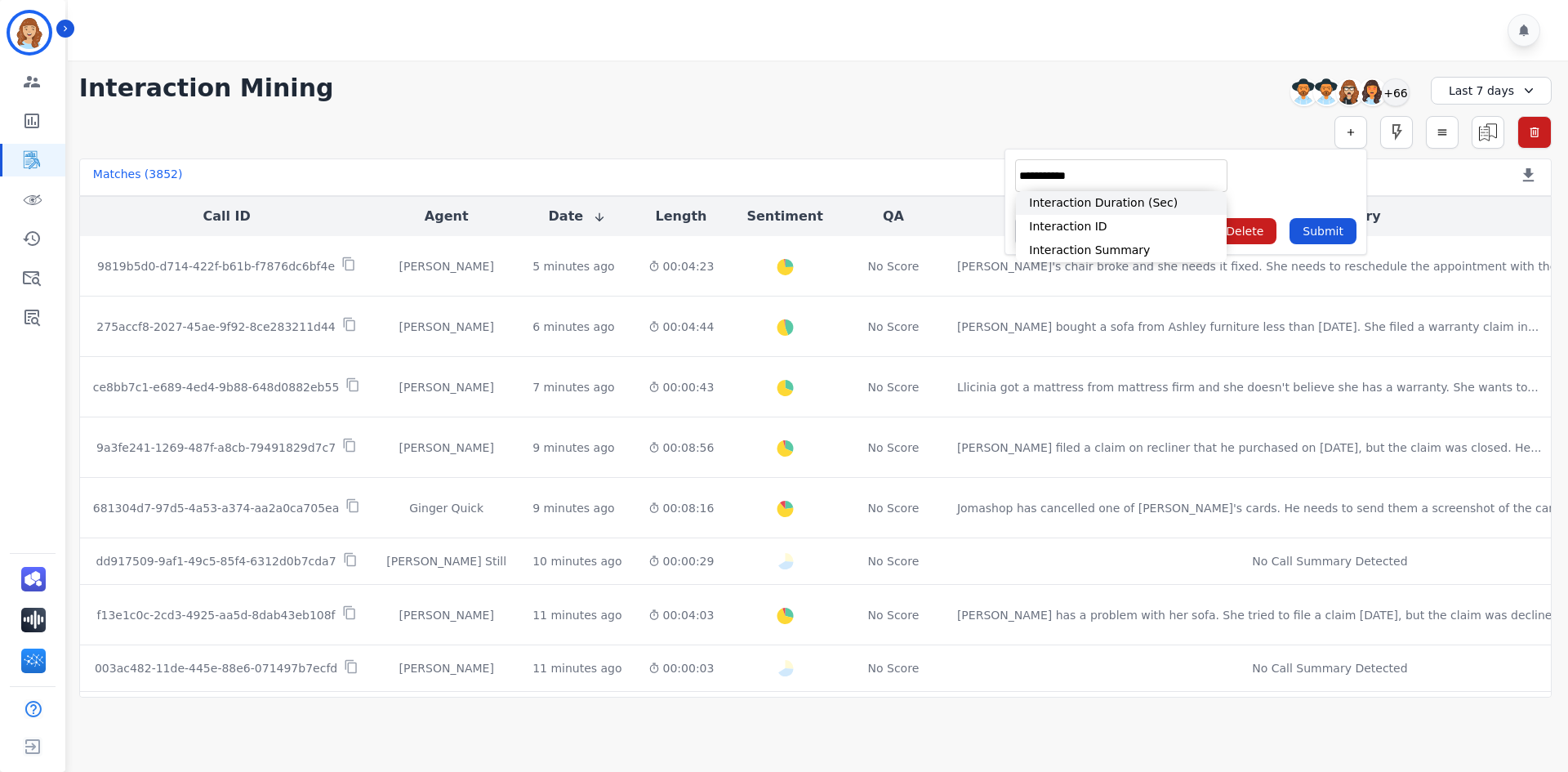
type input "**********"
click at [1119, 202] on li "Interaction Duration (Sec)" at bounding box center [1120, 203] width 210 height 23
type input "**********"
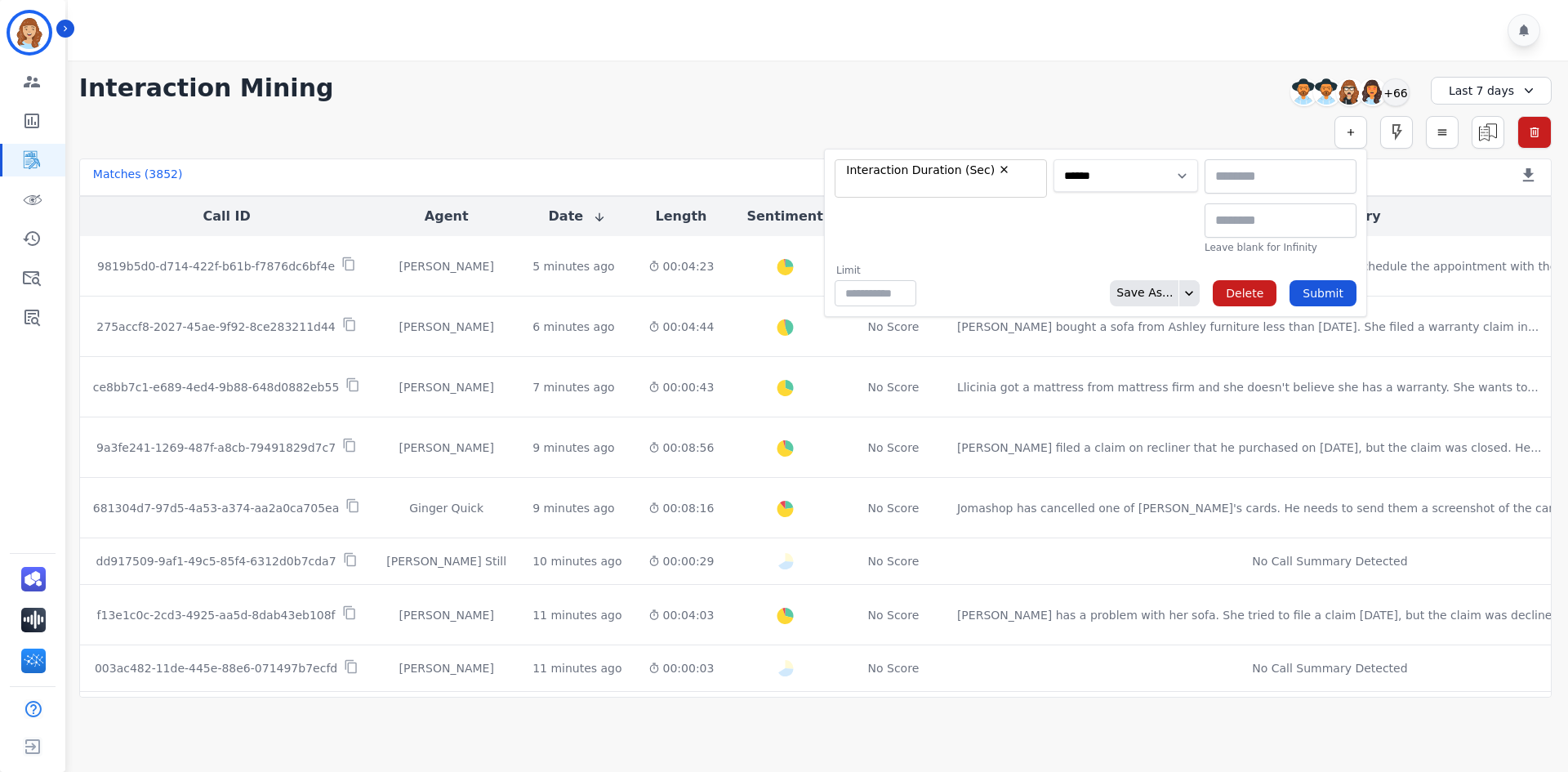
click at [1128, 179] on select "**********" at bounding box center [1125, 175] width 145 height 33
click at [1053, 159] on select "**********" at bounding box center [1125, 175] width 145 height 33
click at [1233, 223] on input "text" at bounding box center [1280, 221] width 152 height 35
type input "********"
click at [1314, 285] on button "Submit" at bounding box center [1323, 293] width 67 height 26
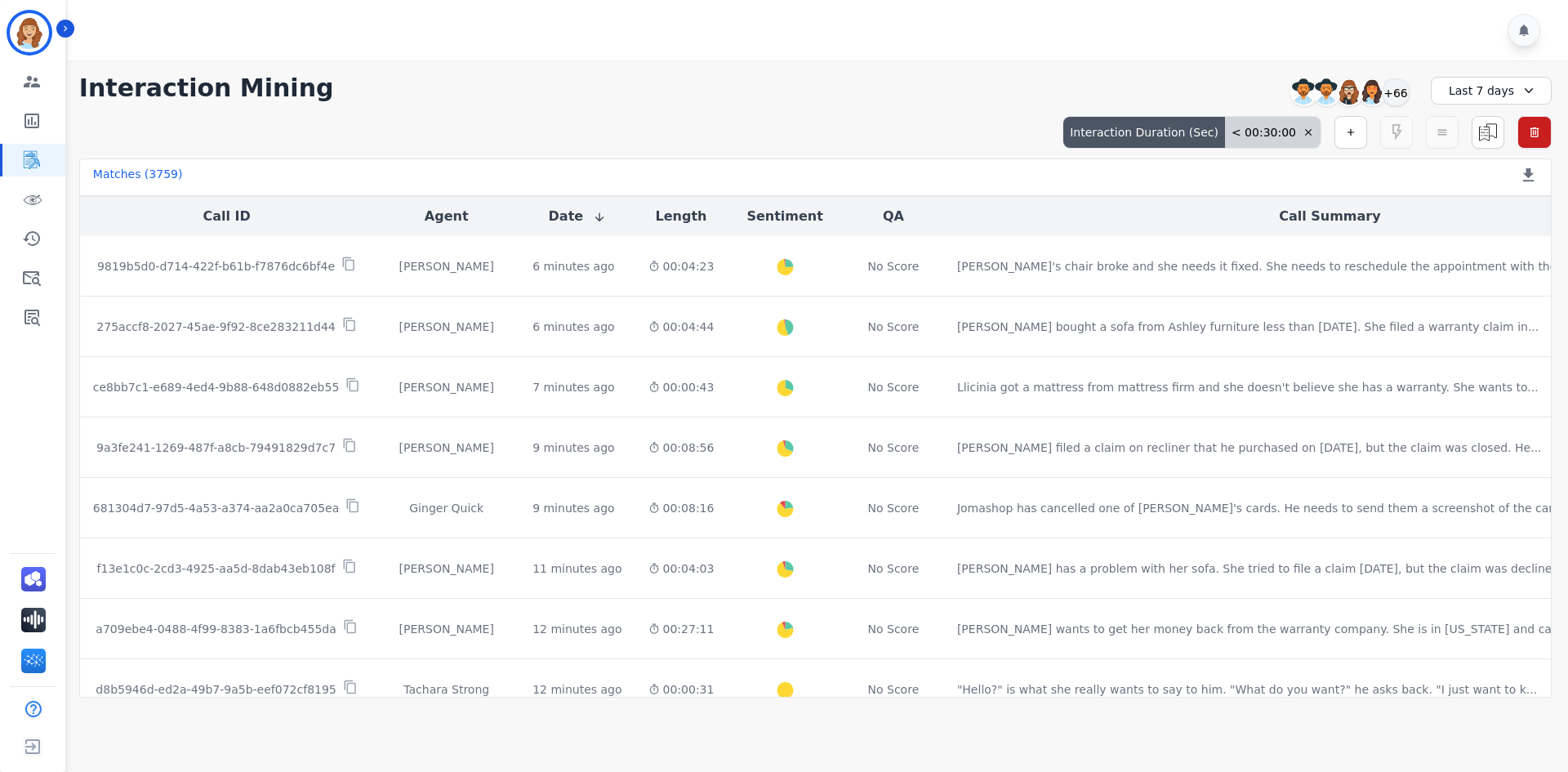
click at [1257, 133] on div "< 00:30:00" at bounding box center [1273, 132] width 95 height 31
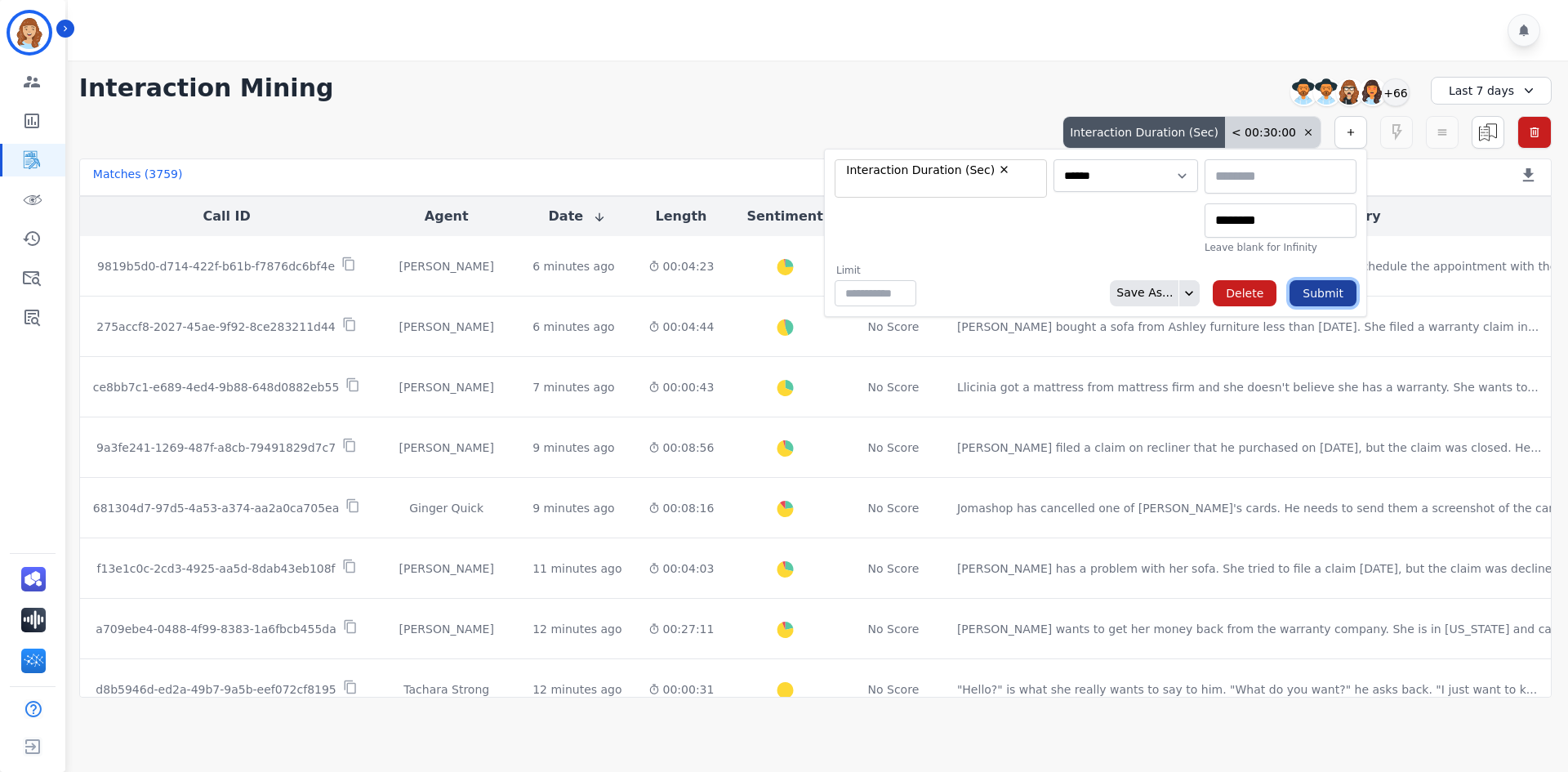
click at [1319, 295] on button "Submit" at bounding box center [1323, 293] width 67 height 26
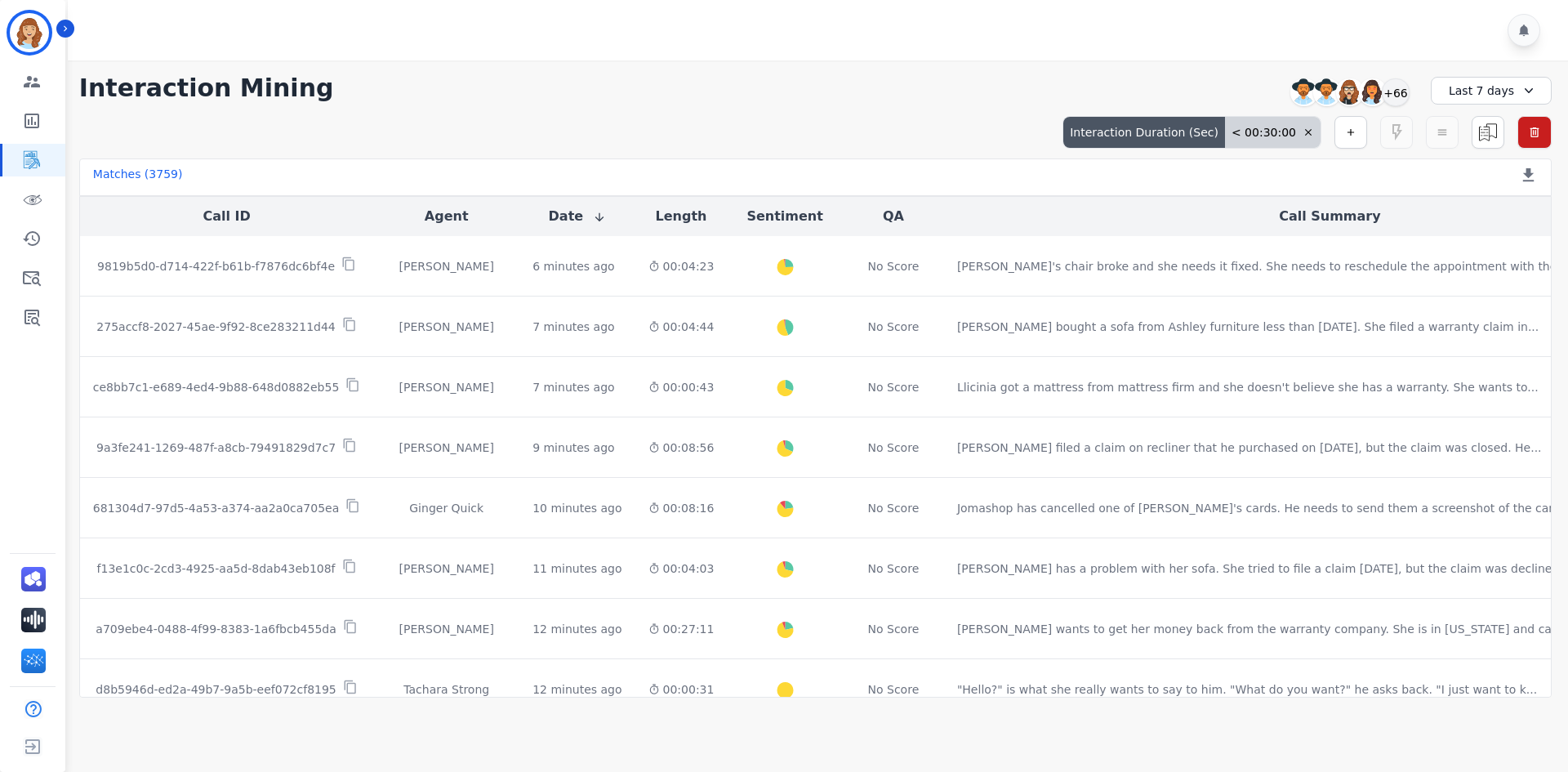
click at [1254, 136] on div "< 00:30:00" at bounding box center [1273, 132] width 95 height 31
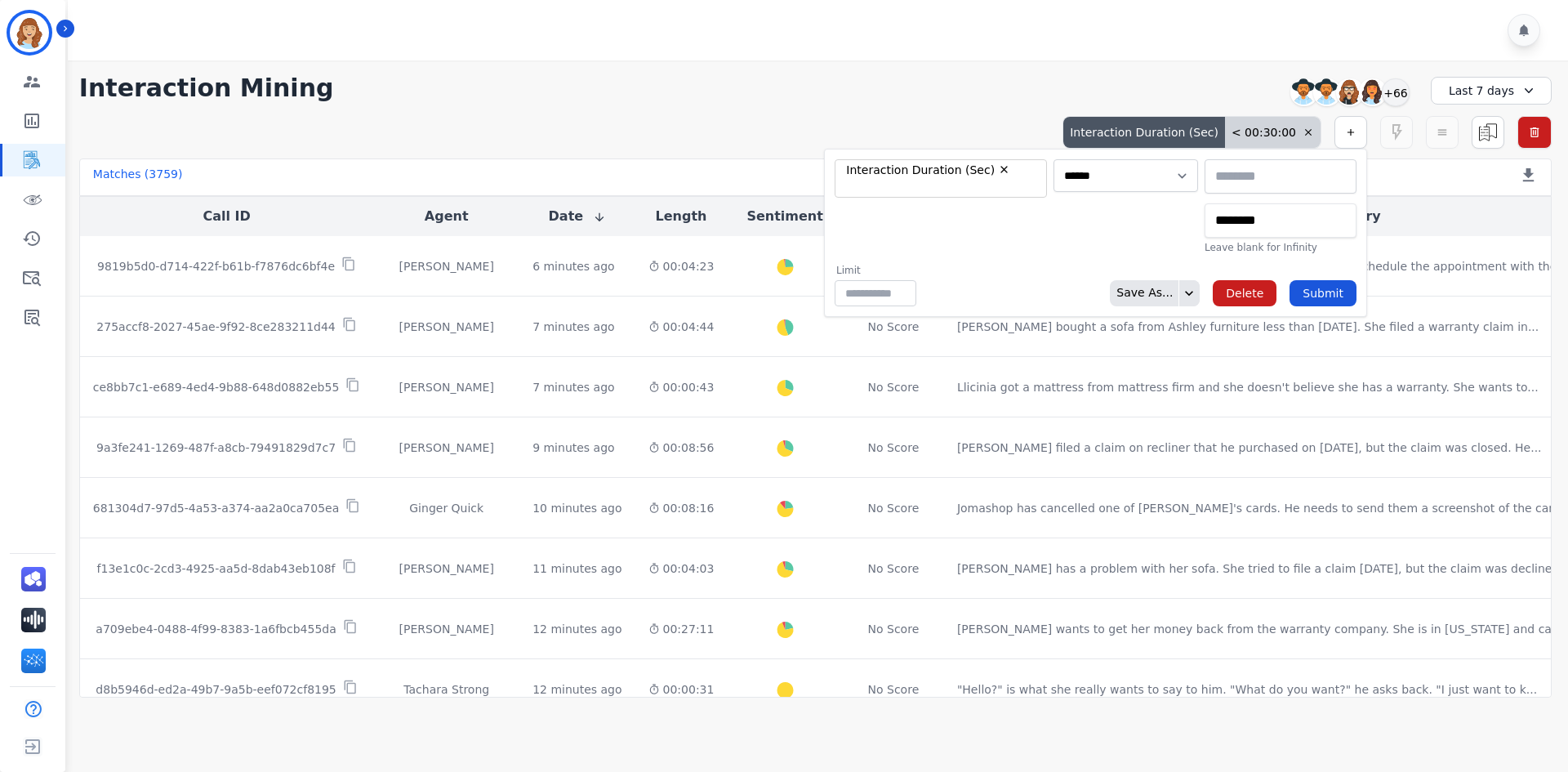
click at [1239, 222] on input "********" at bounding box center [1280, 221] width 152 height 35
click at [1224, 220] on input "********" at bounding box center [1280, 221] width 152 height 35
type input "********"
click at [1326, 299] on button "Submit" at bounding box center [1323, 293] width 67 height 26
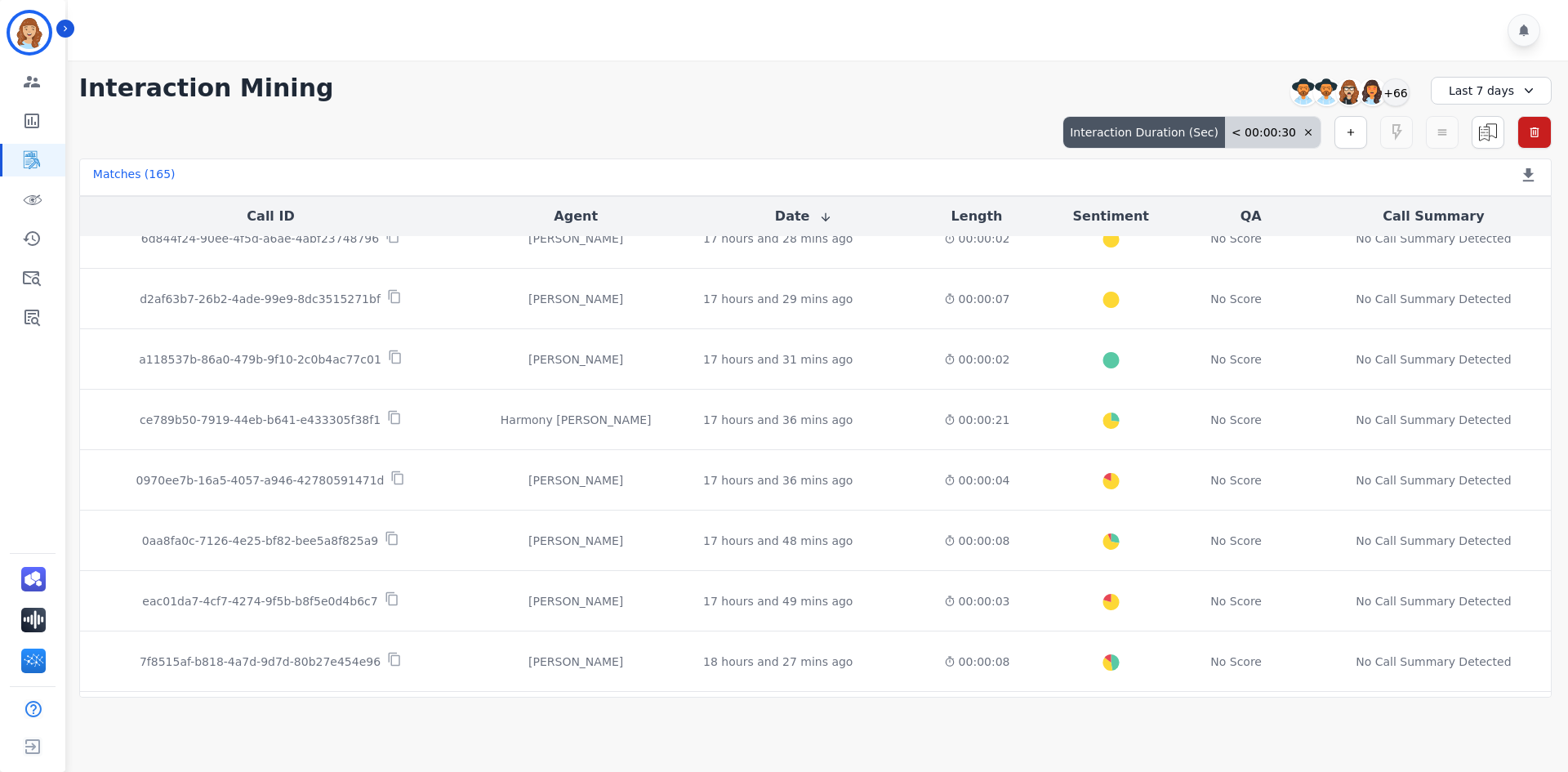
scroll to position [816, 0]
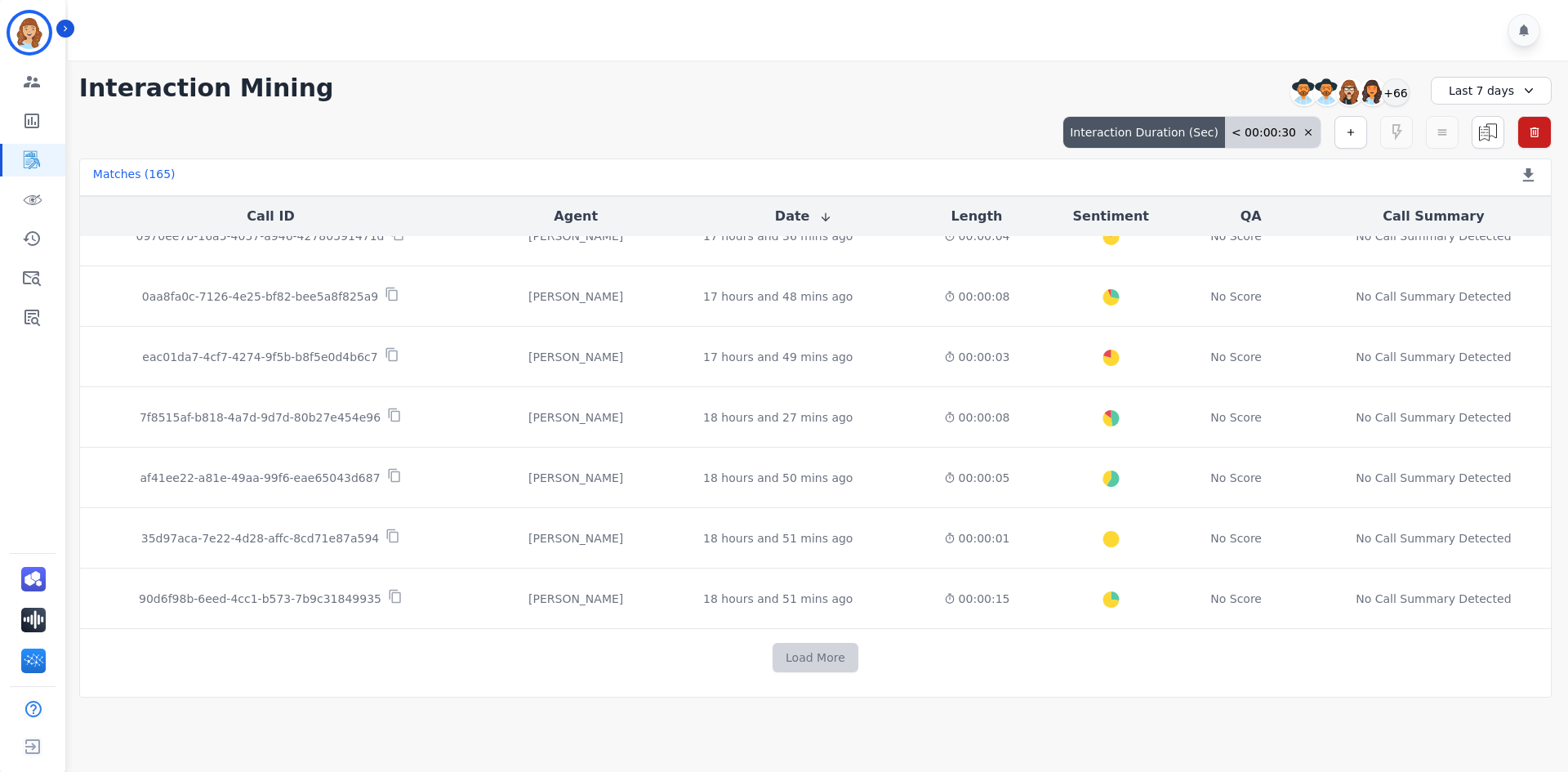
click at [825, 655] on button "Load More" at bounding box center [816, 657] width 86 height 29
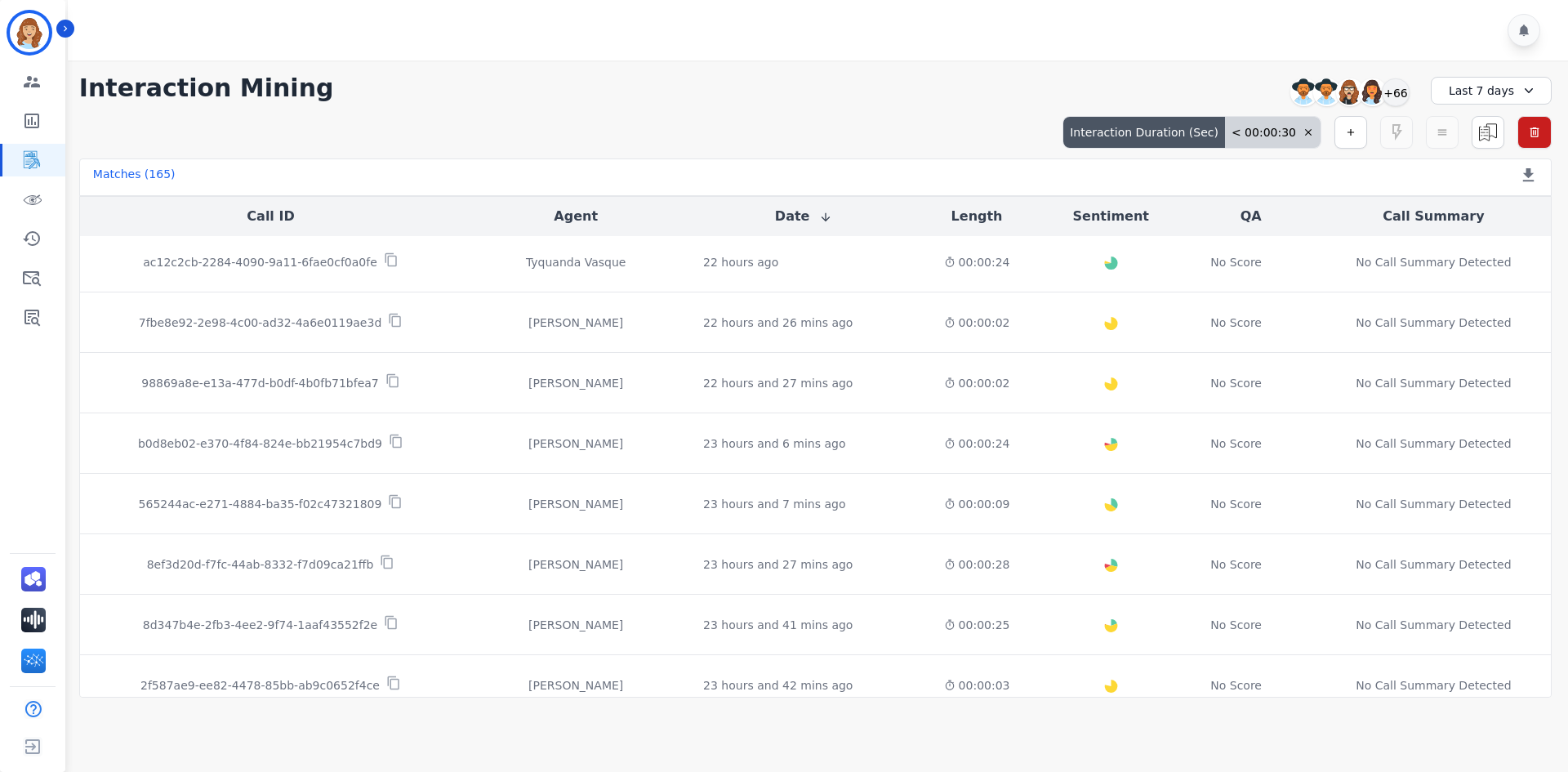
scroll to position [2025, 0]
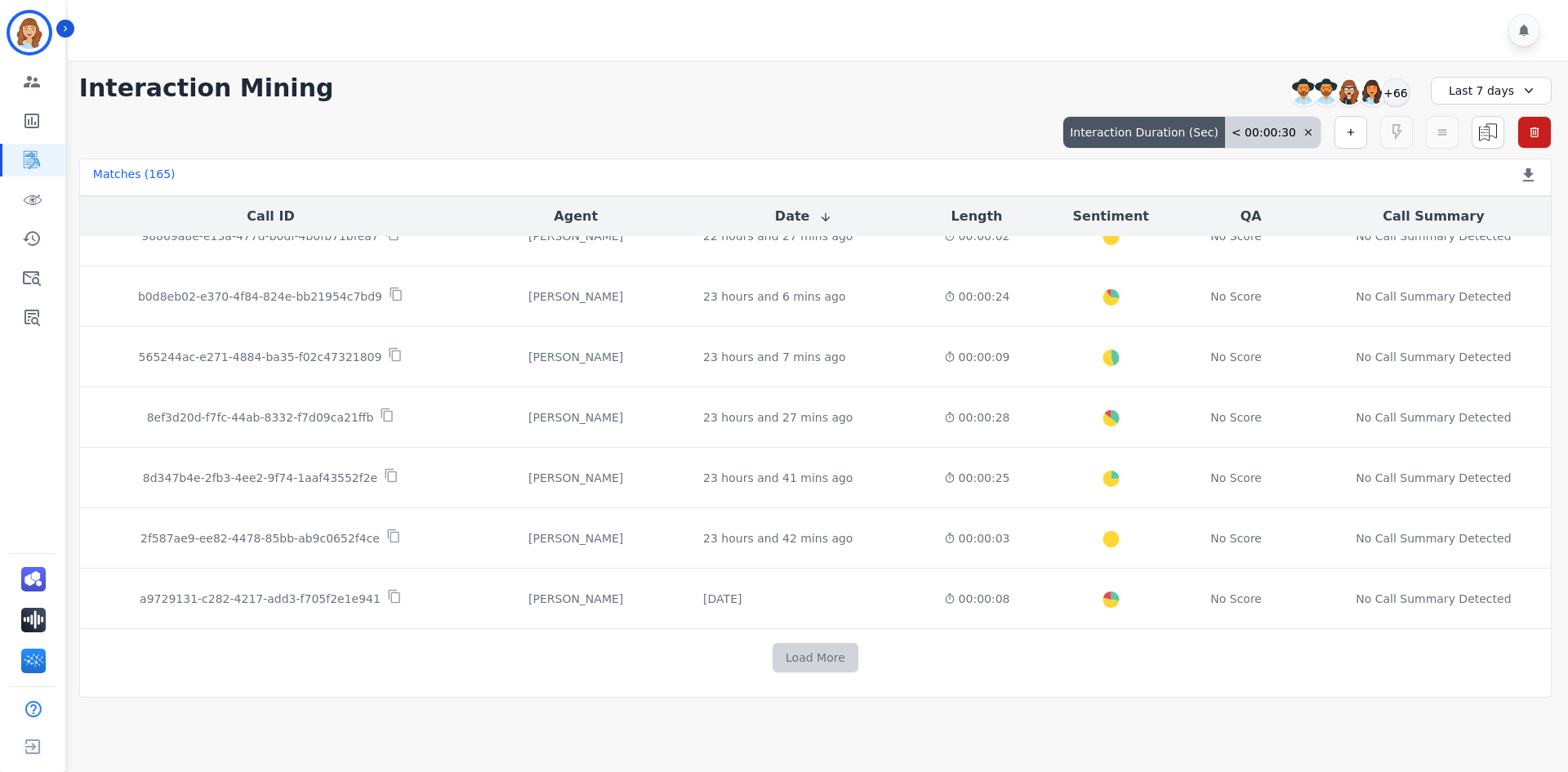
click at [787, 648] on button "Load More" at bounding box center [816, 657] width 86 height 29
click at [829, 659] on button "Load More" at bounding box center [816, 657] width 86 height 29
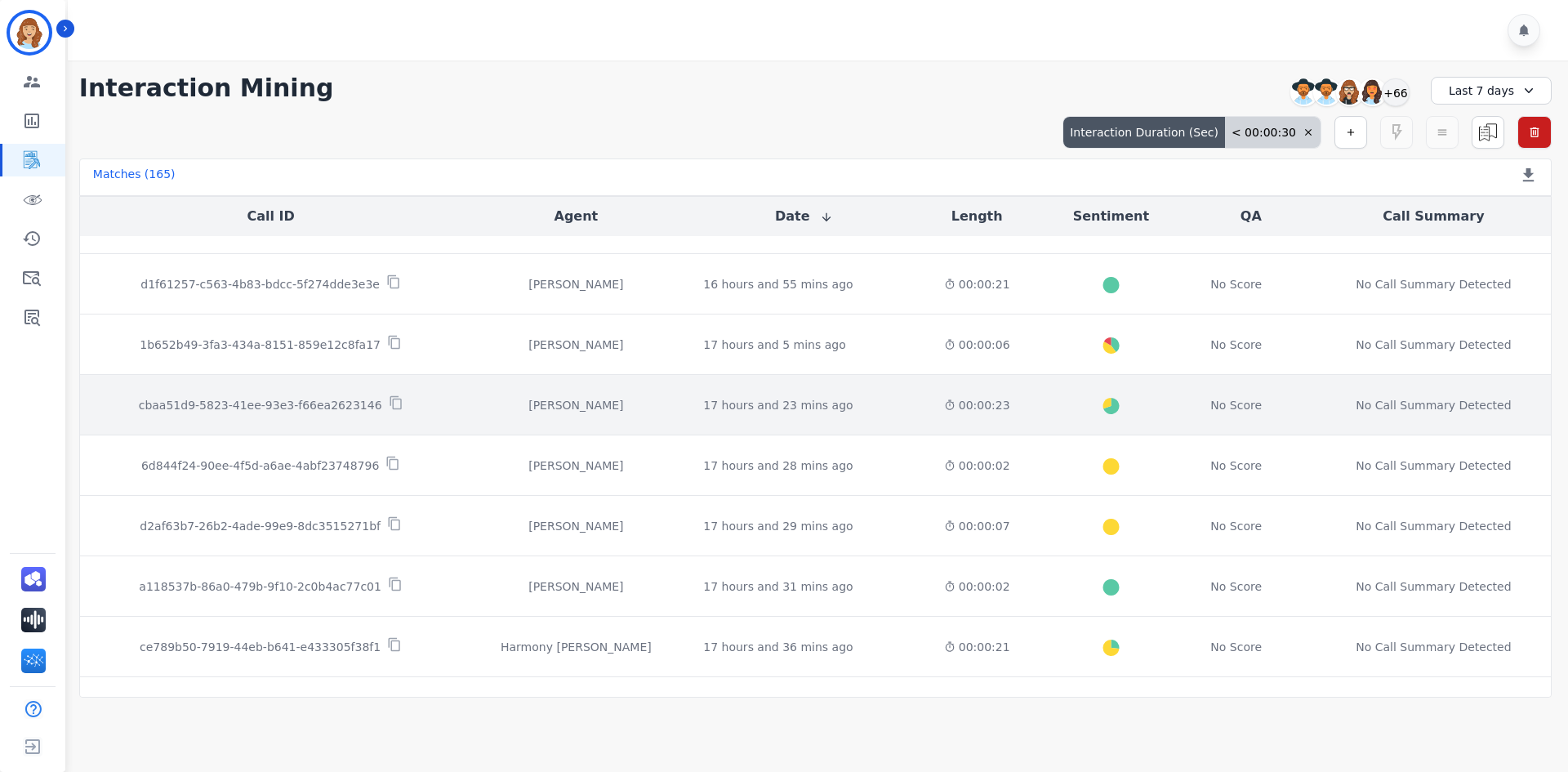
scroll to position [0, 0]
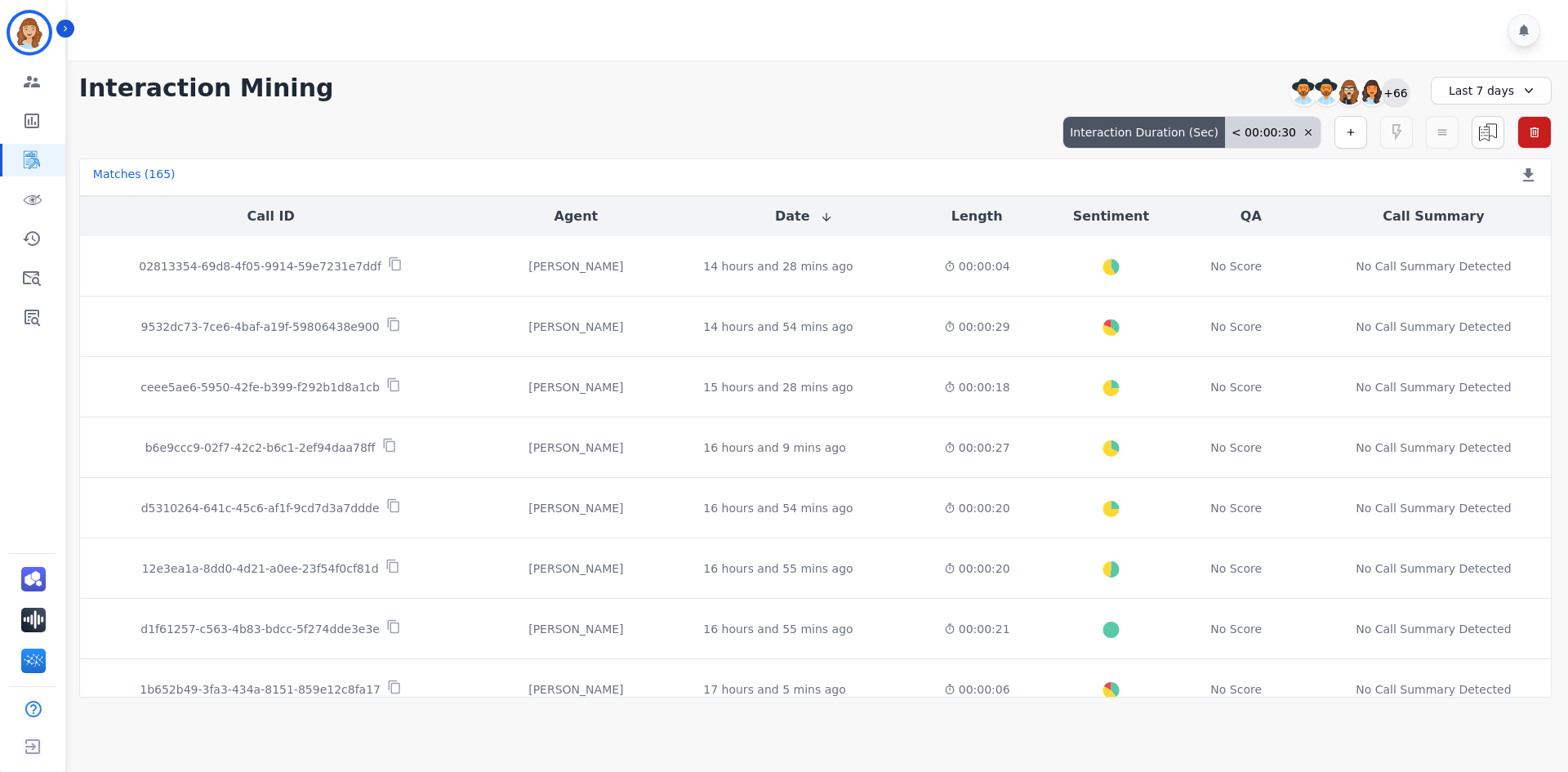
click at [1390, 92] on div "+66" at bounding box center [1396, 93] width 28 height 28
